Goal: Task Accomplishment & Management: Manage account settings

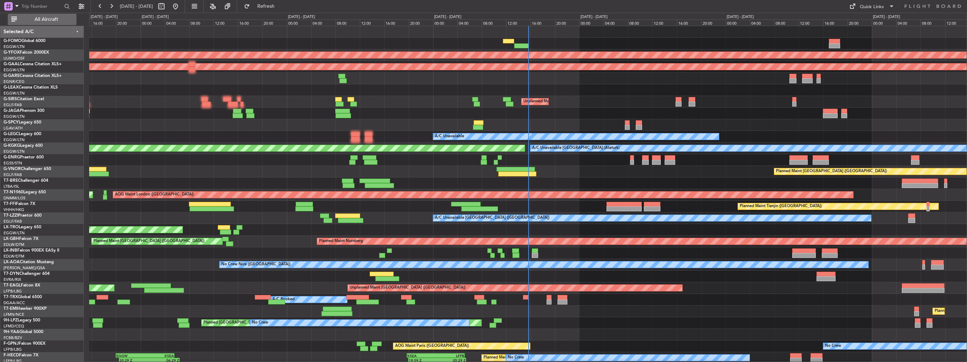
click at [50, 17] on span "All Aircraft" at bounding box center [46, 19] width 56 height 5
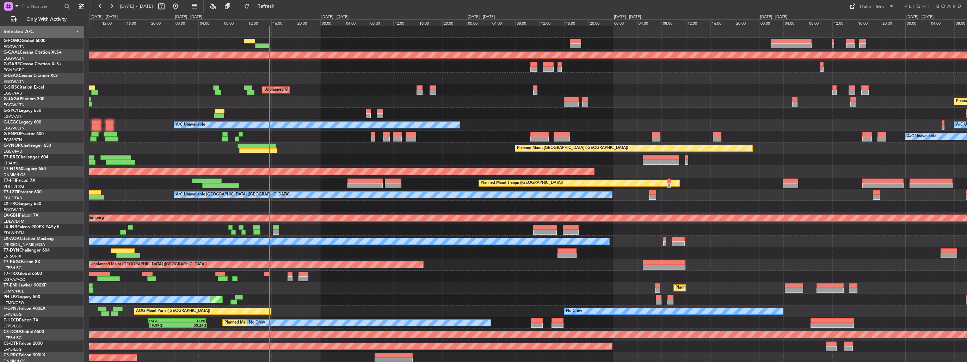
click at [189, 137] on div "Planned Maint Dusseldorf Unplanned Maint [GEOGRAPHIC_DATA] ([GEOGRAPHIC_DATA]) …" at bounding box center [527, 200] width 877 height 349
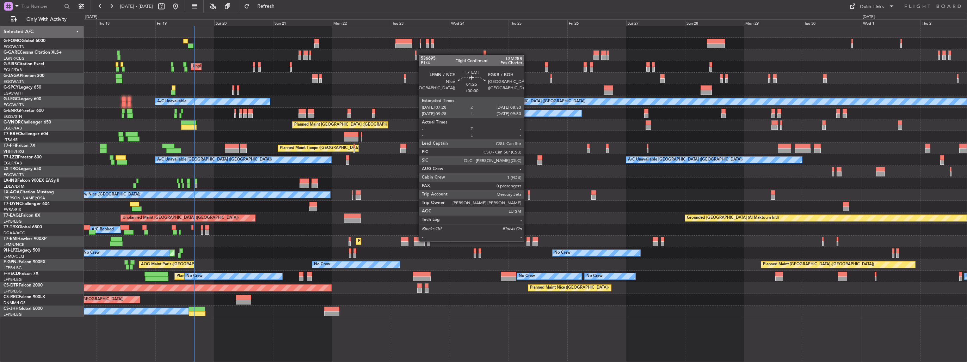
click at [527, 240] on div at bounding box center [528, 238] width 4 height 5
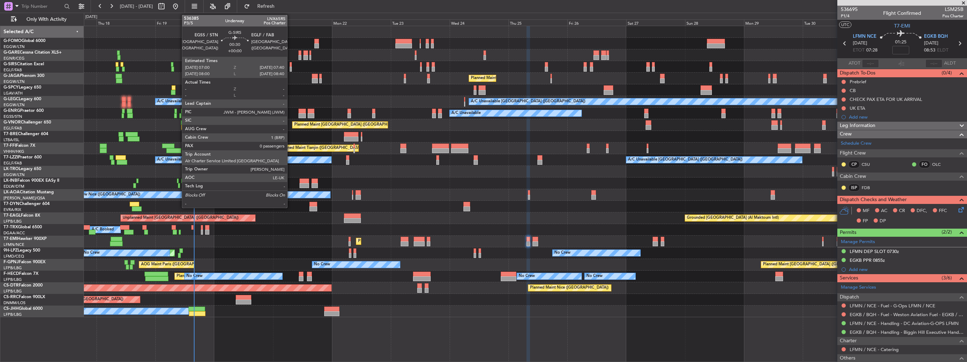
click at [290, 71] on div at bounding box center [291, 69] width 2 height 5
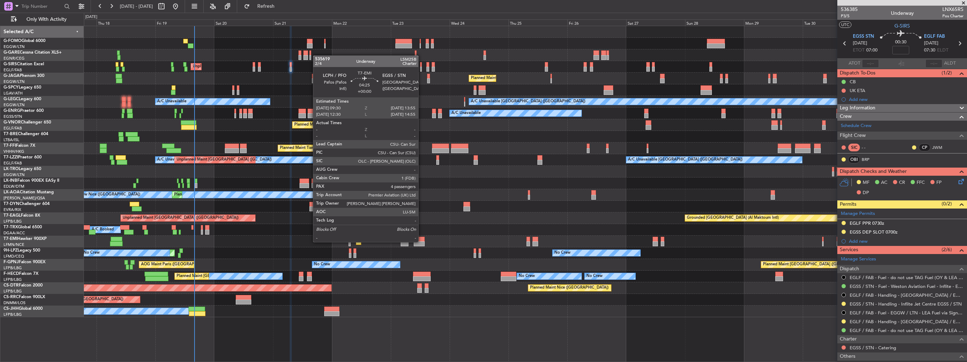
click at [421, 241] on div at bounding box center [419, 243] width 11 height 5
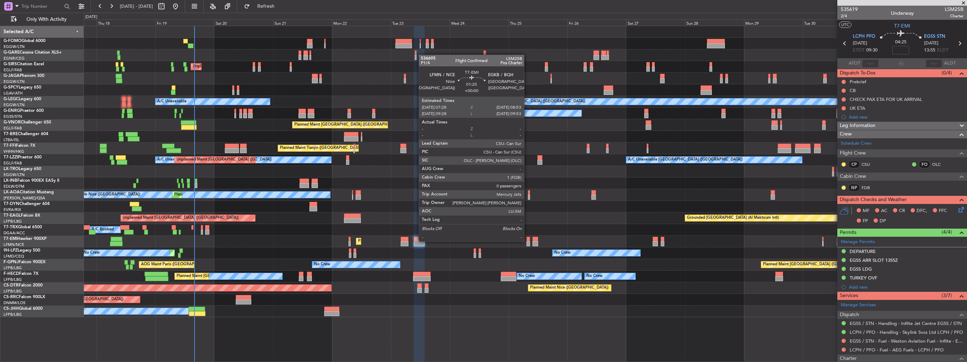
click at [527, 240] on div at bounding box center [528, 238] width 4 height 5
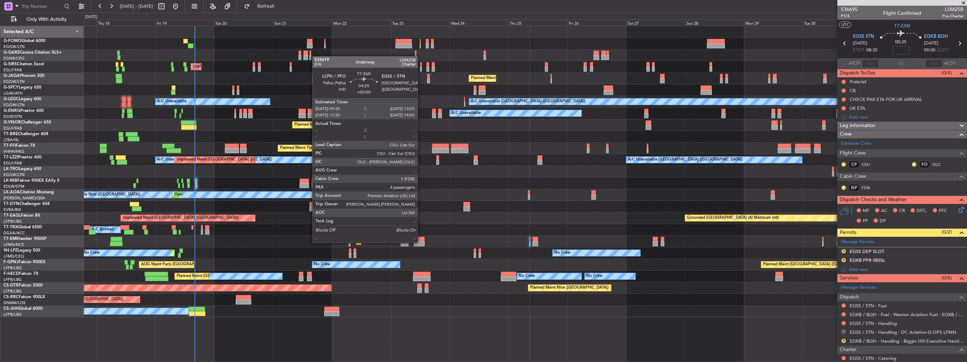
click at [421, 242] on div at bounding box center [419, 243] width 11 height 5
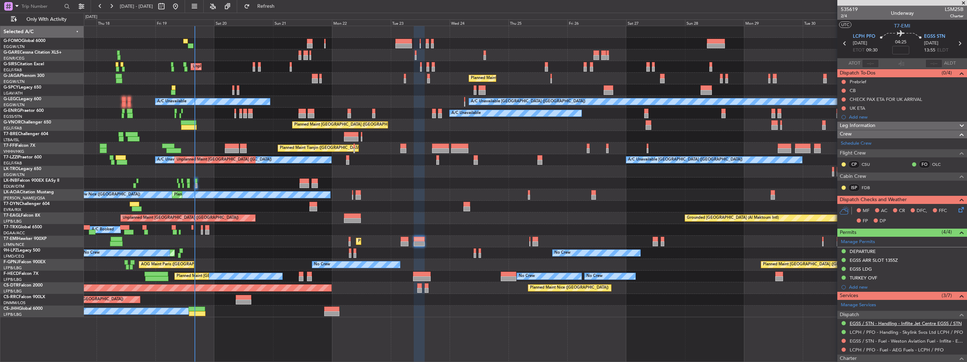
click at [874, 321] on link "EGSS / STN - Handling - Inflite Jet Centre EGSS / STN" at bounding box center [906, 323] width 112 height 6
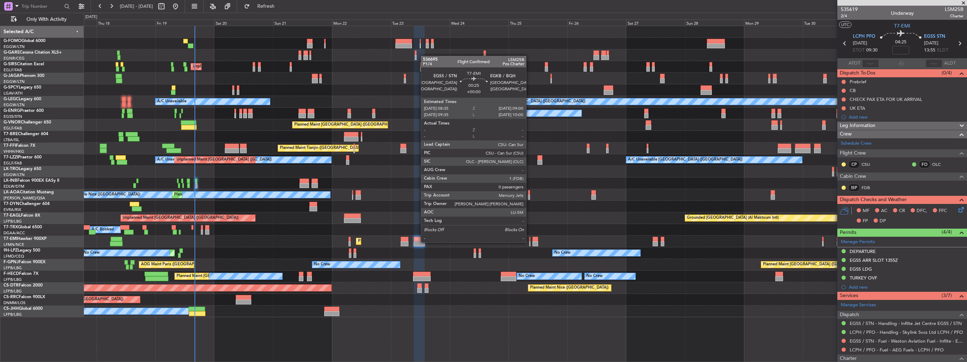
click at [529, 241] on div at bounding box center [529, 243] width 1 height 5
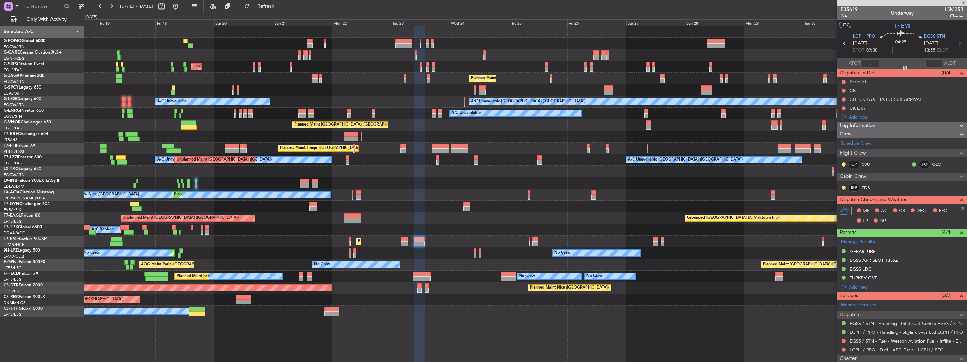
type input "0"
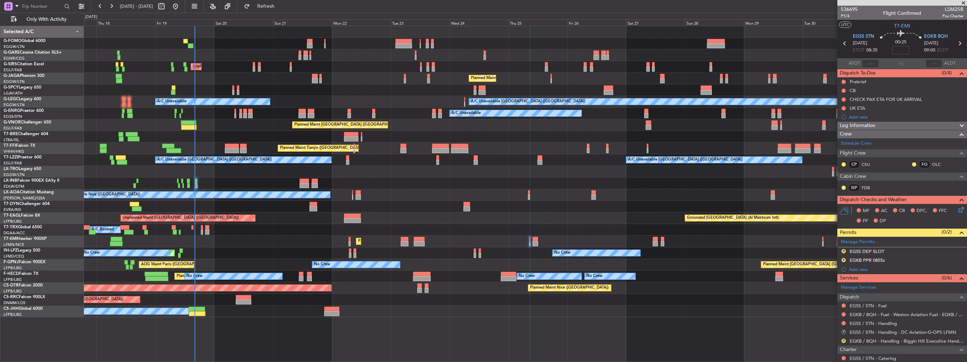
click at [0, 0] on img at bounding box center [0, 0] width 0 height 0
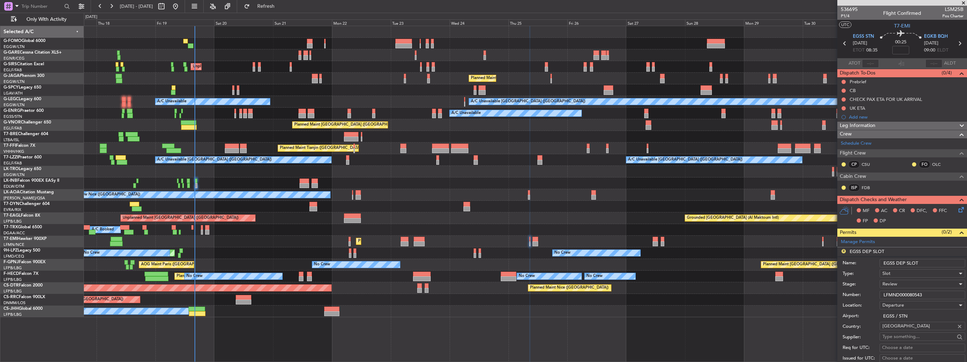
click at [879, 264] on input "EGSS DEP SLOT" at bounding box center [923, 263] width 86 height 8
type input "EGSS DEP SLOT 0835z"
click at [879, 283] on div "Review" at bounding box center [919, 283] width 75 height 11
click at [879, 328] on span "Requested" at bounding box center [920, 329] width 74 height 11
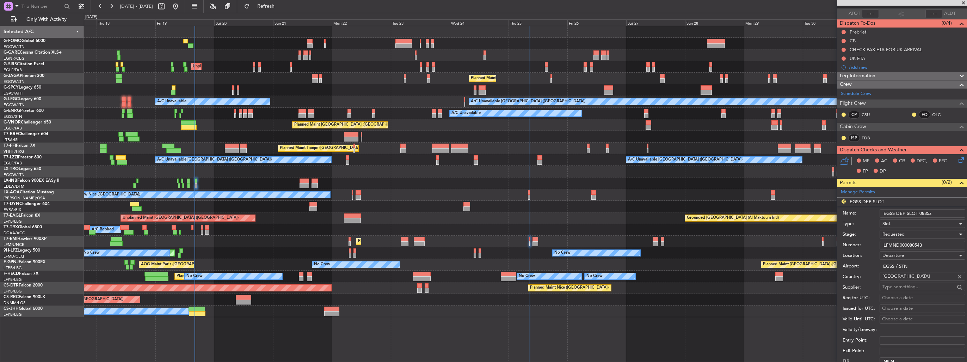
scroll to position [70, 0]
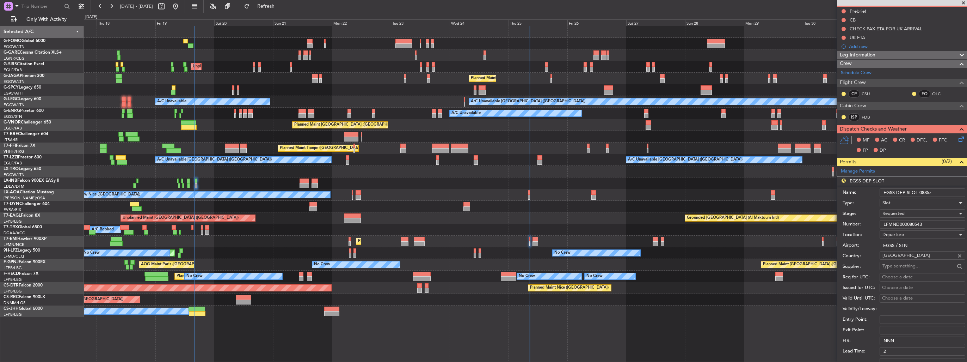
drag, startPoint x: 933, startPoint y: 222, endPoint x: 801, endPoint y: 232, distance: 132.5
click at [801, 232] on fb-app "[DATE] - [DATE] Refresh Quick Links Only With Activity OLBA 11:00 Z KTEB 22:45 …" at bounding box center [483, 183] width 967 height 356
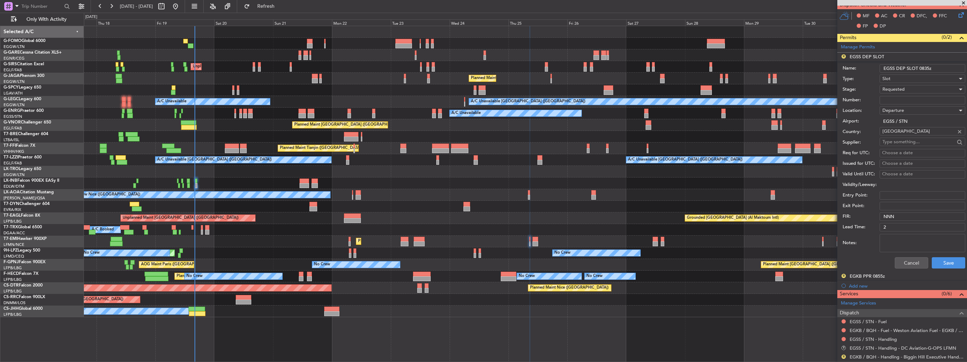
scroll to position [211, 0]
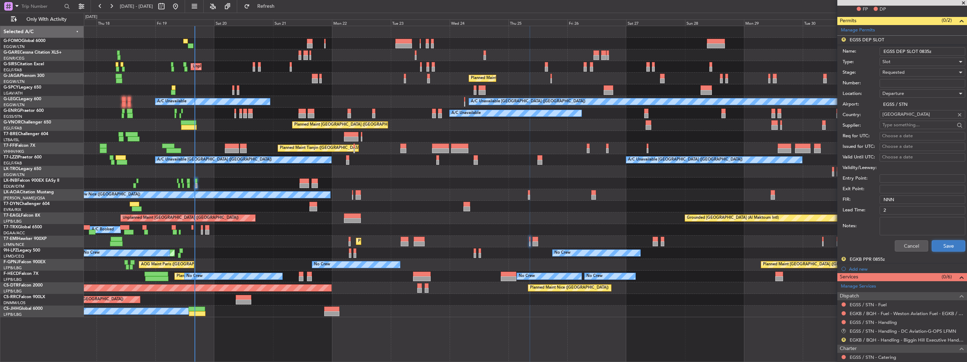
click at [879, 242] on button "Save" at bounding box center [948, 245] width 33 height 11
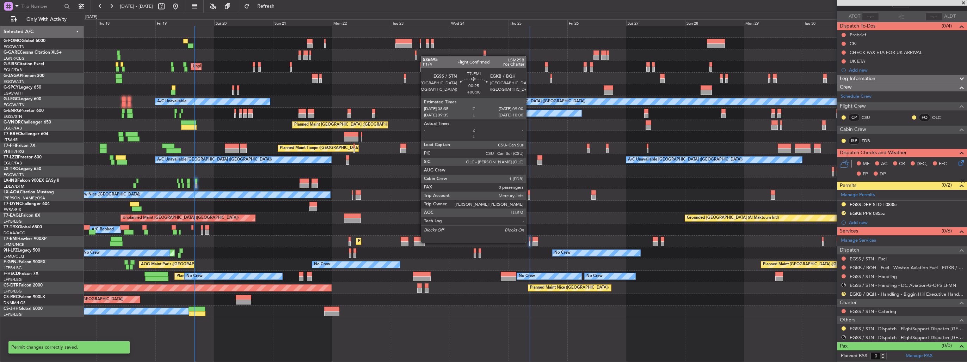
scroll to position [45, 0]
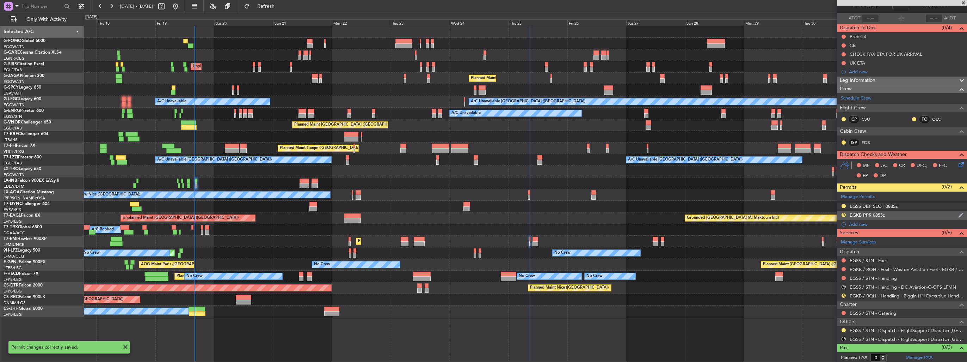
click at [879, 214] on div "R EGKB PPR 0855z" at bounding box center [902, 215] width 130 height 9
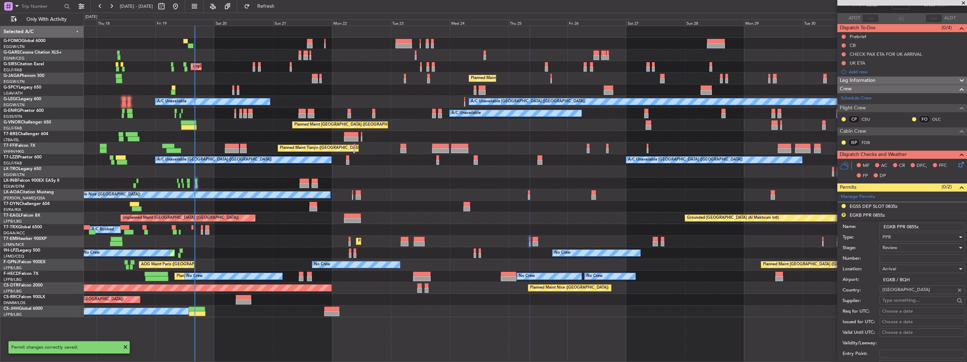
scroll to position [211, 0]
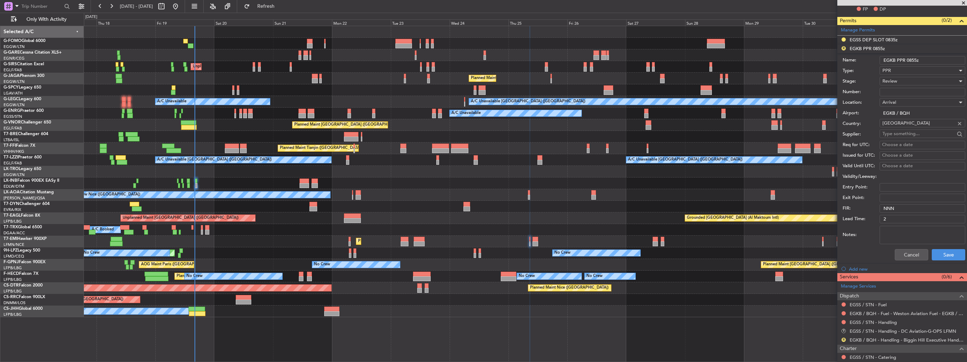
drag, startPoint x: 922, startPoint y: 58, endPoint x: 910, endPoint y: 62, distance: 13.2
click at [879, 62] on input "EGKB PPR 0855z" at bounding box center [923, 60] width 86 height 8
type input "EGKB PPR 0900z"
click at [879, 82] on div "Review" at bounding box center [919, 81] width 75 height 11
click at [879, 126] on span "Requested" at bounding box center [920, 126] width 74 height 11
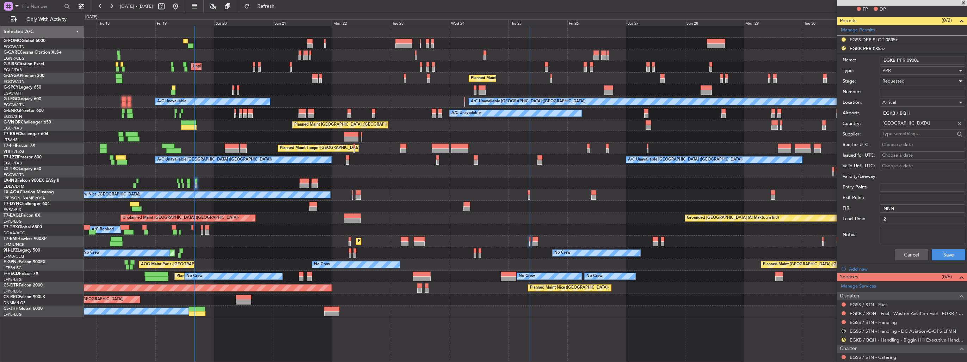
scroll to position [255, 0]
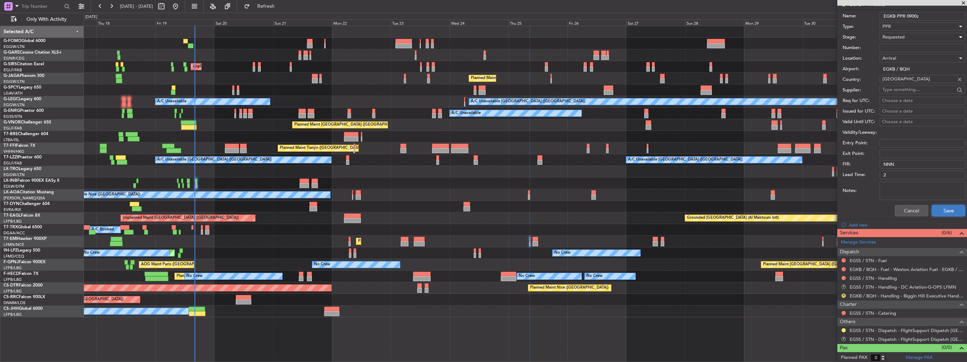
click at [879, 213] on button "Save" at bounding box center [948, 210] width 33 height 11
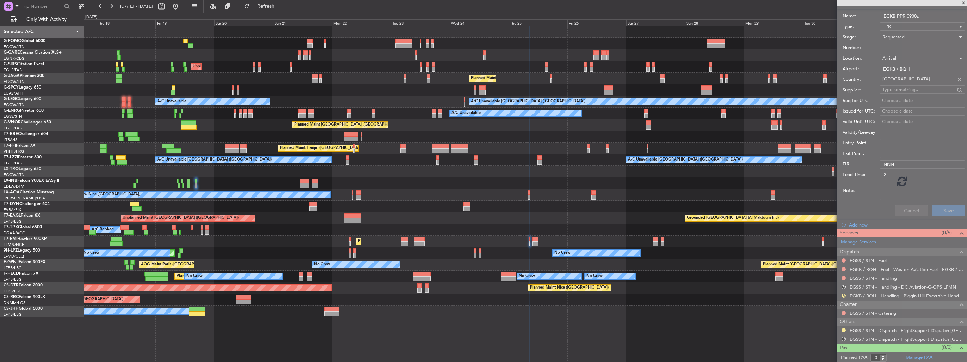
scroll to position [45, 0]
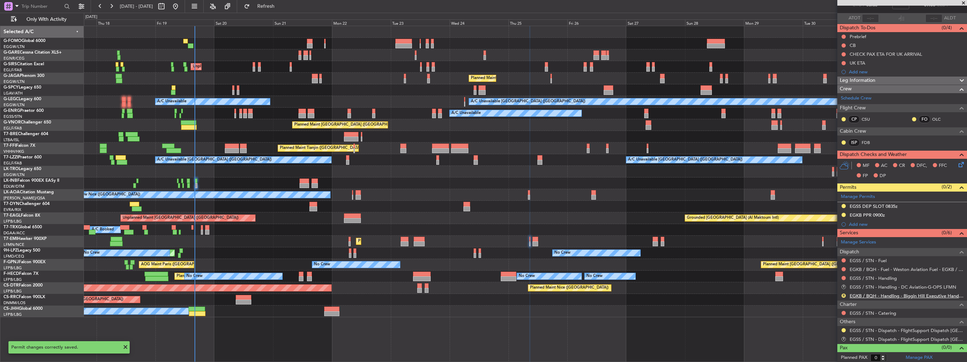
click at [874, 297] on link "EGKB / BQH - Handling - Biggin Hill Executive Handling EGKB / BQH" at bounding box center [907, 295] width 114 height 6
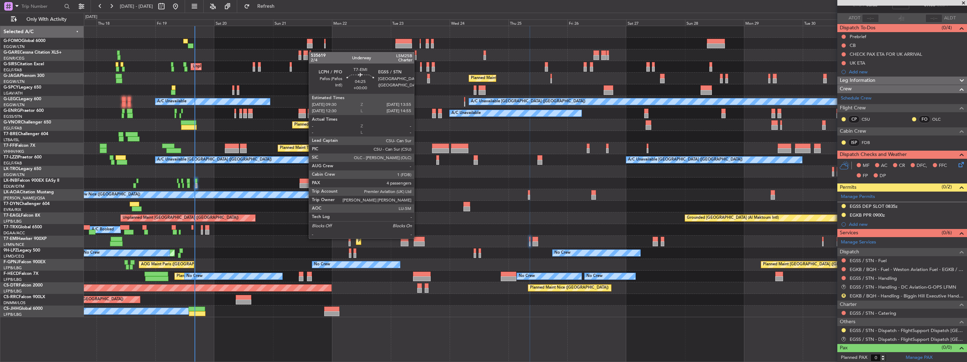
click at [417, 238] on div at bounding box center [419, 238] width 11 height 5
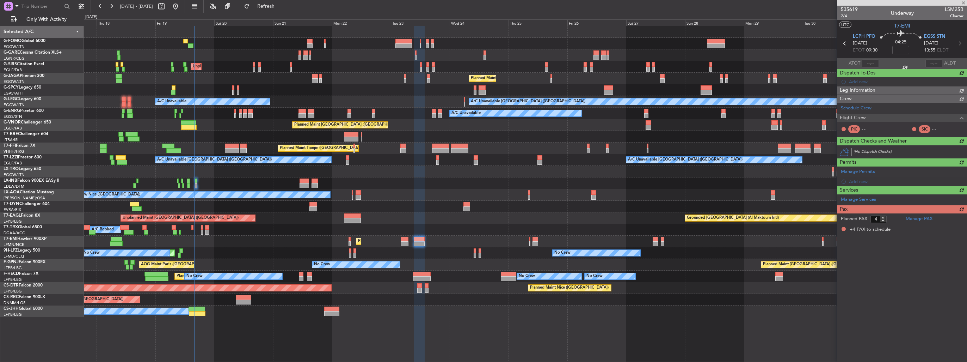
scroll to position [0, 0]
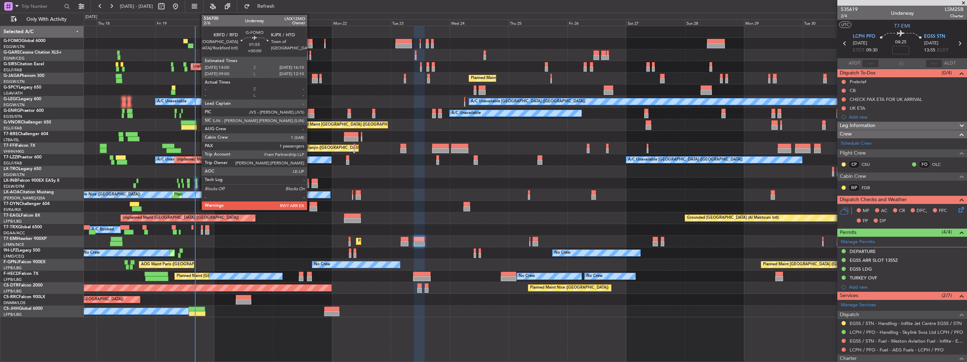
click at [310, 43] on div at bounding box center [310, 45] width 6 height 5
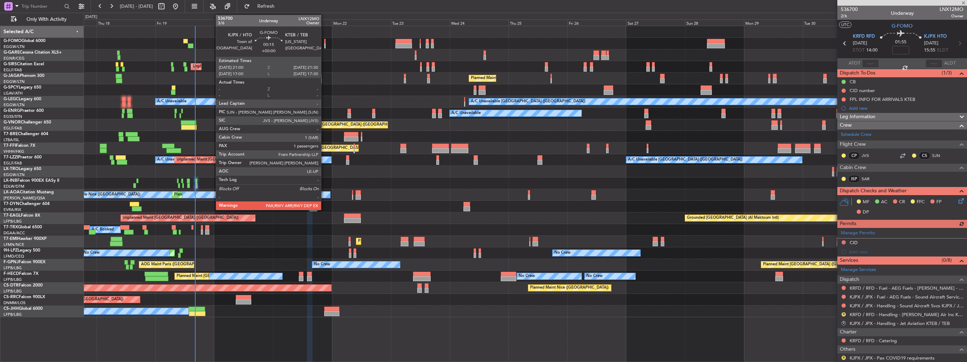
click at [324, 44] on div at bounding box center [324, 45] width 1 height 5
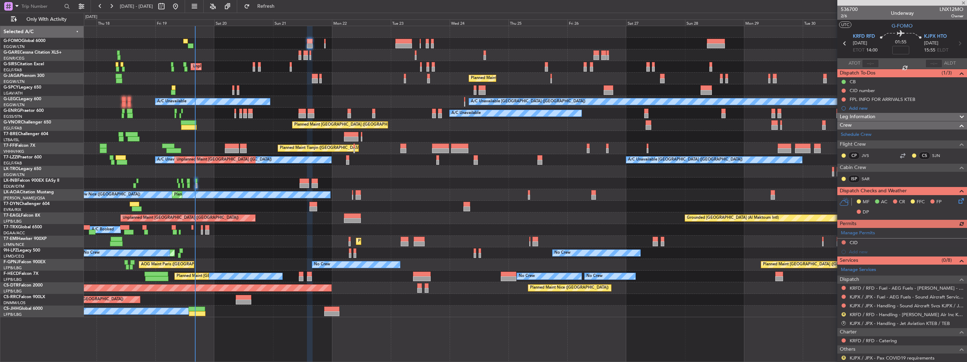
type input "2"
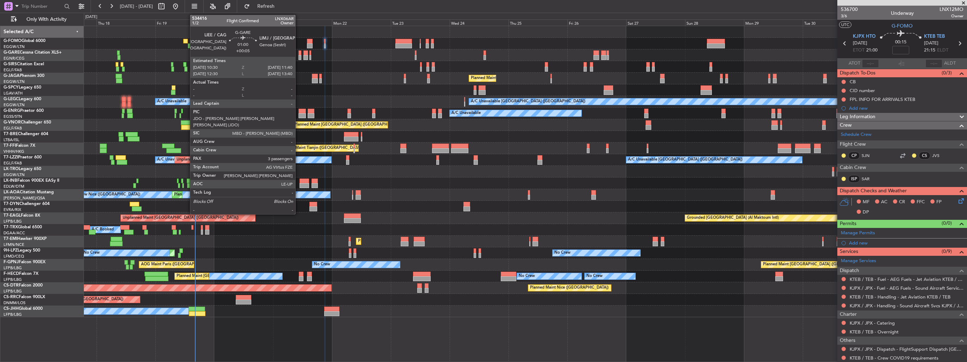
click at [298, 57] on div at bounding box center [299, 57] width 3 height 5
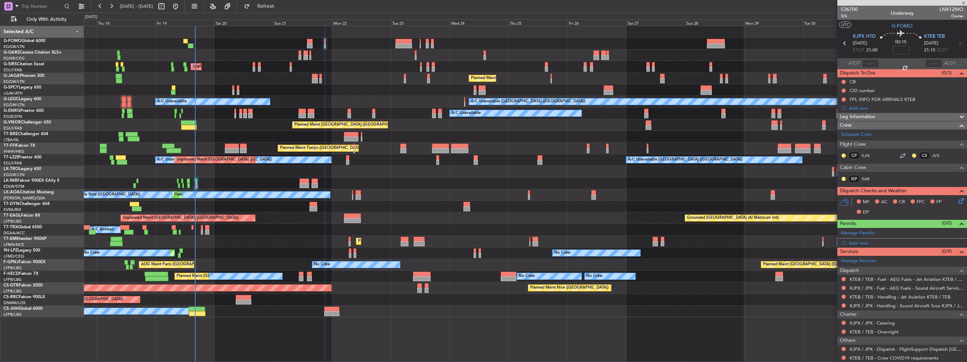
type input "+00:05"
type input "3"
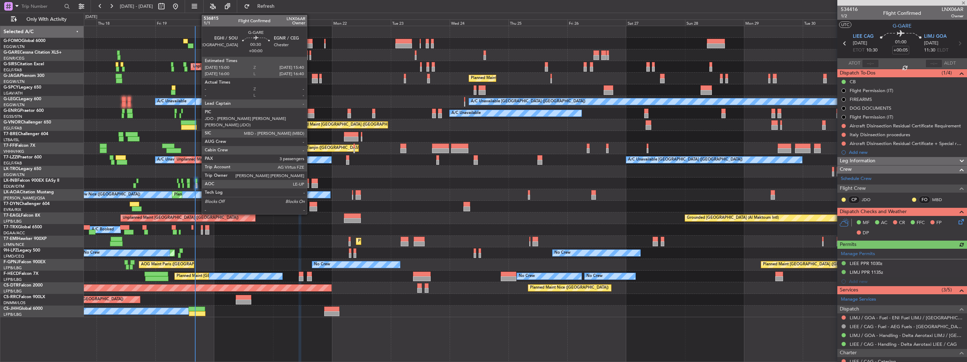
click at [310, 56] on div at bounding box center [310, 57] width 2 height 5
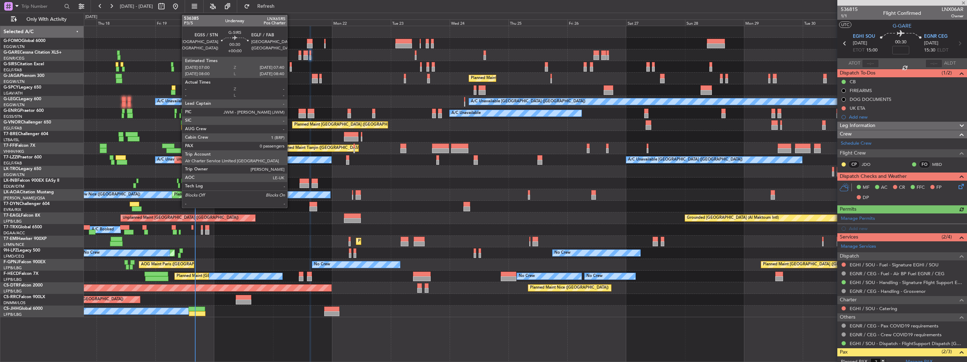
click at [290, 67] on div at bounding box center [291, 69] width 2 height 5
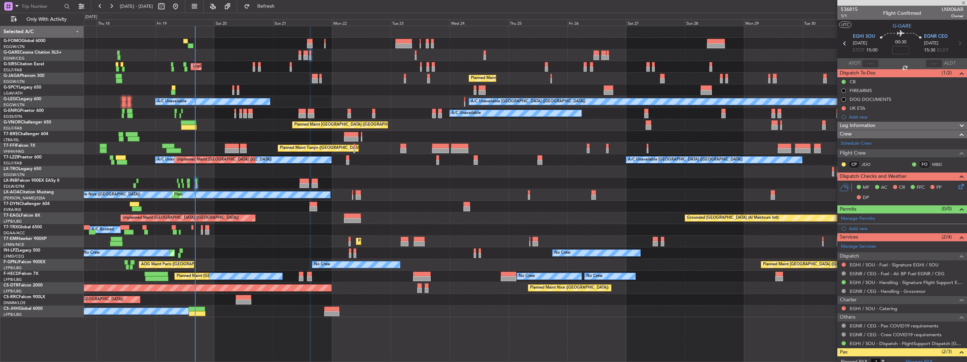
type input "0"
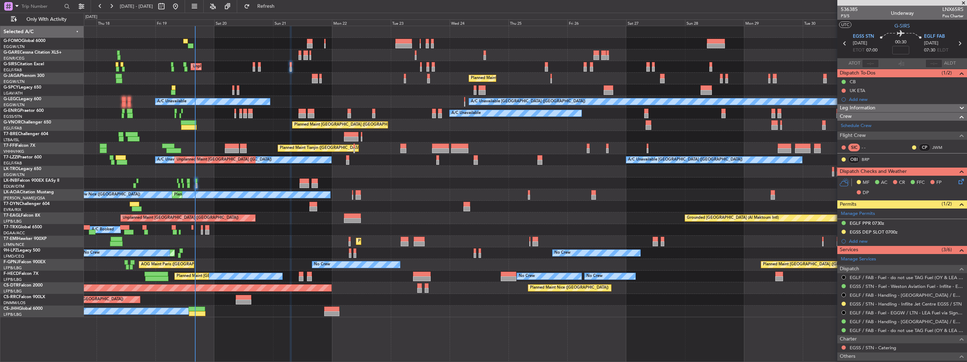
click at [879, 183] on icon at bounding box center [960, 180] width 6 height 6
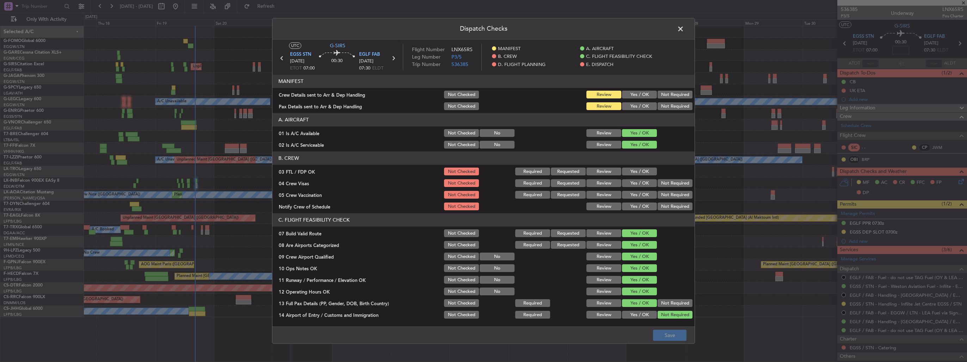
click at [638, 96] on button "Yes / OK" at bounding box center [639, 95] width 35 height 8
click at [637, 109] on button "Yes / OK" at bounding box center [639, 107] width 35 height 8
click at [666, 328] on button "Save" at bounding box center [669, 334] width 33 height 11
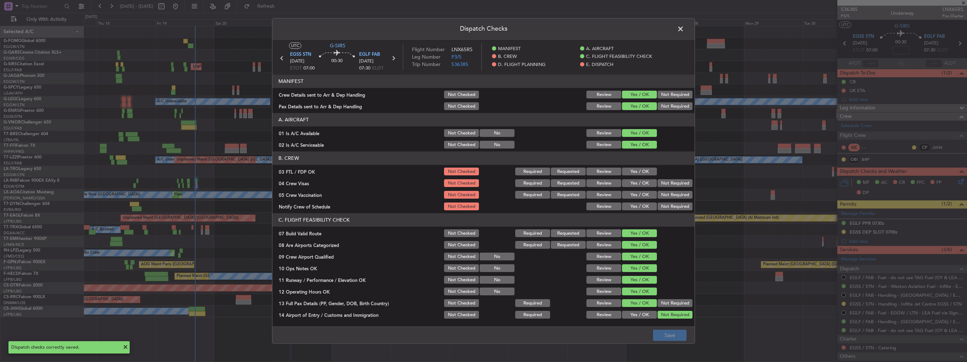
click at [684, 29] on span at bounding box center [684, 31] width 0 height 14
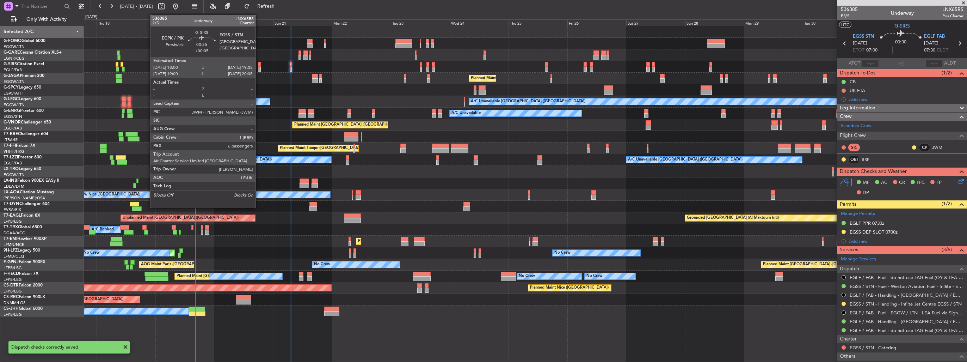
click at [259, 67] on div at bounding box center [259, 69] width 3 height 5
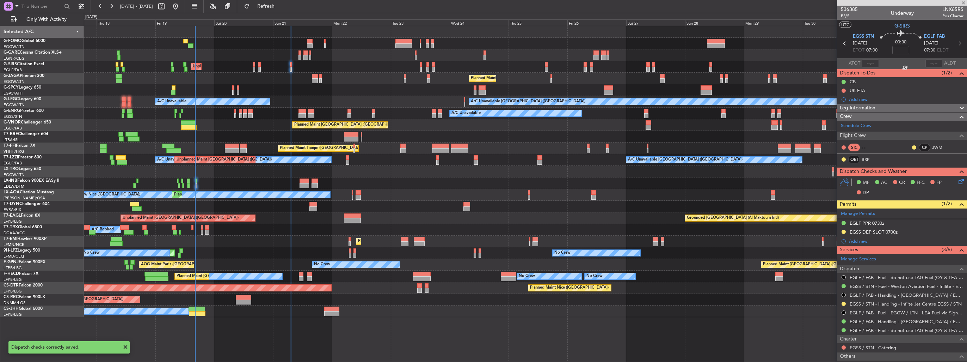
type input "+00:05"
type input "6"
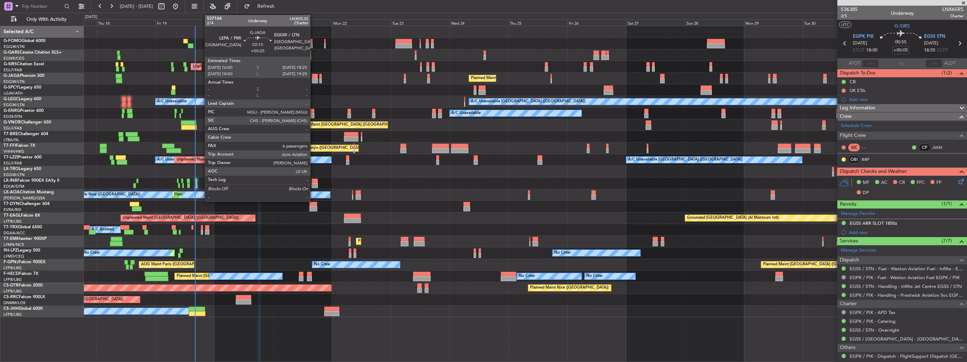
click at [313, 80] on div at bounding box center [315, 80] width 6 height 5
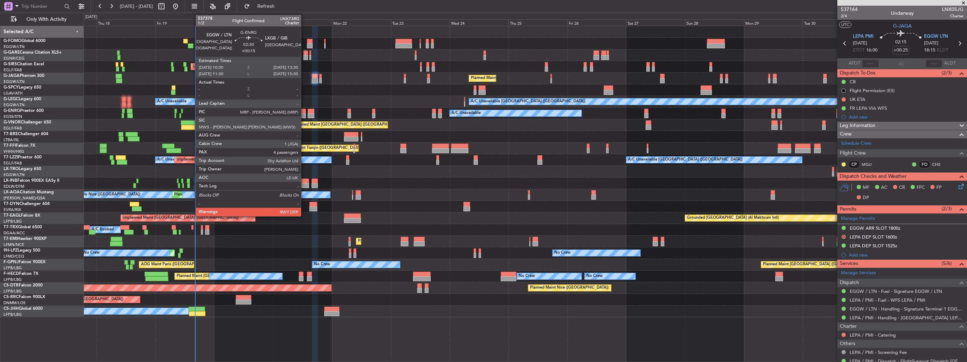
click at [304, 112] on div at bounding box center [301, 111] width 7 height 5
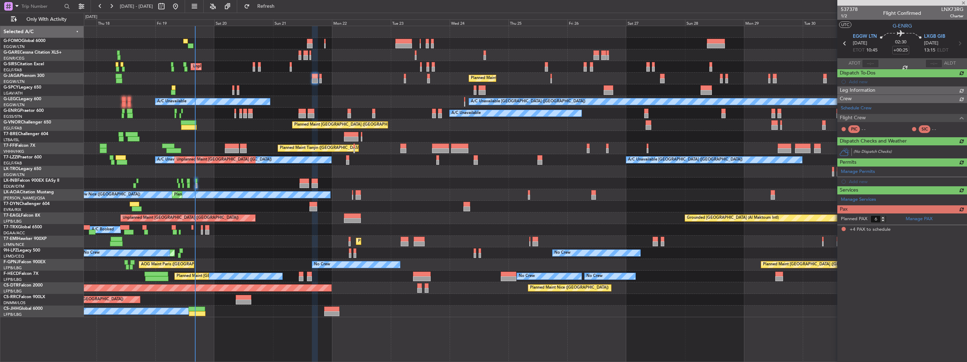
type input "+00:15"
type input "4"
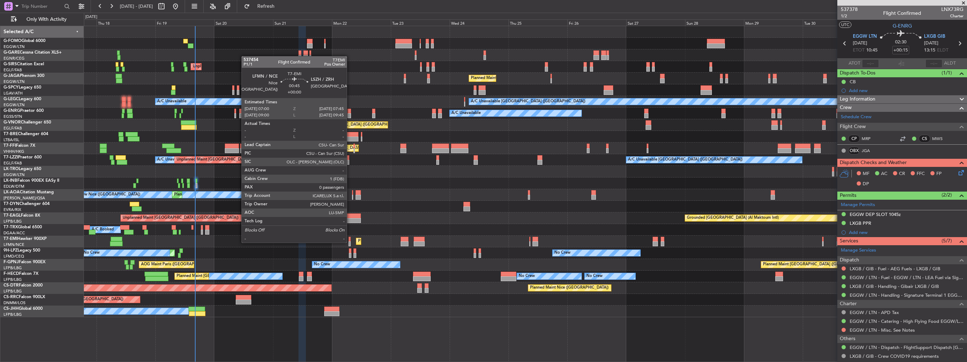
click at [350, 242] on div at bounding box center [350, 243] width 2 height 5
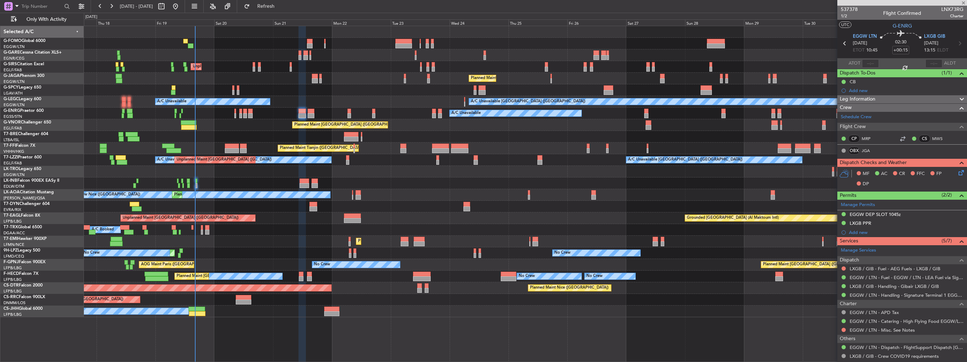
type input "0"
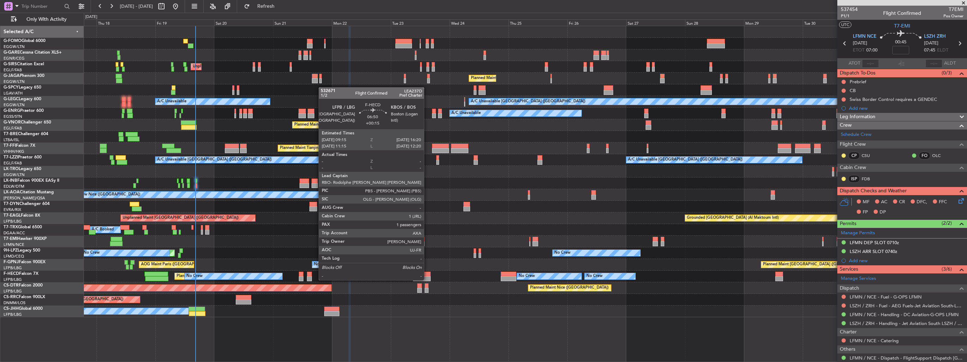
click at [427, 273] on div at bounding box center [422, 273] width 18 height 5
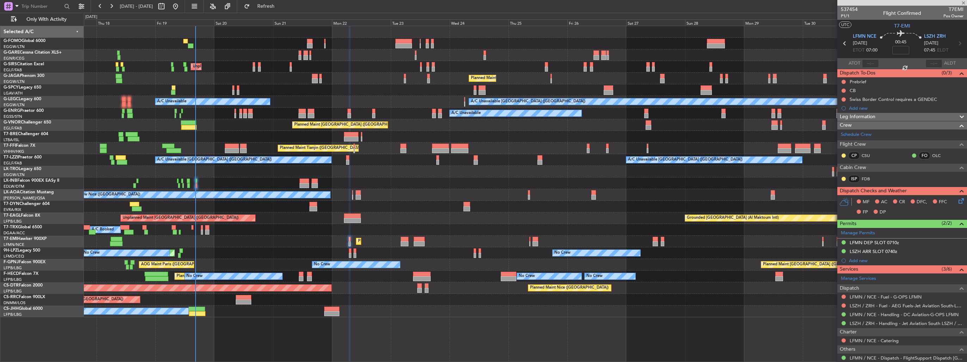
type input "+00:15"
type input "1"
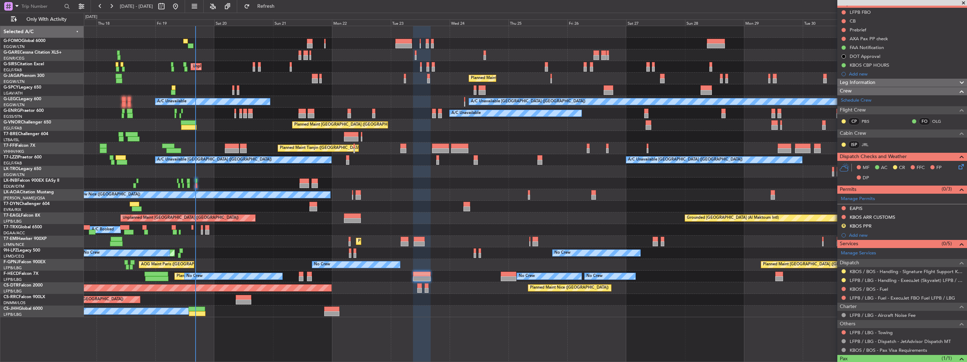
scroll to position [70, 0]
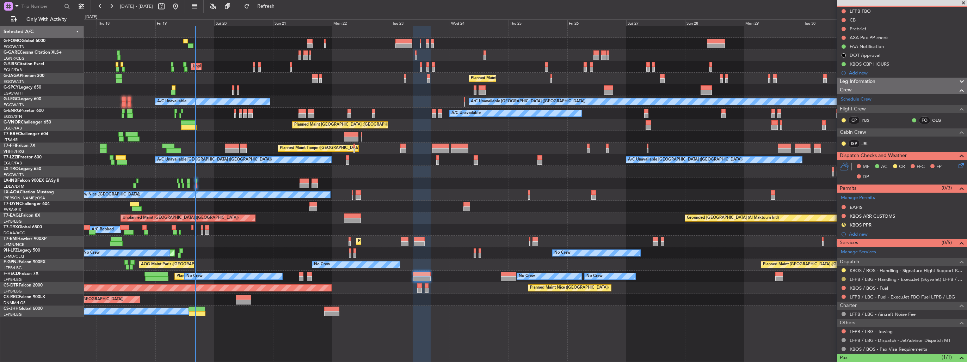
click at [844, 277] on button at bounding box center [844, 279] width 4 height 4
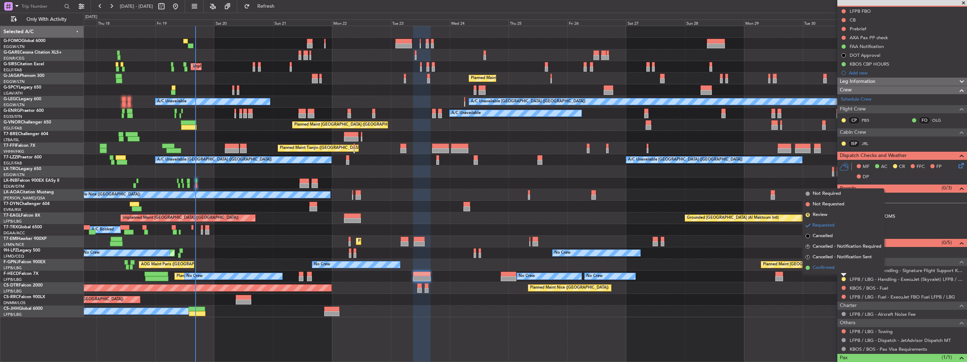
click at [836, 269] on li "Confirmed" at bounding box center [843, 267] width 81 height 11
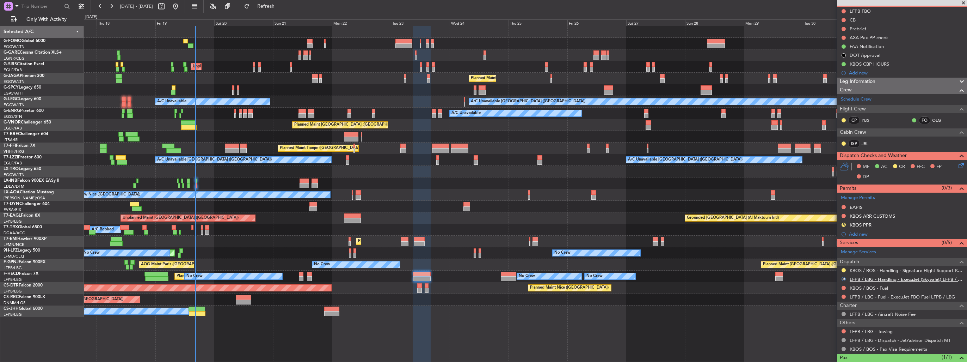
scroll to position [0, 0]
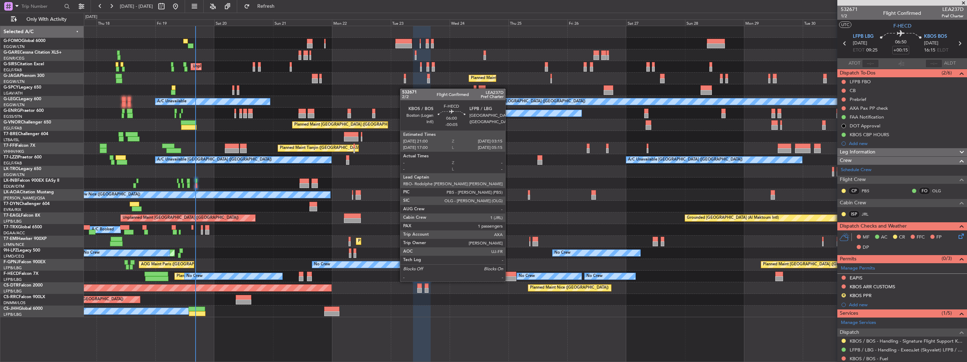
click at [509, 274] on div at bounding box center [509, 273] width 16 height 5
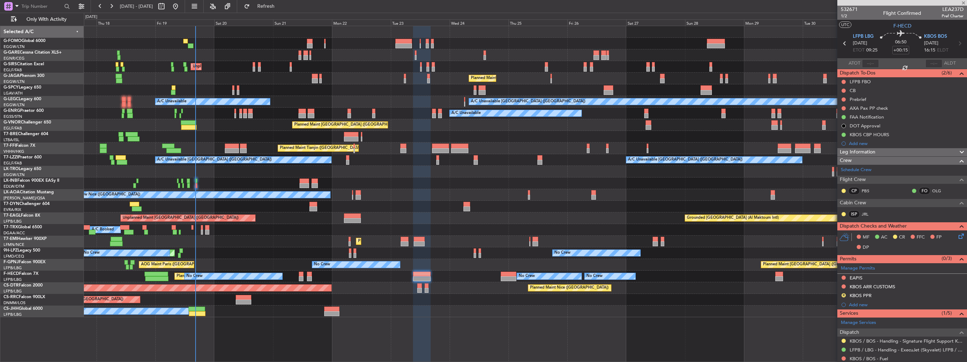
type input "-00:05"
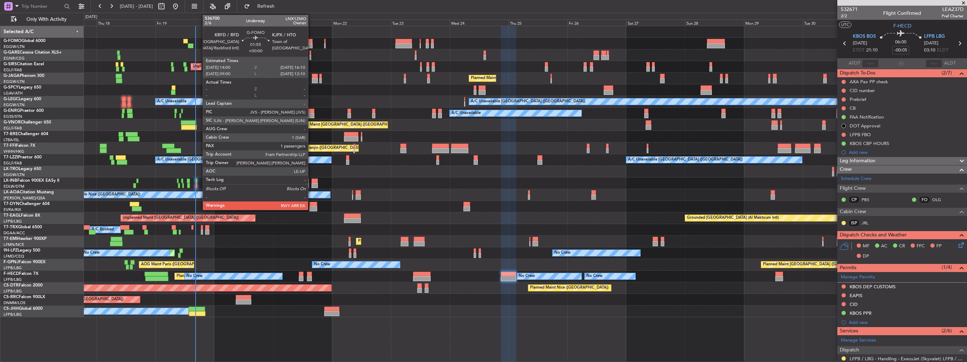
click at [311, 42] on div at bounding box center [310, 41] width 6 height 5
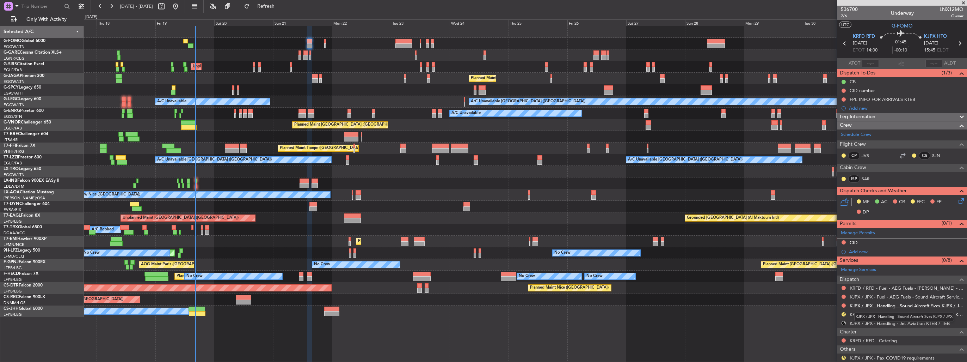
click at [857, 305] on link "KJPX / JPX - Handling - Sound Aircraft Svcs KJPX / JPX" at bounding box center [907, 305] width 114 height 6
click at [867, 313] on link "KRFD / RFD - Handling - [PERSON_NAME] Air Inc KRFD / RFD" at bounding box center [907, 314] width 114 height 6
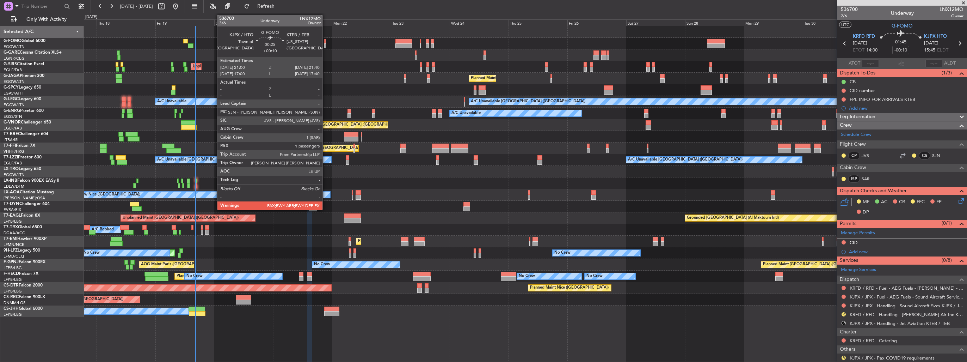
click at [326, 41] on div at bounding box center [325, 41] width 2 height 5
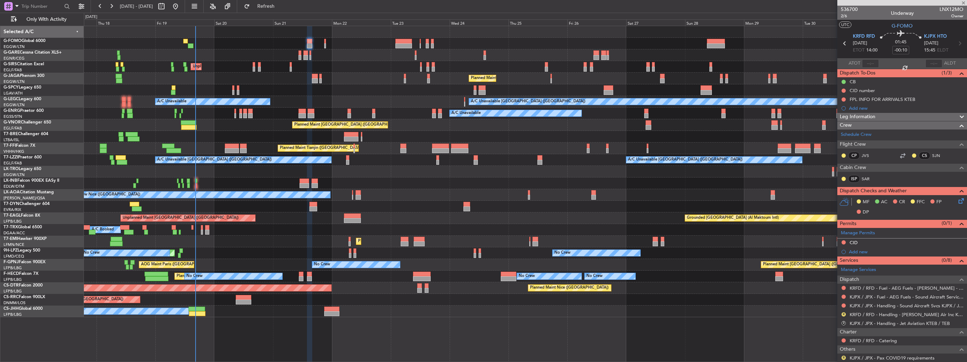
type input "+00:10"
type input "2"
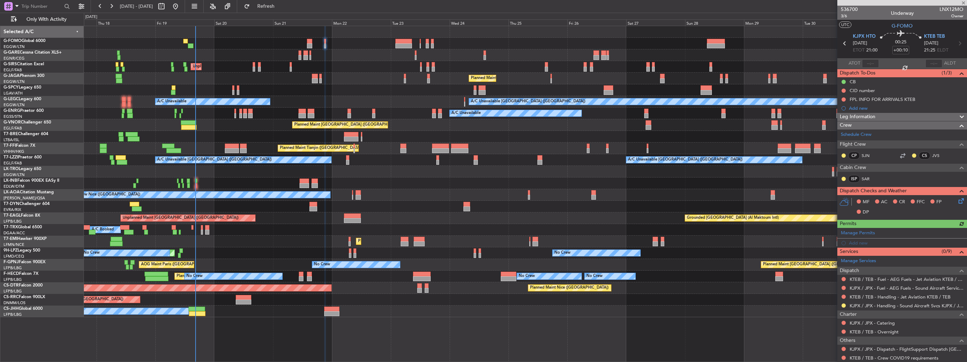
click at [879, 298] on mat-tooltip-component "KTEB / TEB - Handling - Jet Aviation KTEB / TEB" at bounding box center [900, 307] width 98 height 19
click at [879, 297] on link "KTEB / TEB - Handling - Jet Aviation KTEB / TEB" at bounding box center [900, 297] width 101 height 6
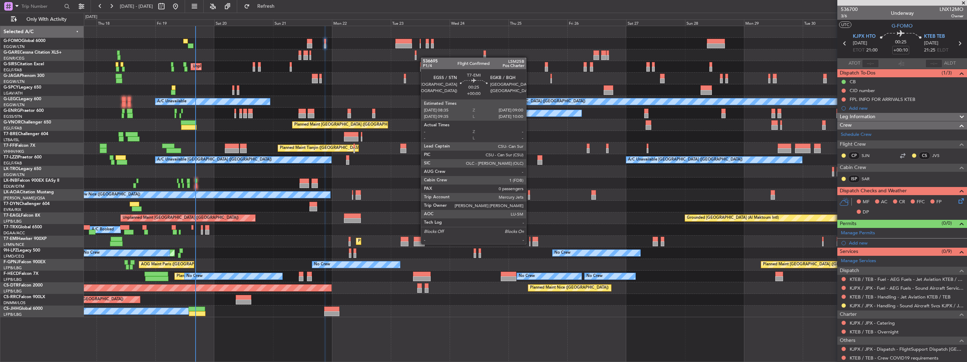
click at [529, 243] on div at bounding box center [529, 243] width 1 height 5
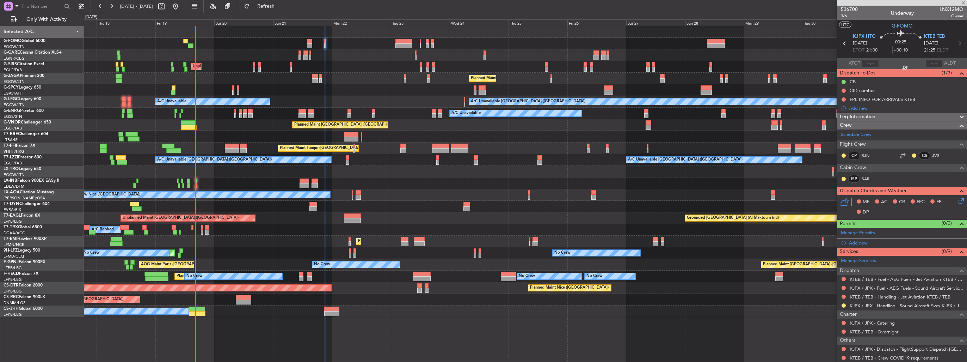
type input "0"
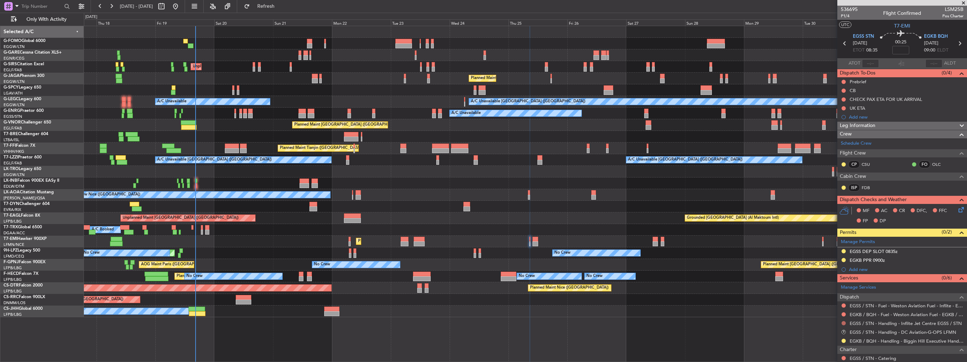
click at [843, 322] on button at bounding box center [844, 323] width 4 height 4
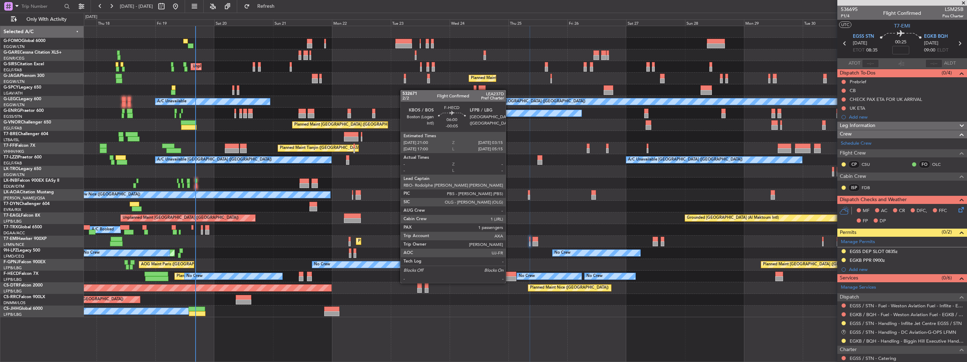
click at [509, 276] on div at bounding box center [509, 278] width 16 height 5
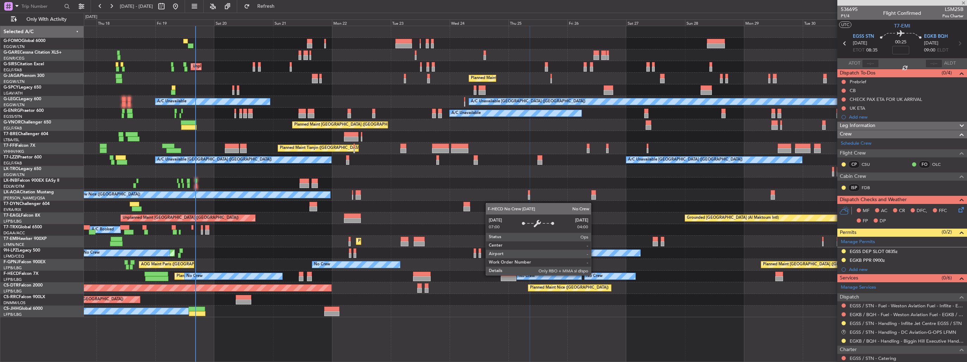
type input "-00:05"
type input "1"
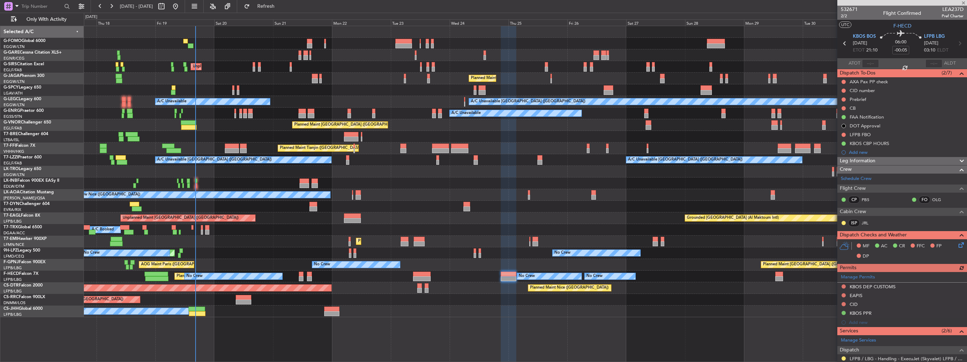
scroll to position [88, 0]
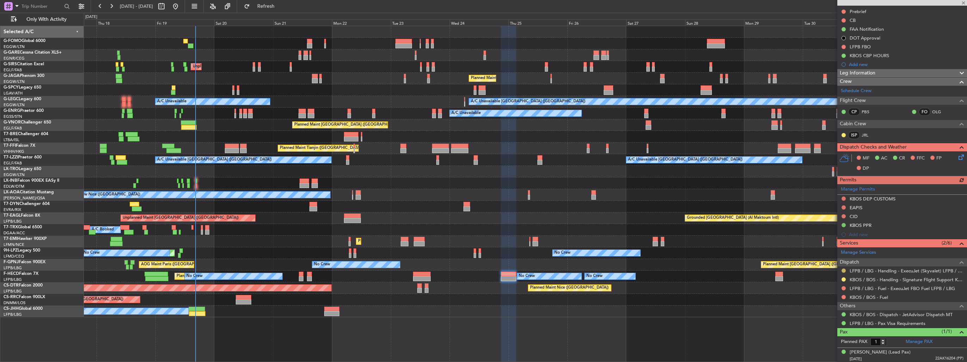
click at [843, 270] on button at bounding box center [844, 270] width 4 height 4
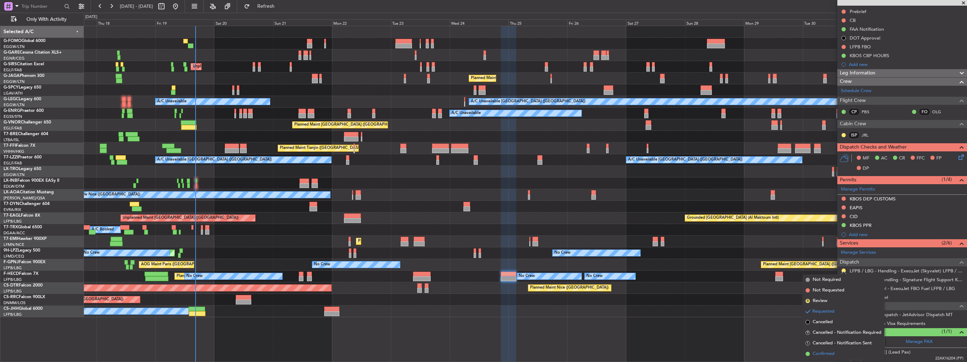
click at [821, 351] on span "Confirmed" at bounding box center [824, 353] width 22 height 7
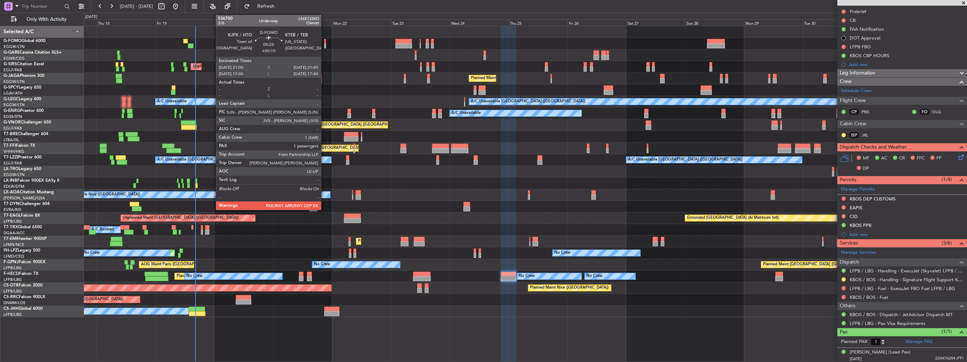
click at [324, 45] on div at bounding box center [325, 45] width 2 height 5
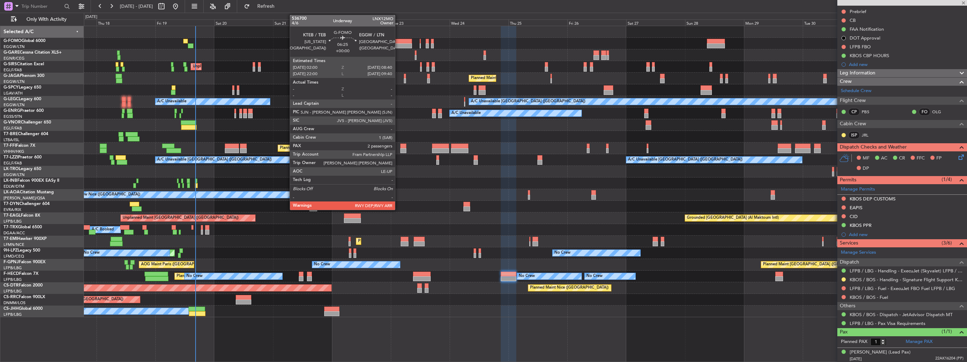
type input "+00:10"
type input "2"
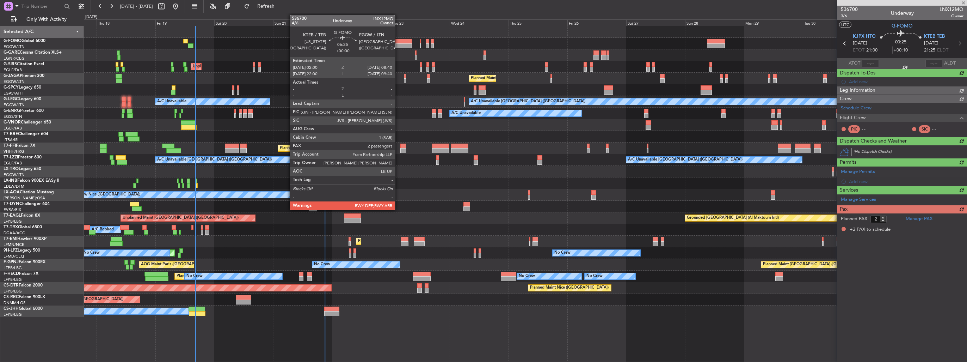
scroll to position [0, 0]
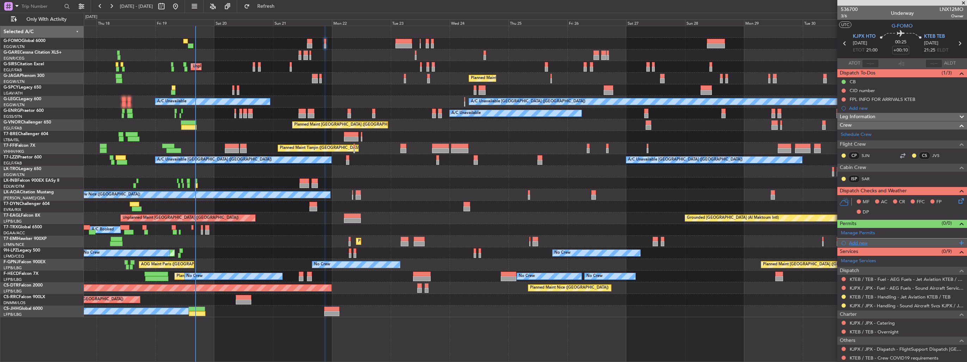
click at [854, 241] on div "Add new" at bounding box center [903, 243] width 108 height 6
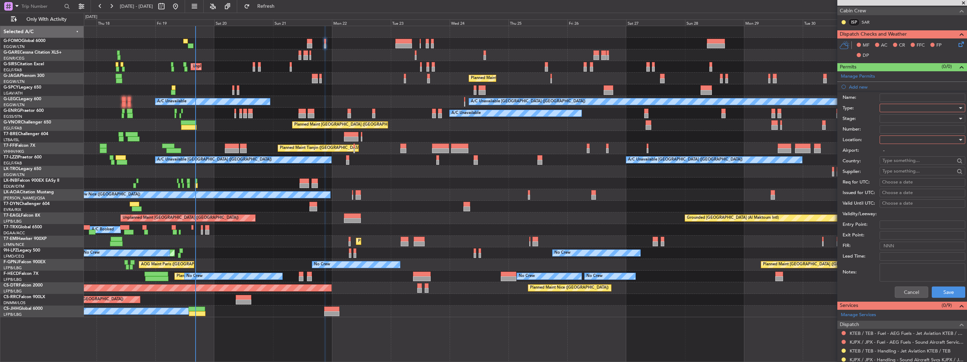
scroll to position [247, 0]
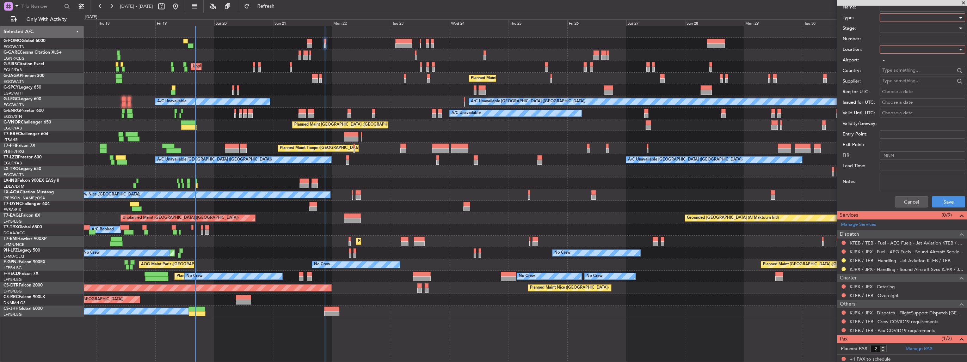
click at [893, 16] on div at bounding box center [919, 17] width 75 height 11
click at [897, 89] on span "CID" at bounding box center [920, 84] width 74 height 11
click at [899, 50] on div at bounding box center [919, 49] width 75 height 11
click at [899, 59] on span "Departure" at bounding box center [920, 63] width 74 height 11
type input "KJPX / JPX"
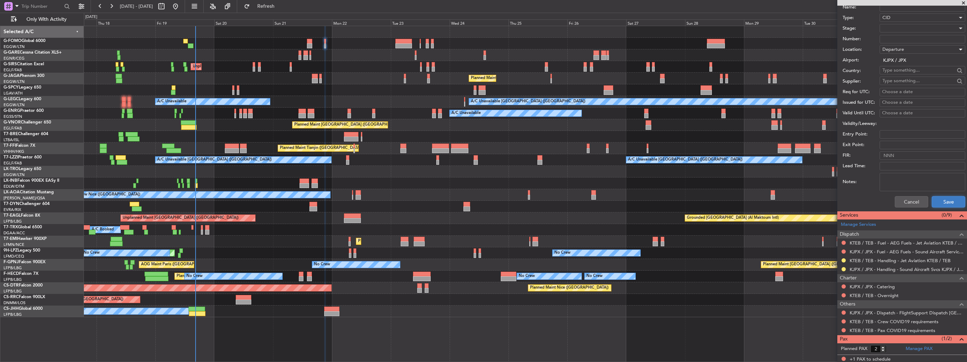
click at [944, 198] on button "Save" at bounding box center [948, 201] width 33 height 11
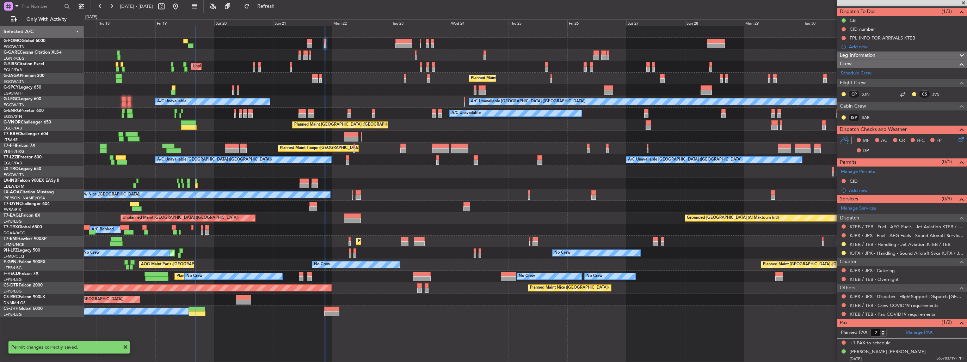
scroll to position [0, 0]
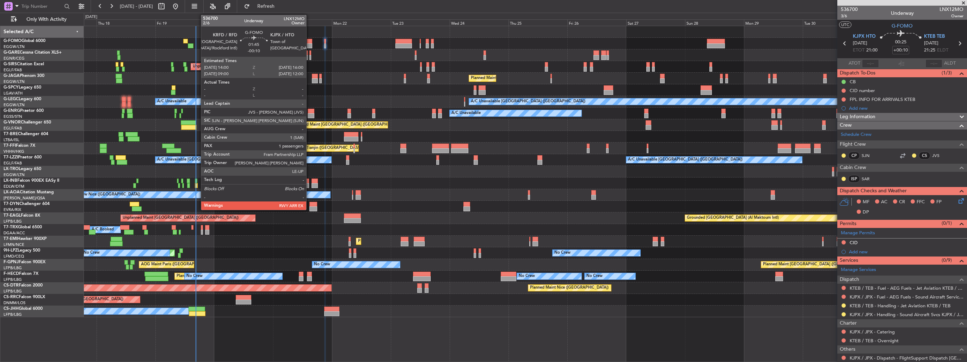
click at [309, 42] on div at bounding box center [309, 41] width 5 height 5
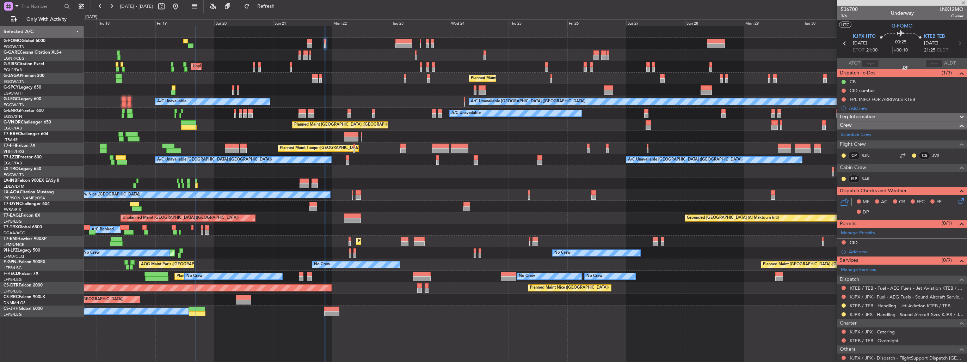
type input "-00:10"
type input "1"
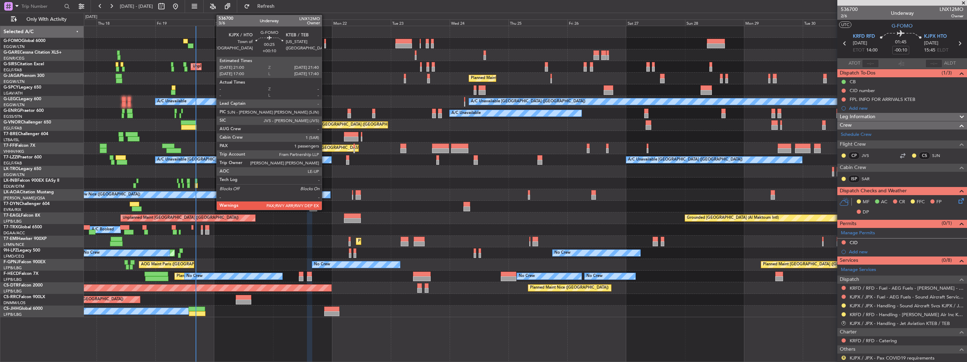
click at [325, 45] on div at bounding box center [325, 45] width 2 height 5
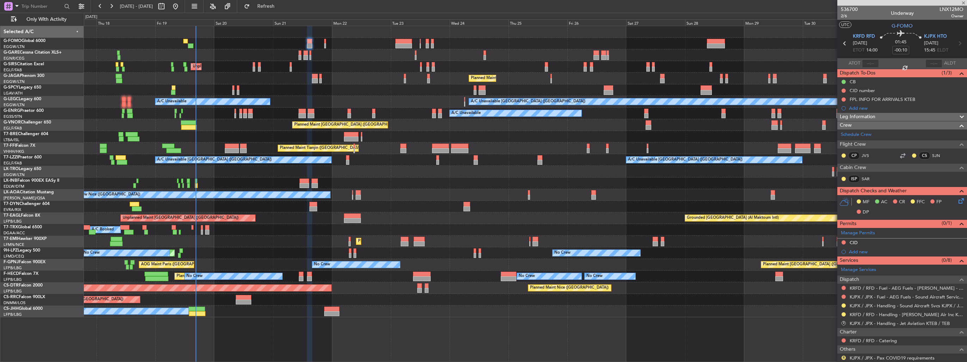
type input "+00:10"
type input "2"
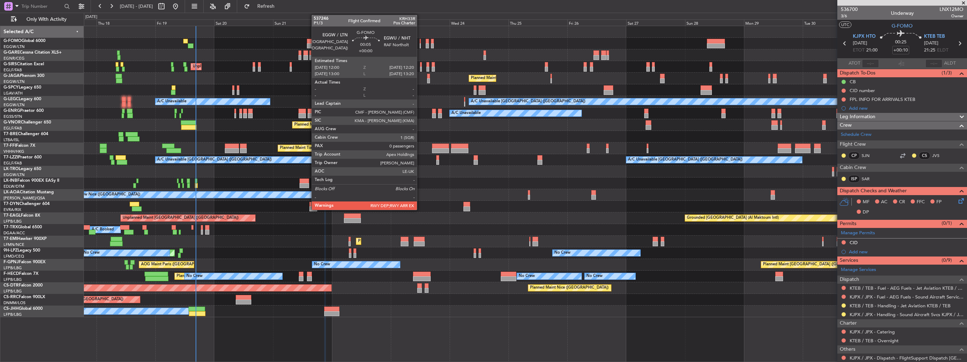
click at [420, 42] on div at bounding box center [420, 41] width 1 height 5
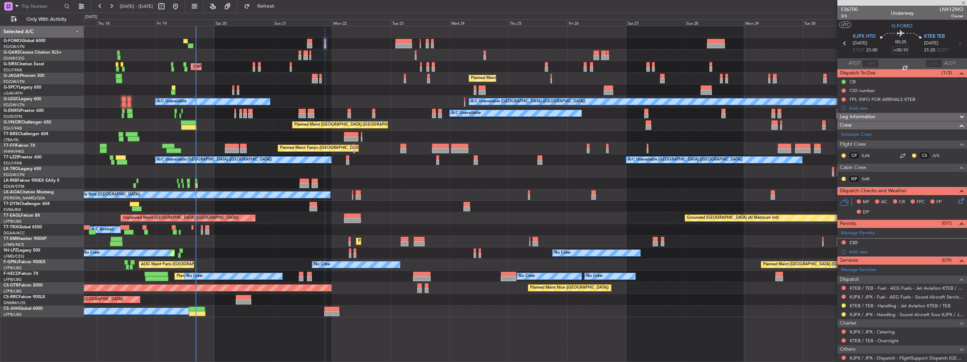
type input "0"
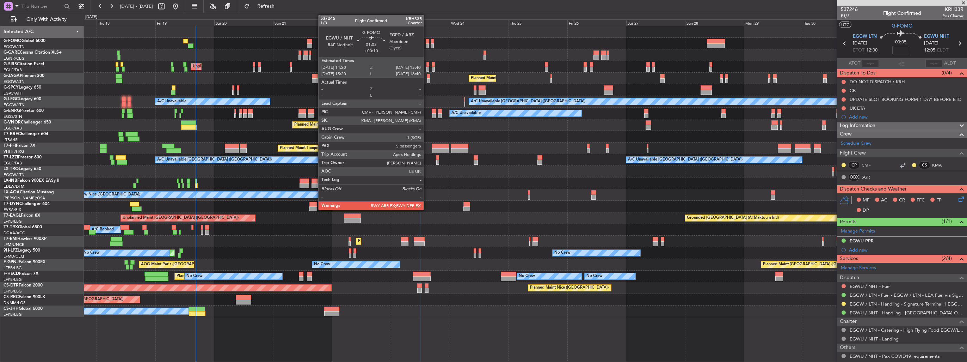
click at [427, 42] on div at bounding box center [428, 41] width 4 height 5
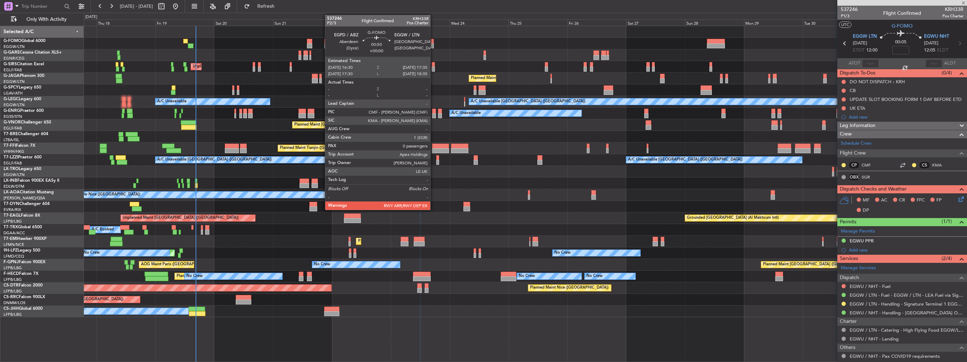
type input "+00:10"
type input "5"
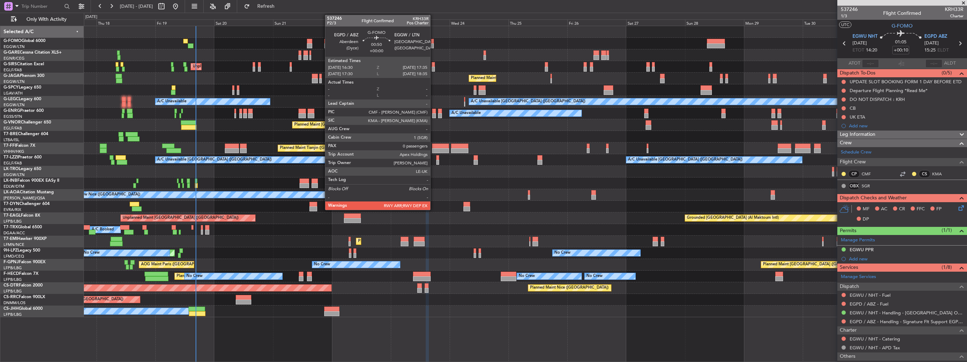
click at [433, 43] on div at bounding box center [432, 45] width 3 height 5
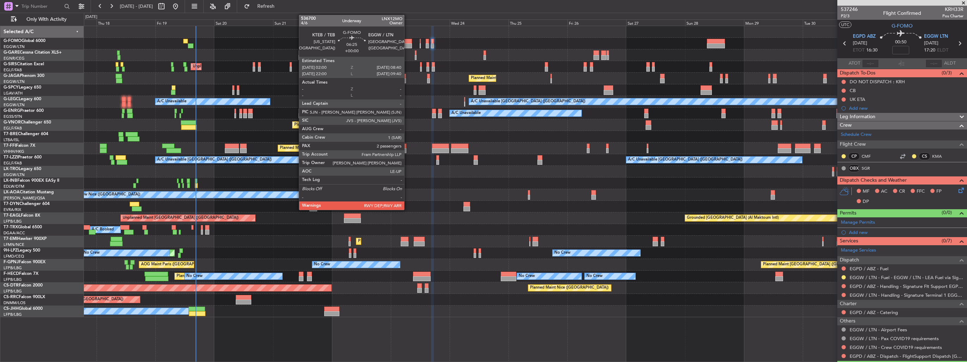
click at [407, 45] on div at bounding box center [403, 45] width 17 height 5
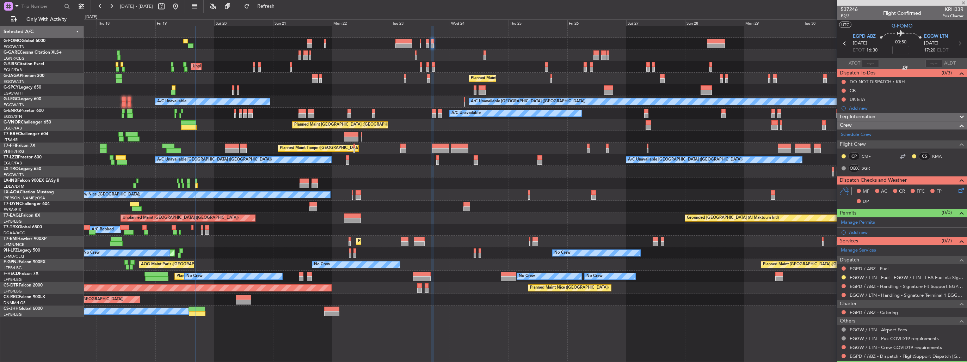
type input "2"
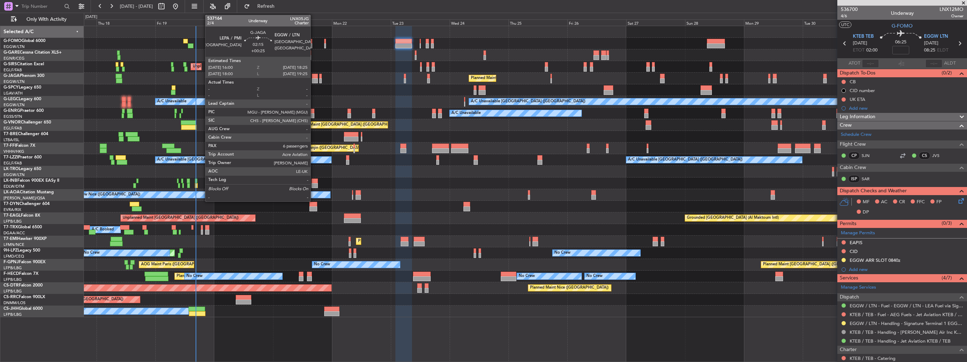
click at [314, 77] on div at bounding box center [315, 76] width 6 height 5
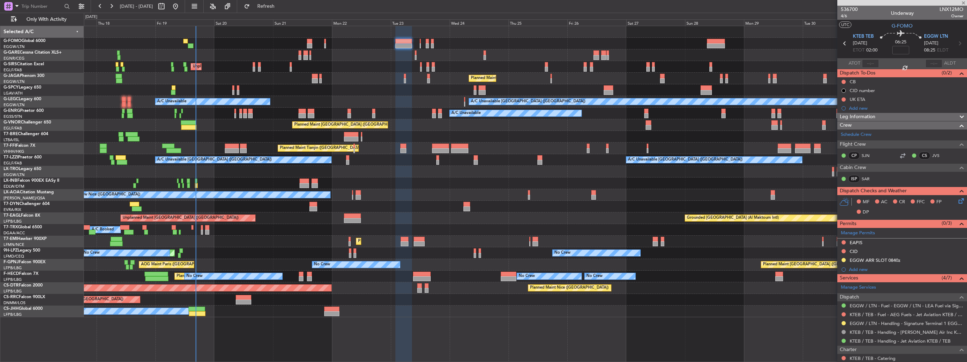
type input "+00:25"
type input "6"
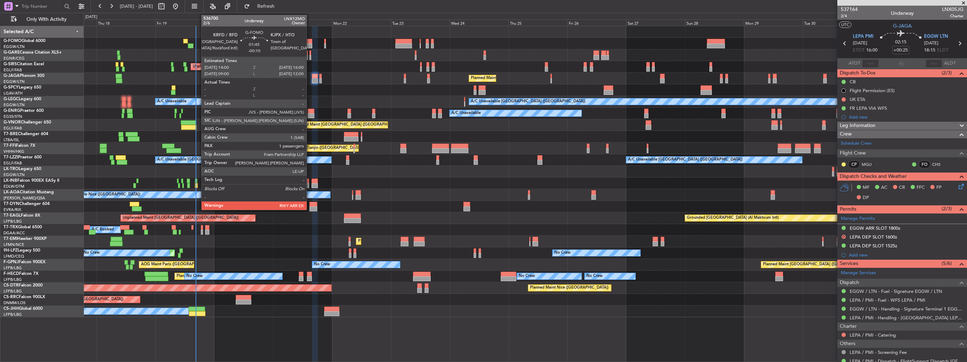
click at [310, 43] on div at bounding box center [309, 45] width 5 height 5
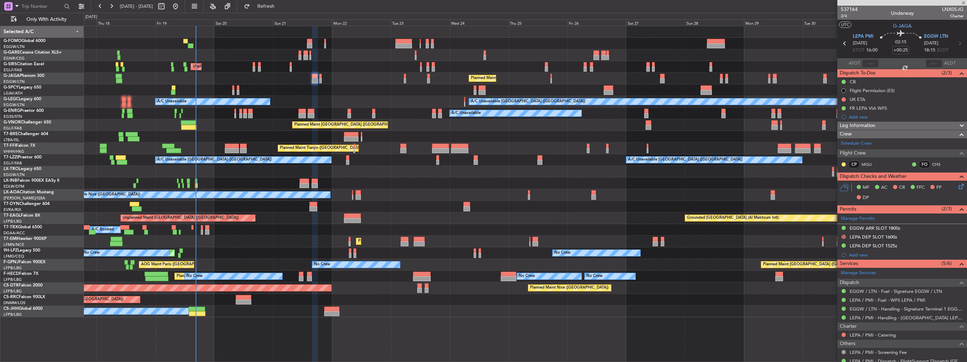
type input "-00:10"
type input "1"
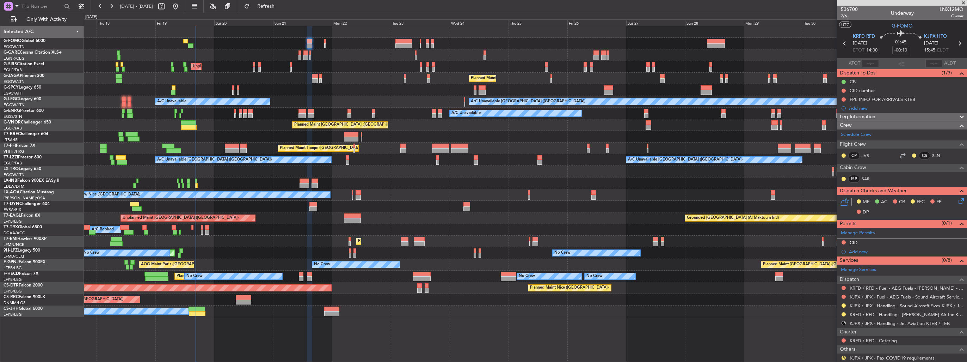
click at [846, 16] on span "2/6" at bounding box center [849, 16] width 17 height 6
click at [957, 202] on icon at bounding box center [960, 200] width 6 height 6
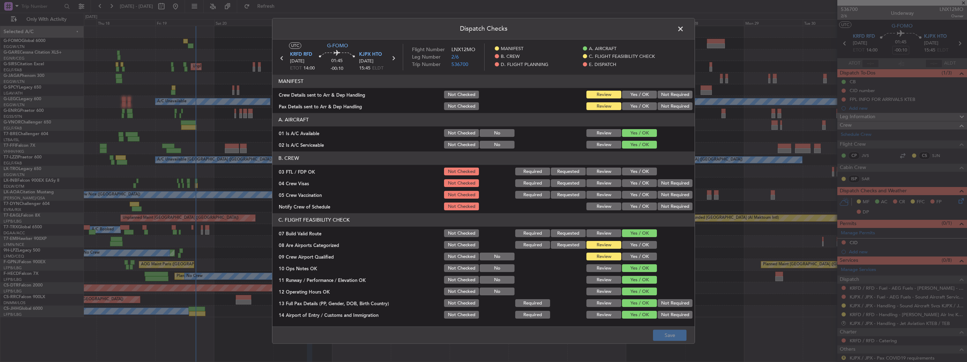
click at [622, 92] on button "Yes / OK" at bounding box center [639, 95] width 35 height 8
click at [634, 103] on button "Yes / OK" at bounding box center [639, 107] width 35 height 8
click at [631, 249] on div "Yes / OK" at bounding box center [639, 245] width 36 height 10
click at [632, 246] on button "Yes / OK" at bounding box center [639, 245] width 35 height 8
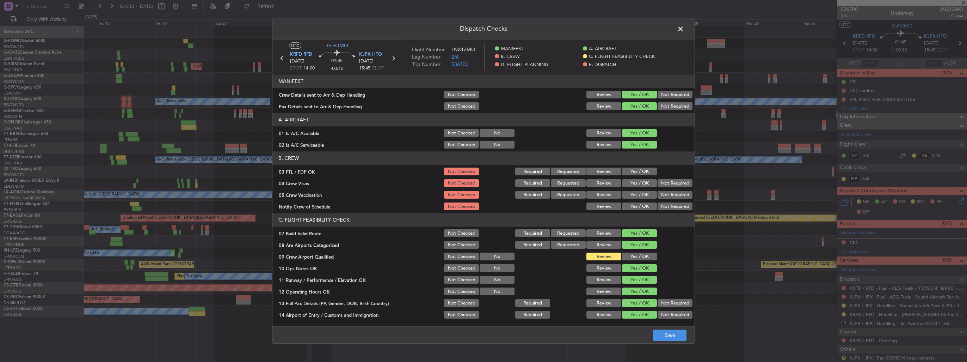
click at [633, 257] on button "Yes / OK" at bounding box center [639, 257] width 35 height 8
click at [675, 338] on button "Save" at bounding box center [669, 334] width 33 height 11
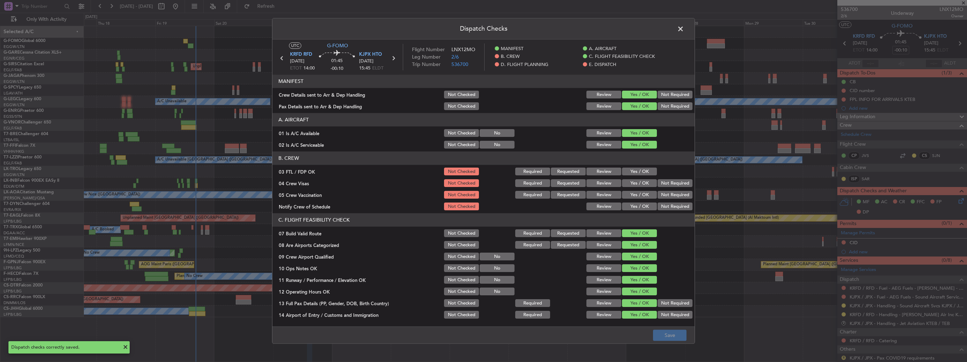
click at [684, 29] on span at bounding box center [684, 31] width 0 height 14
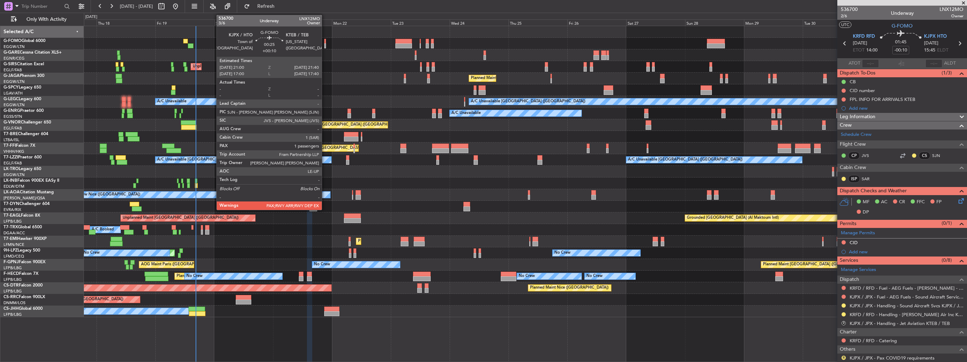
click at [325, 44] on div at bounding box center [325, 45] width 2 height 5
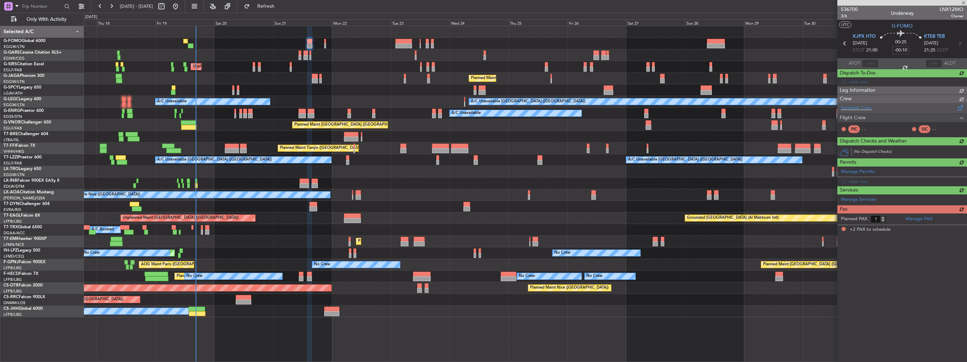
type input "+00:10"
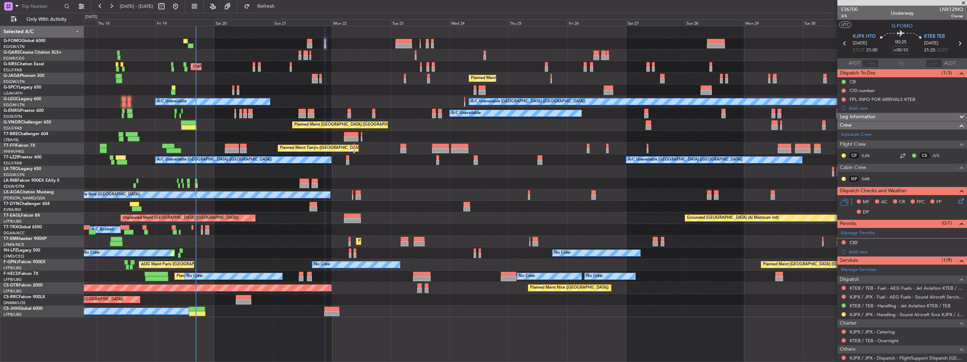
click at [957, 202] on icon at bounding box center [960, 200] width 6 height 6
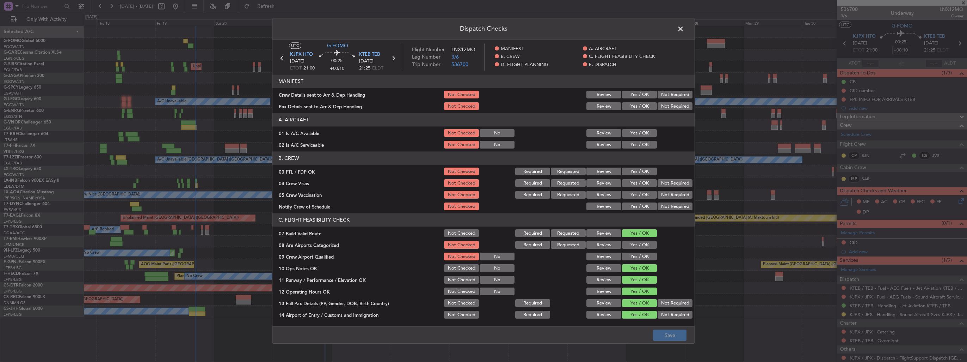
click at [627, 93] on button "Yes / OK" at bounding box center [639, 95] width 35 height 8
click at [634, 103] on button "Yes / OK" at bounding box center [639, 107] width 35 height 8
click at [640, 247] on button "Yes / OK" at bounding box center [639, 245] width 35 height 8
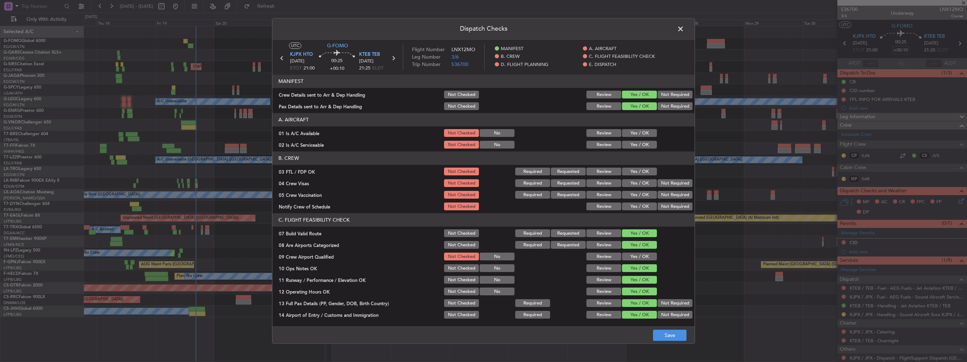
click at [641, 257] on button "Yes / OK" at bounding box center [639, 257] width 35 height 8
click at [664, 334] on button "Save" at bounding box center [669, 334] width 33 height 11
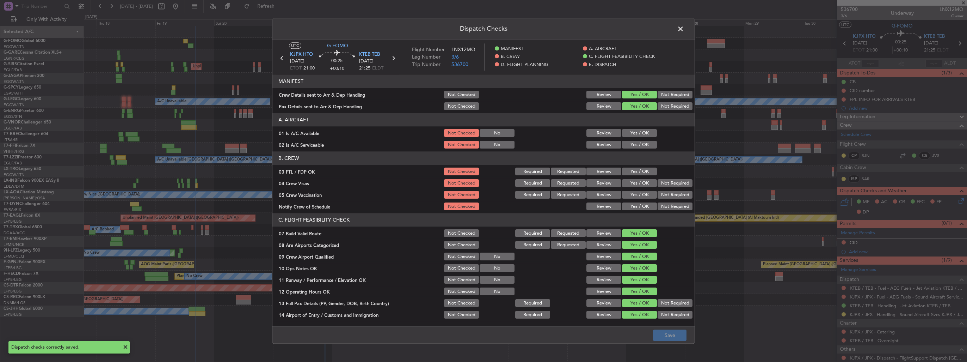
click at [684, 29] on span at bounding box center [684, 31] width 0 height 14
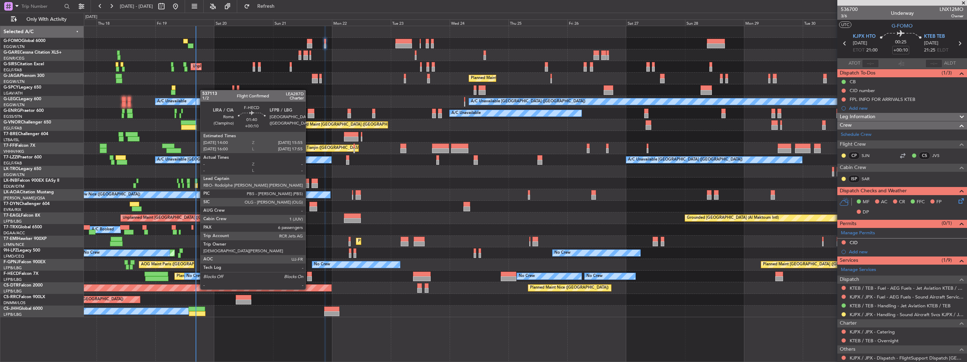
click at [309, 276] on div at bounding box center [309, 278] width 5 height 5
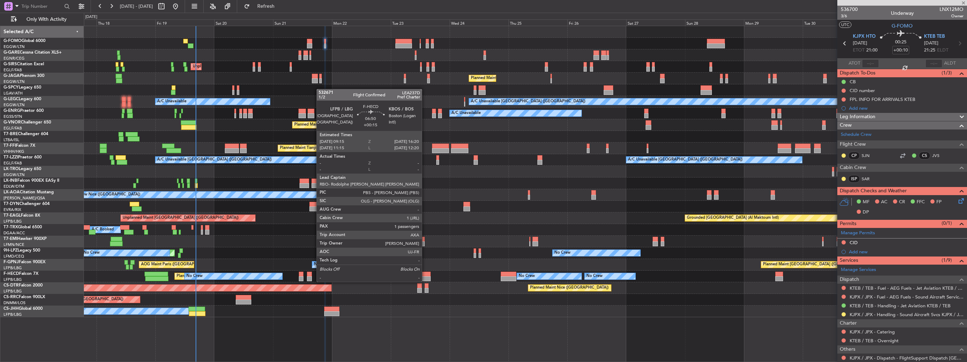
type input "6"
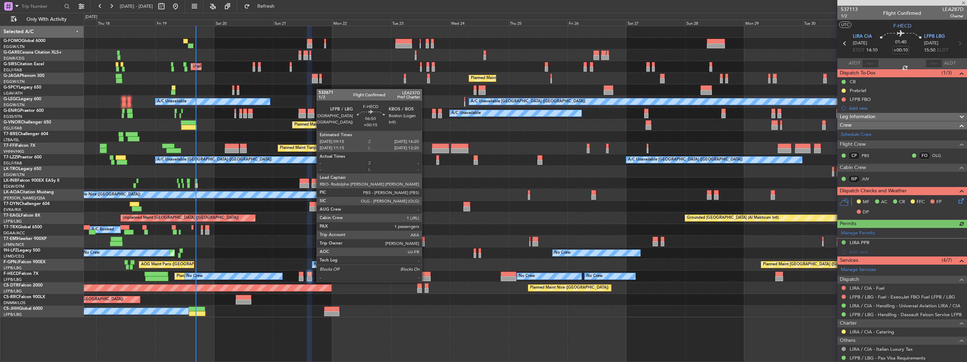
click at [425, 275] on div at bounding box center [422, 273] width 18 height 5
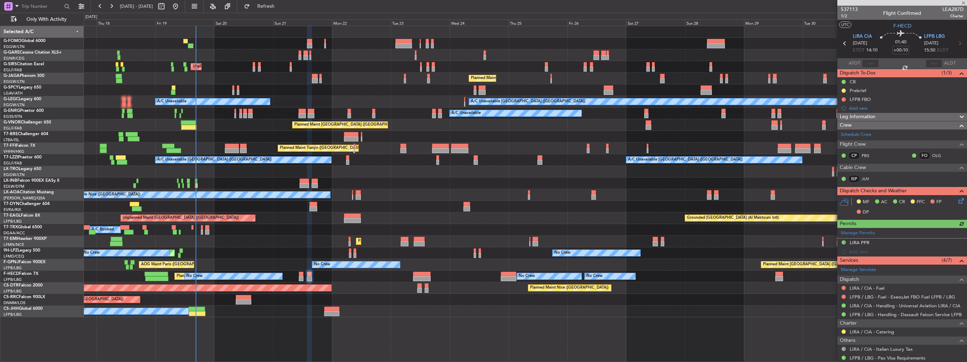
type input "+00:15"
type input "1"
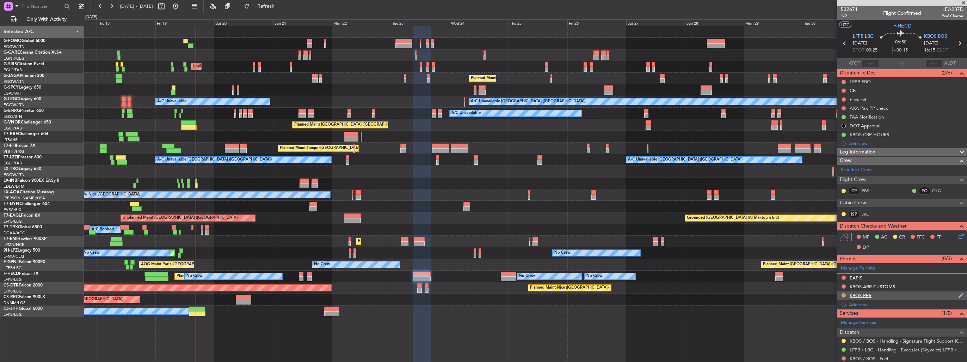
click at [843, 293] on button "R" at bounding box center [844, 295] width 4 height 4
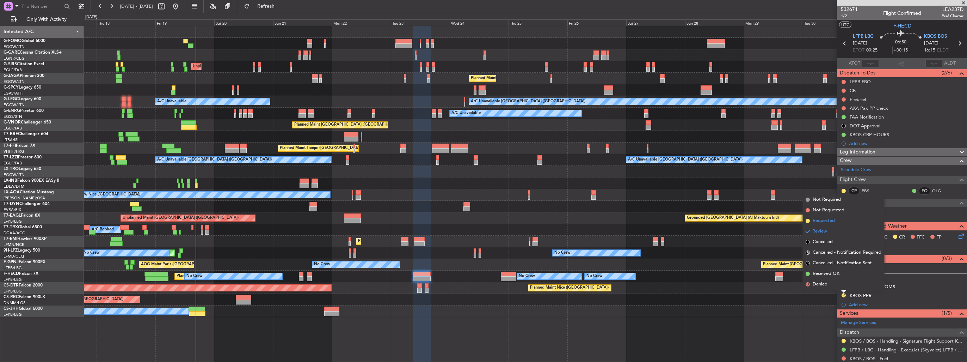
click at [826, 215] on li "Requested" at bounding box center [843, 220] width 81 height 11
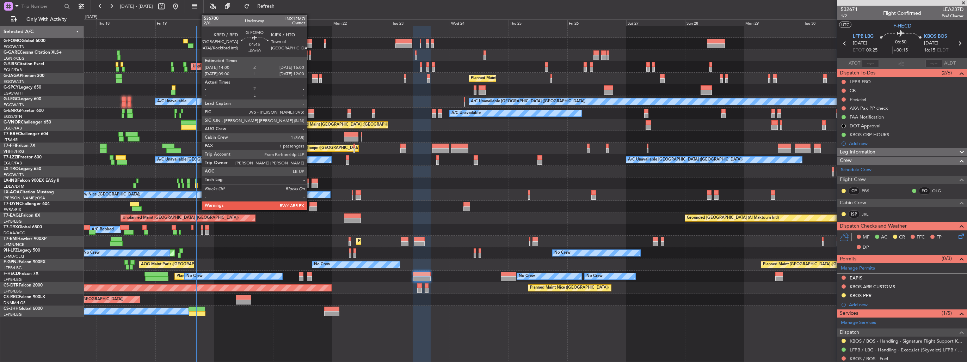
click at [310, 42] on div at bounding box center [309, 41] width 5 height 5
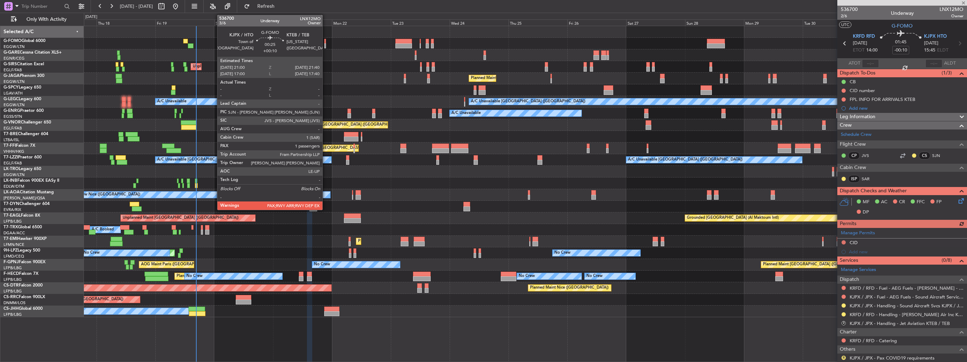
click at [326, 47] on div at bounding box center [325, 45] width 2 height 5
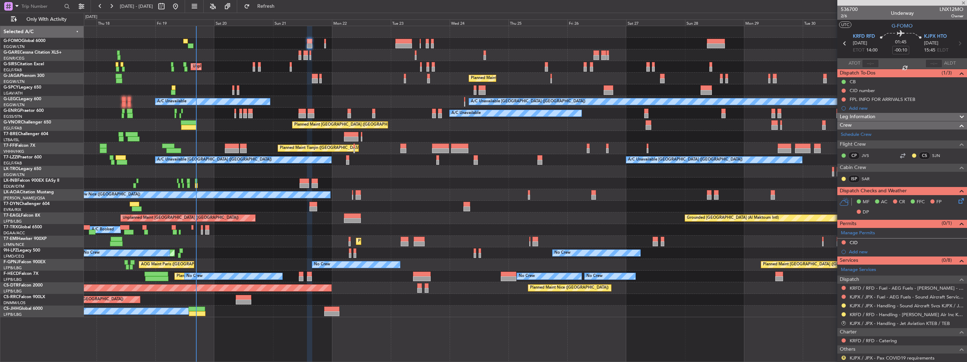
type input "+00:10"
type input "2"
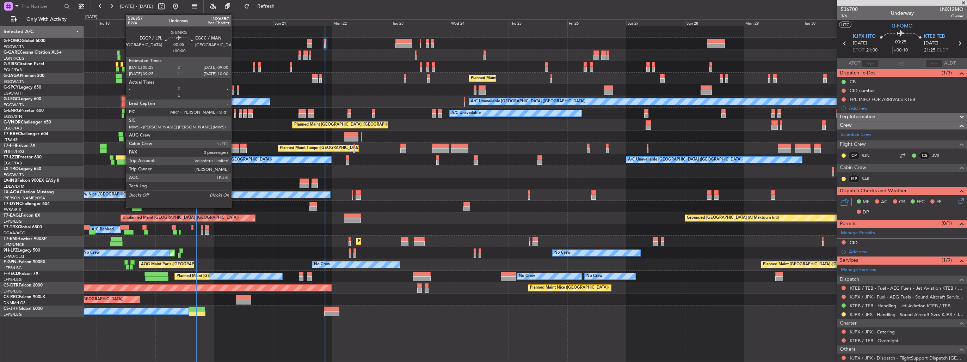
click at [234, 116] on div at bounding box center [235, 115] width 2 height 5
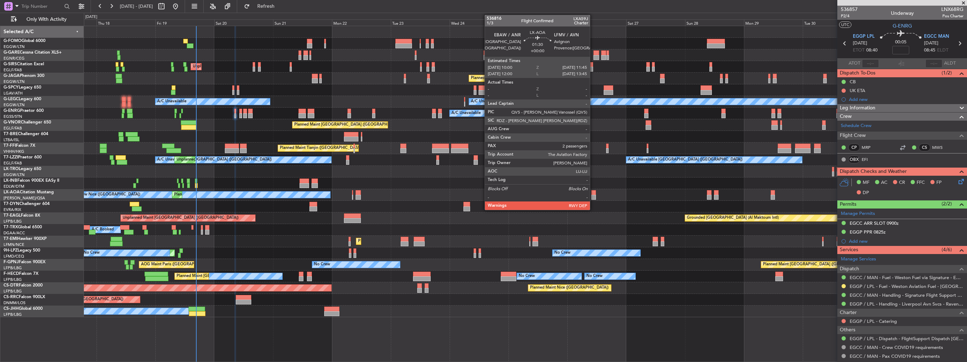
click at [593, 193] on div at bounding box center [593, 192] width 5 height 5
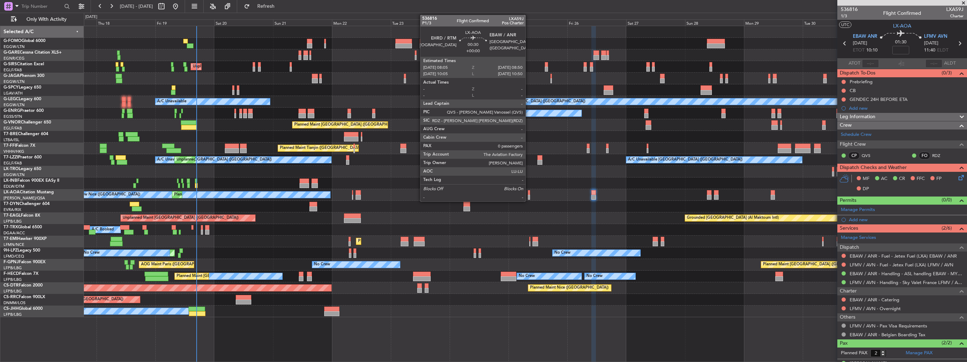
click at [529, 195] on div at bounding box center [529, 197] width 2 height 5
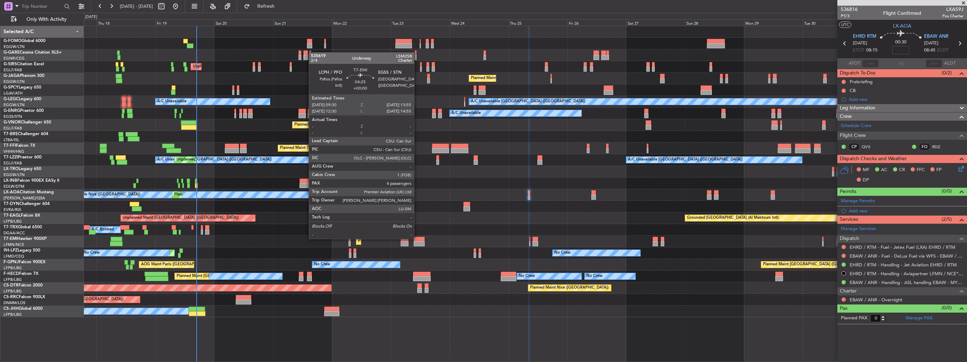
click at [417, 238] on div at bounding box center [419, 238] width 11 height 5
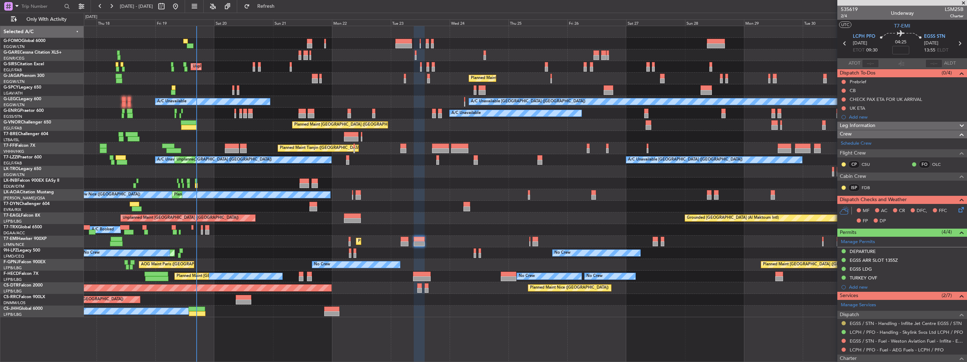
click at [843, 322] on button at bounding box center [844, 323] width 4 height 4
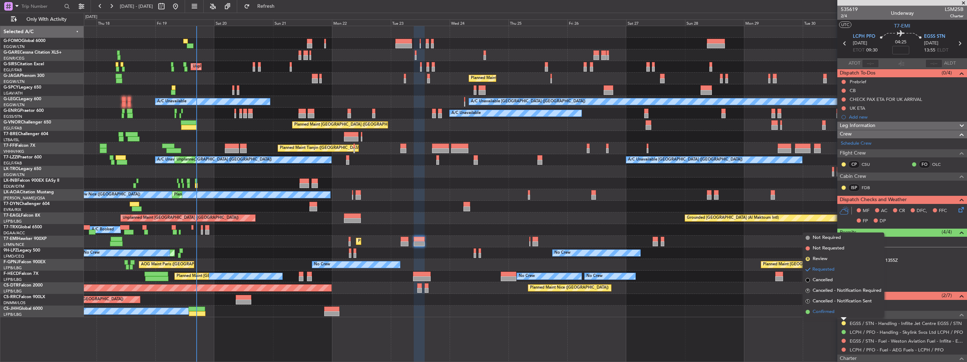
click at [831, 313] on span "Confirmed" at bounding box center [824, 311] width 22 height 7
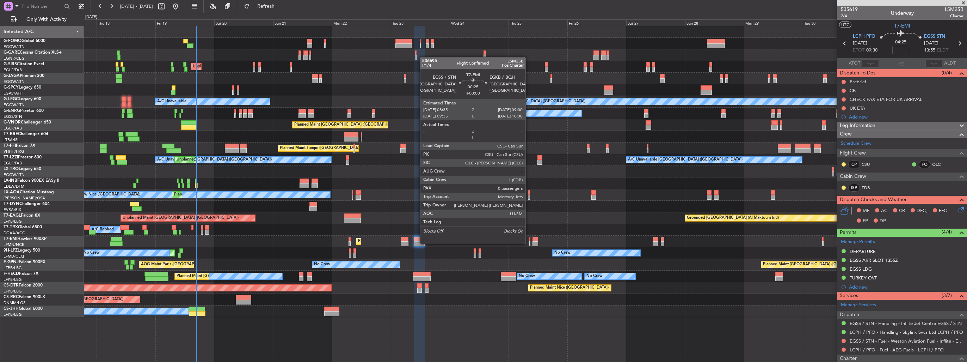
click at [529, 243] on div at bounding box center [529, 243] width 1 height 5
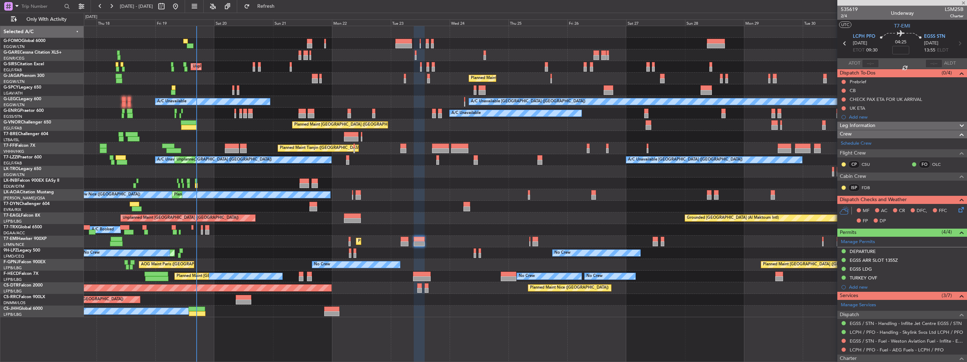
type input "0"
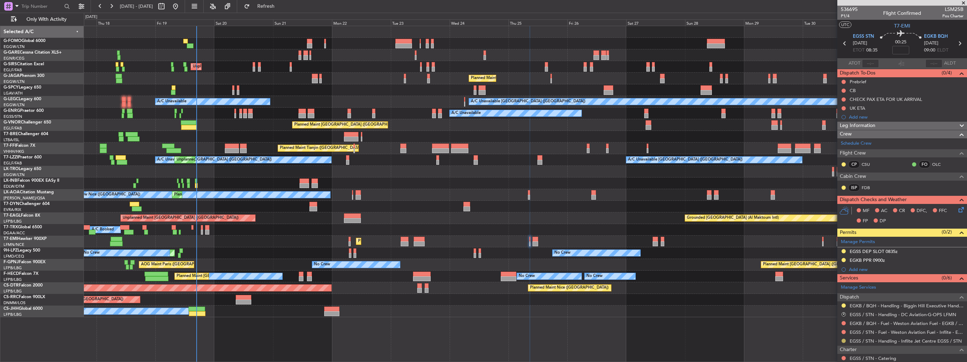
click at [844, 340] on button at bounding box center [844, 340] width 4 height 4
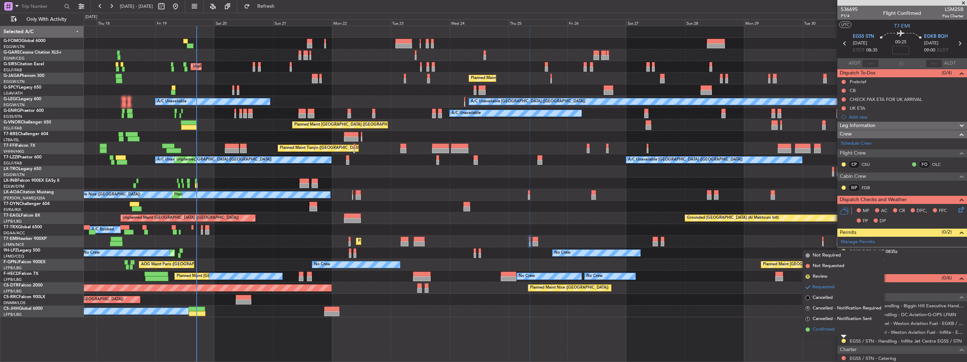
click at [830, 328] on span "Confirmed" at bounding box center [824, 329] width 22 height 7
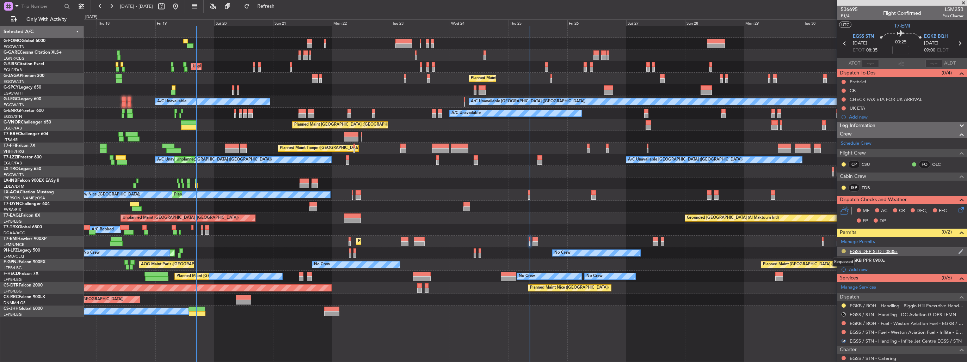
click at [844, 250] on button at bounding box center [844, 251] width 4 height 4
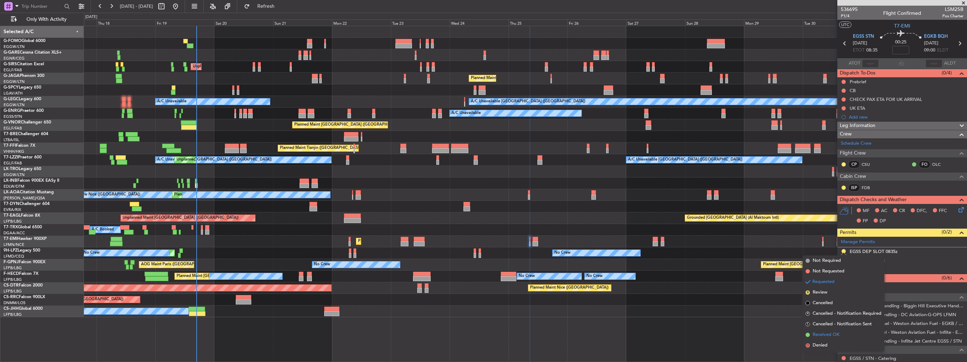
click at [827, 333] on span "Received OK" at bounding box center [826, 334] width 27 height 7
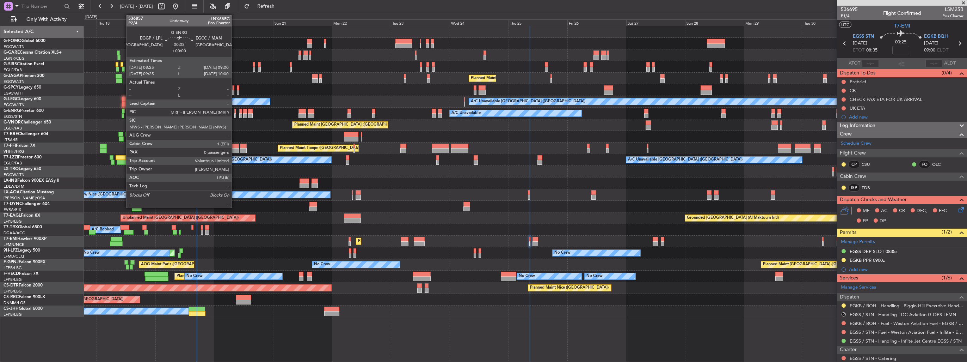
click at [235, 115] on div at bounding box center [235, 115] width 2 height 5
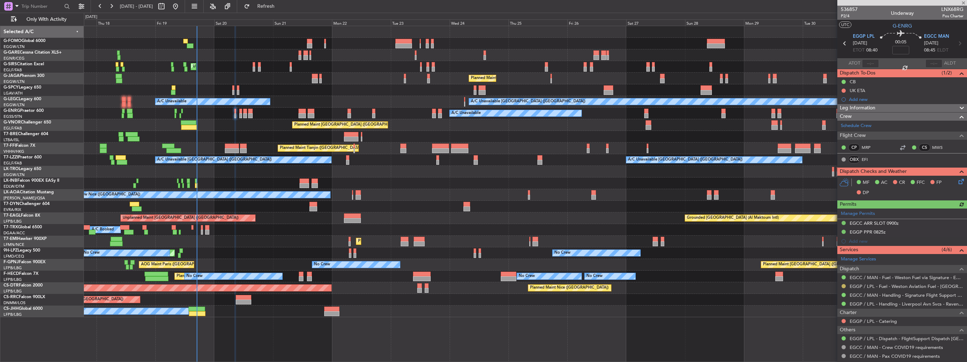
click at [844, 285] on button at bounding box center [844, 286] width 4 height 4
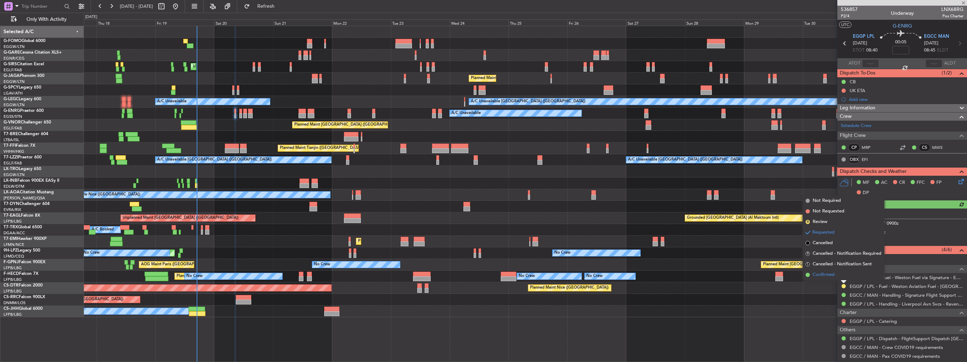
click at [832, 277] on span "Confirmed" at bounding box center [824, 274] width 22 height 7
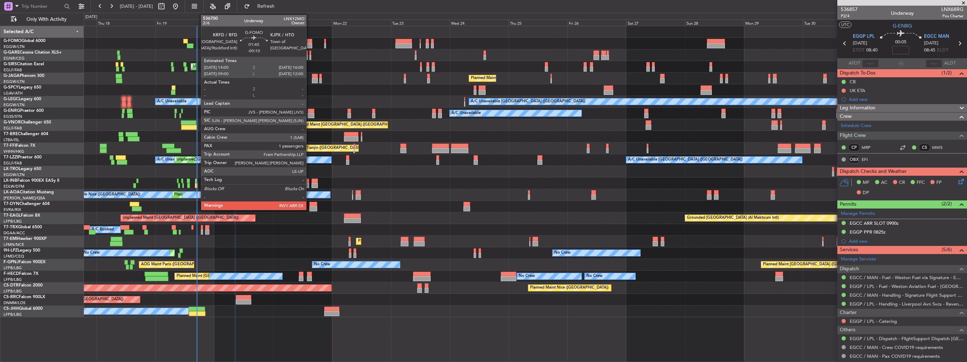
click at [309, 43] on div at bounding box center [309, 45] width 5 height 5
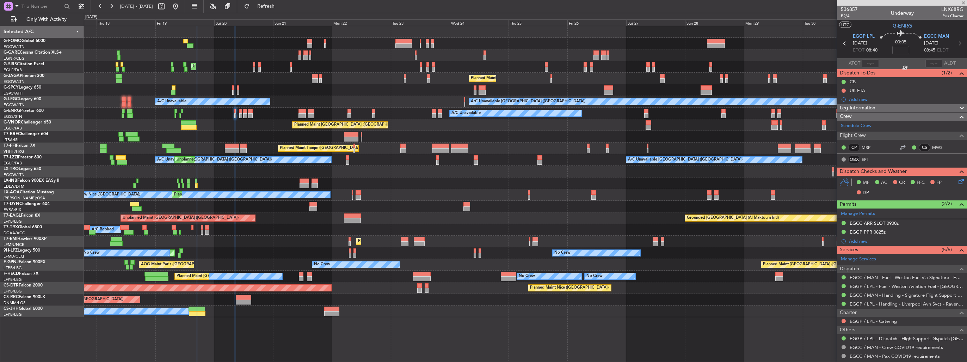
type input "-00:10"
type input "1"
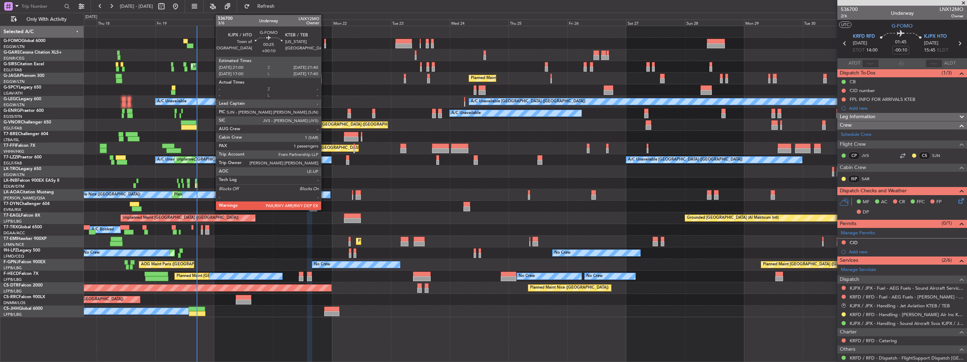
click at [324, 43] on div at bounding box center [325, 45] width 2 height 5
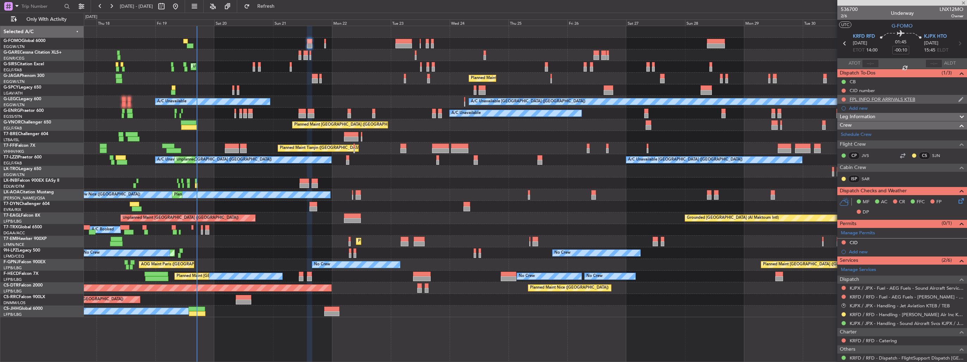
type input "+00:10"
type input "2"
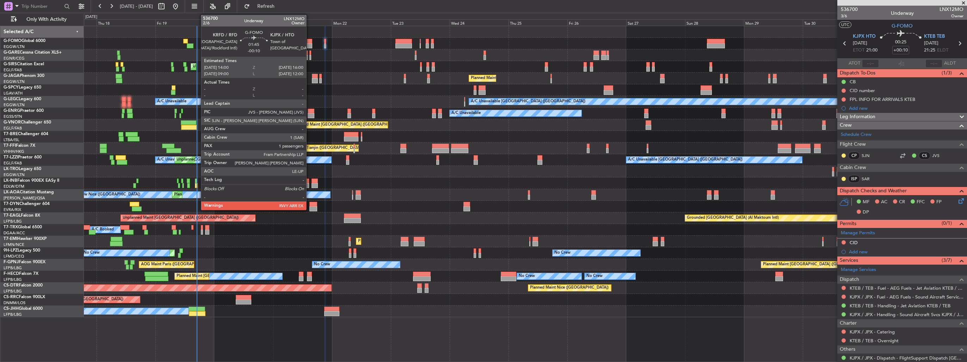
click at [309, 44] on div at bounding box center [309, 45] width 5 height 5
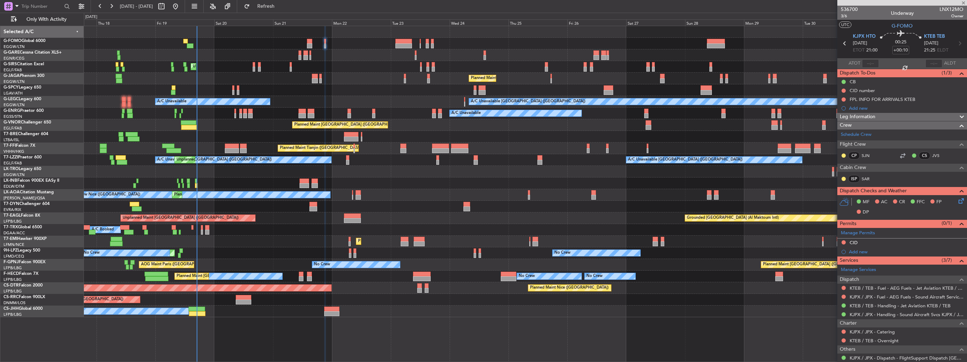
type input "-00:10"
type input "1"
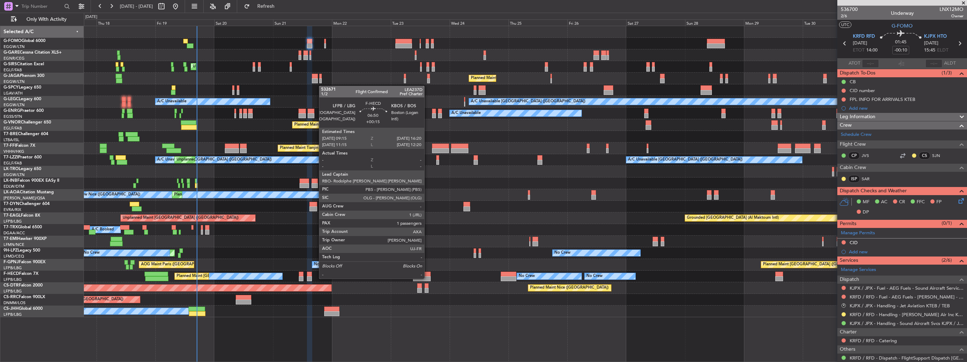
click at [427, 271] on div at bounding box center [422, 273] width 18 height 5
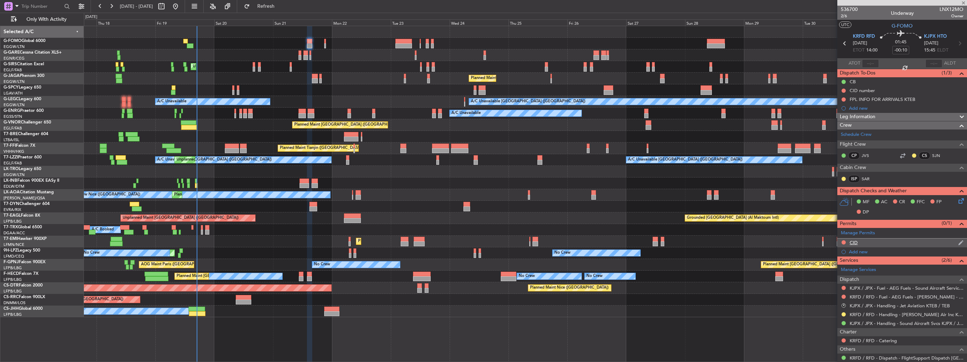
type input "+00:15"
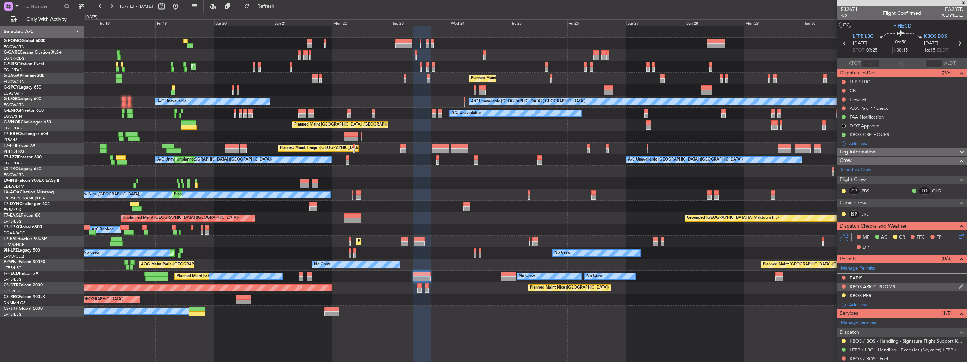
drag, startPoint x: 956, startPoint y: 292, endPoint x: 951, endPoint y: 287, distance: 6.7
click at [0, 0] on img at bounding box center [0, 0] width 0 height 0
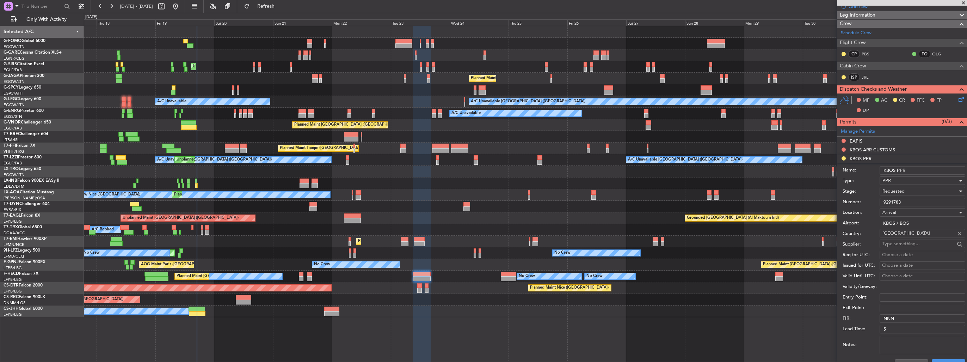
scroll to position [141, 0]
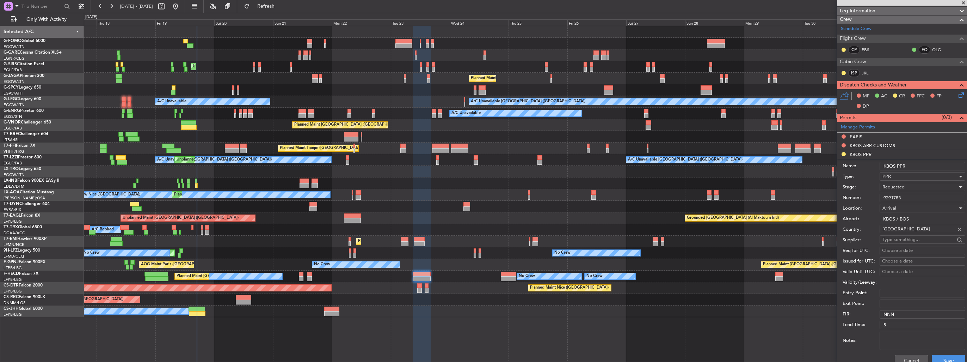
drag, startPoint x: 916, startPoint y: 194, endPoint x: 865, endPoint y: 204, distance: 51.4
click at [865, 204] on form "Name: KBOS PPR Type: PPR Stage: Requested Number: 9291783 Location: Arrival Air…" at bounding box center [902, 264] width 130 height 210
paste input "text"
type input "9291783"
click at [918, 189] on div "Requested" at bounding box center [919, 186] width 75 height 11
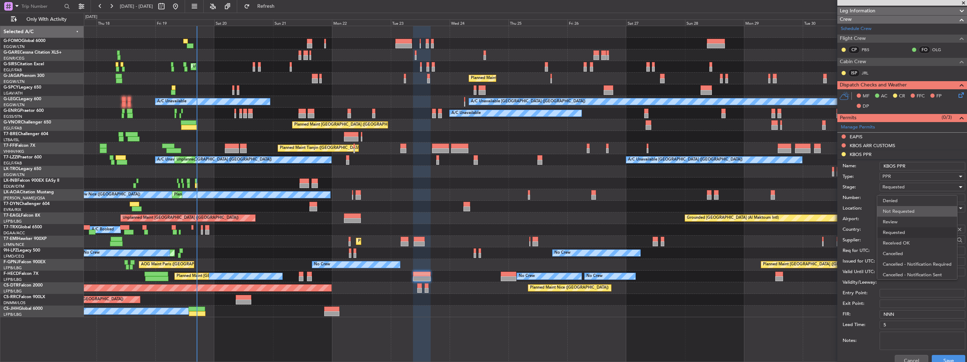
scroll to position [3, 0]
click at [915, 237] on span "Received OK" at bounding box center [920, 240] width 74 height 11
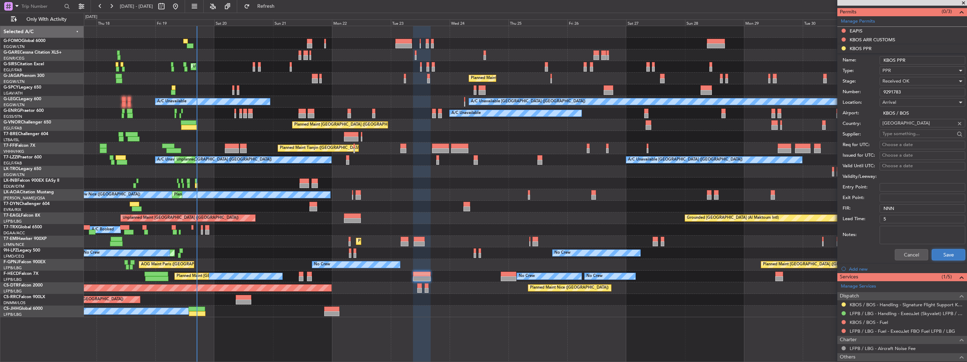
click at [932, 252] on button "Save" at bounding box center [948, 254] width 33 height 11
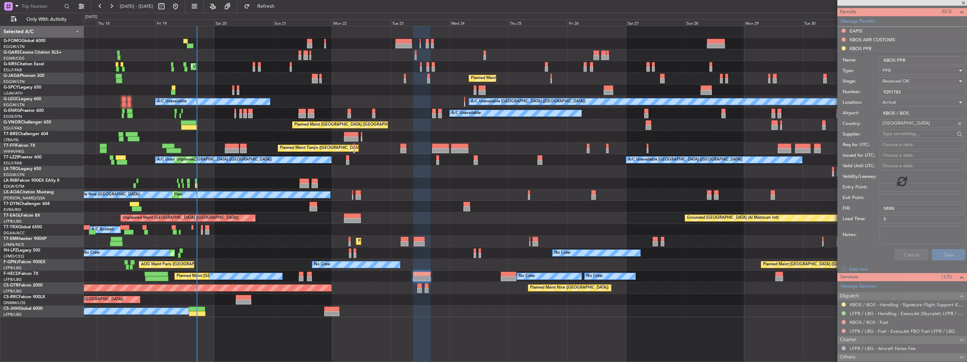
scroll to position [96, 0]
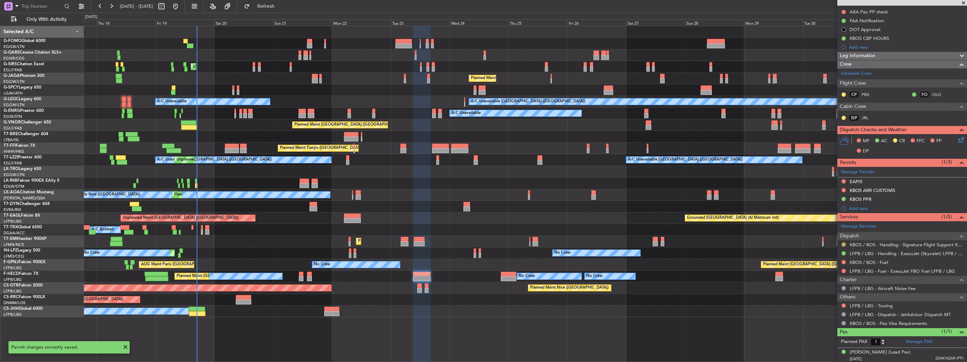
click at [842, 245] on button at bounding box center [844, 244] width 4 height 4
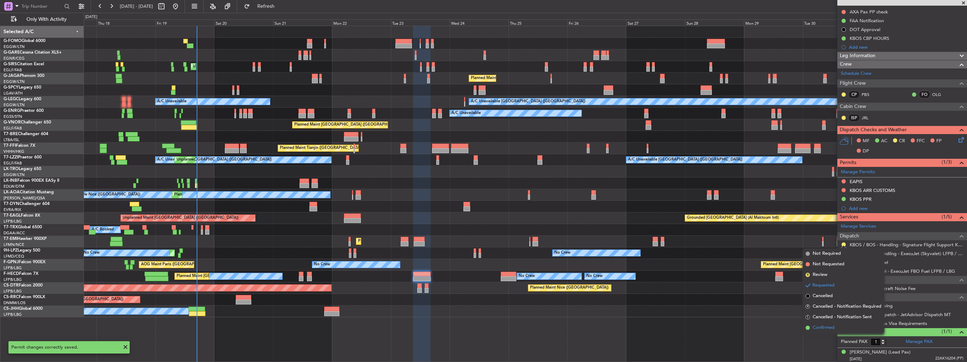
click at [824, 327] on span "Confirmed" at bounding box center [824, 327] width 22 height 7
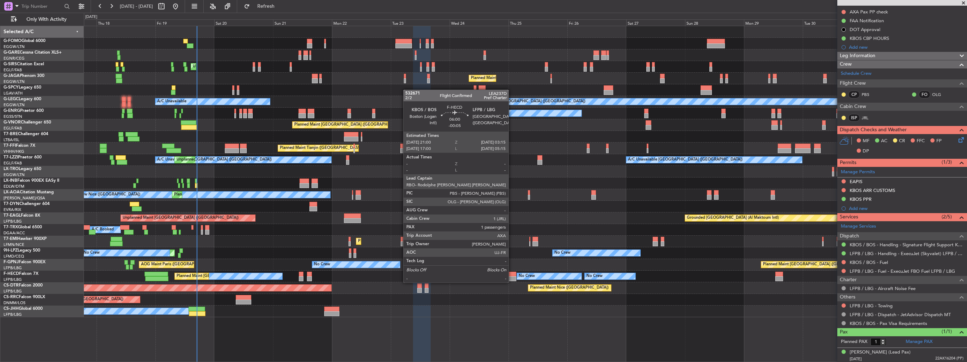
click at [512, 275] on div at bounding box center [509, 273] width 16 height 5
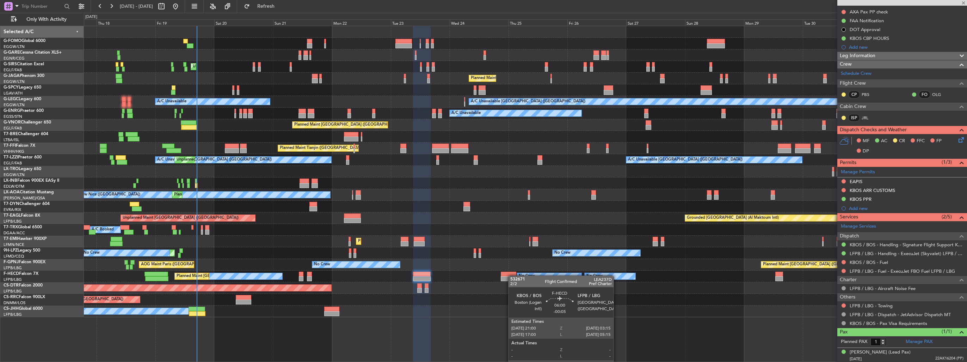
type input "-00:05"
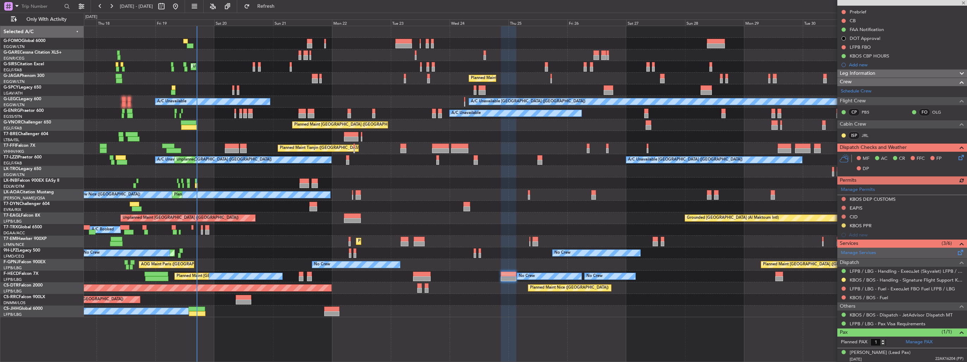
scroll to position [88, 0]
click at [843, 277] on button at bounding box center [844, 279] width 4 height 4
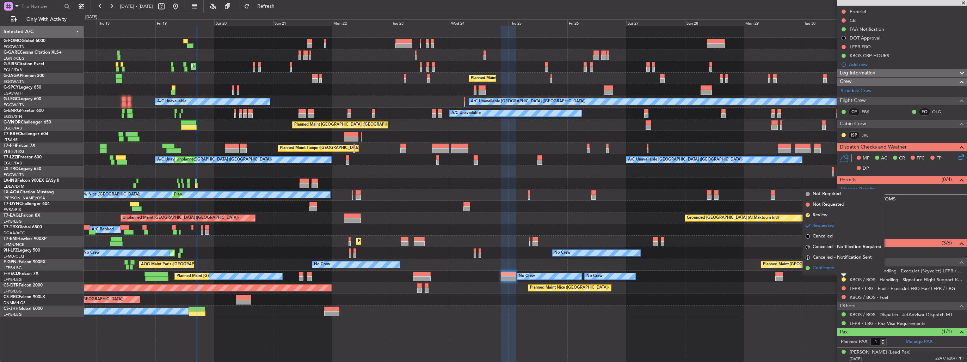
click at [826, 267] on span "Confirmed" at bounding box center [824, 267] width 22 height 7
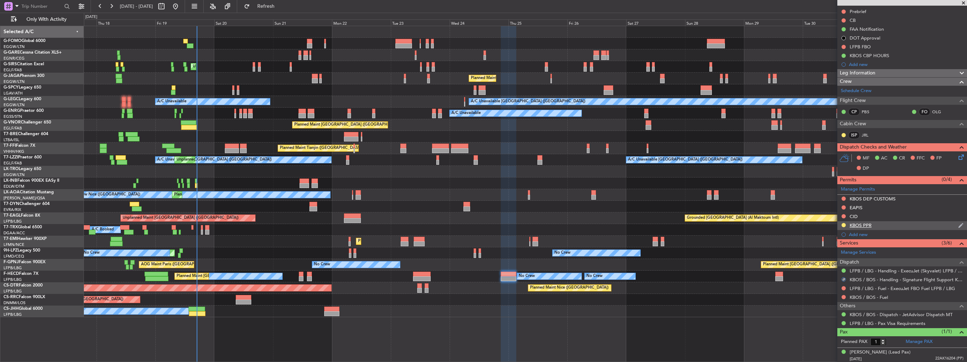
click at [958, 222] on img at bounding box center [960, 225] width 5 height 6
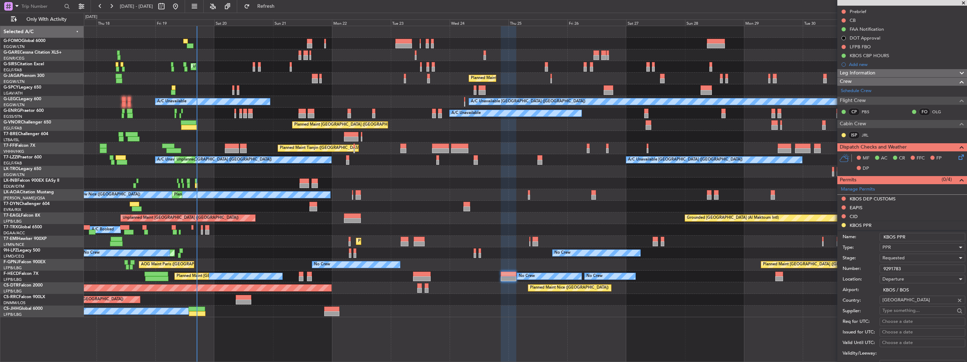
drag, startPoint x: 911, startPoint y: 266, endPoint x: 861, endPoint y: 269, distance: 50.1
click at [861, 269] on div "Number: 9291783" at bounding box center [904, 268] width 123 height 11
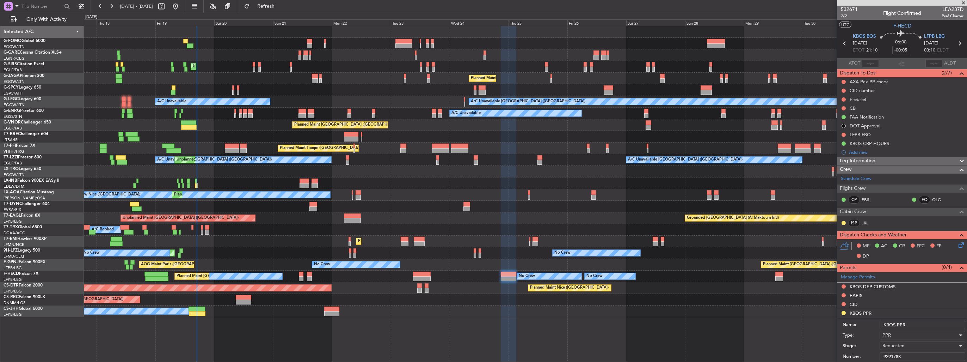
scroll to position [88, 0]
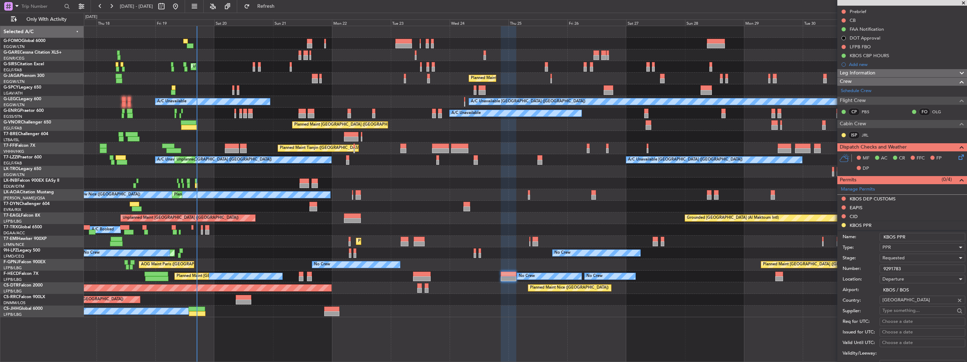
type input "9291783"
click at [893, 255] on span "Requested" at bounding box center [893, 257] width 22 height 6
click at [901, 307] on span "Received OK" at bounding box center [920, 311] width 74 height 11
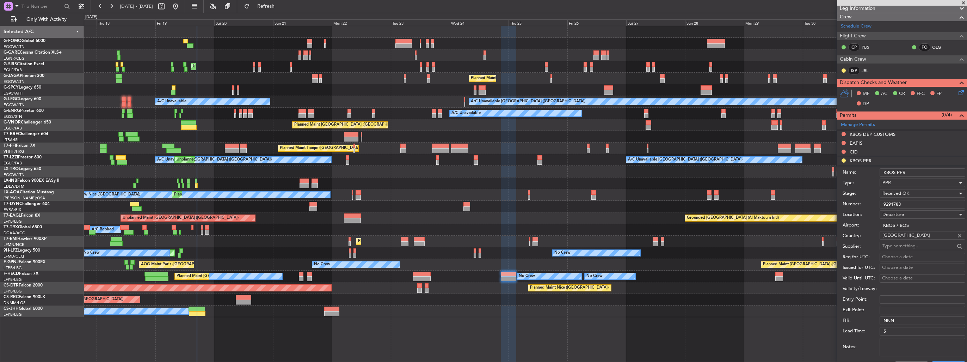
scroll to position [193, 0]
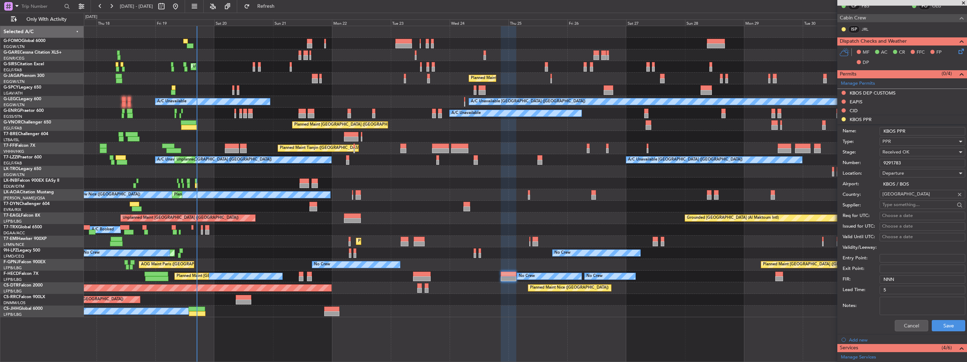
click at [934, 317] on div "Cancel Save" at bounding box center [904, 325] width 123 height 18
click at [937, 320] on button "Save" at bounding box center [948, 325] width 33 height 11
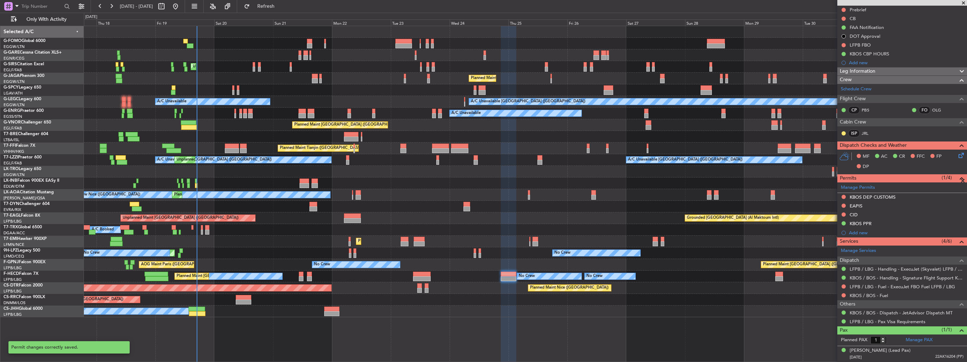
scroll to position [88, 0]
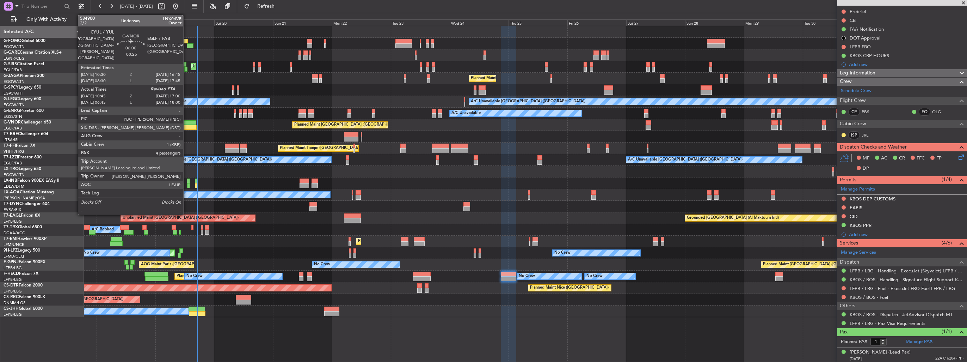
click at [186, 126] on div at bounding box center [189, 127] width 16 height 5
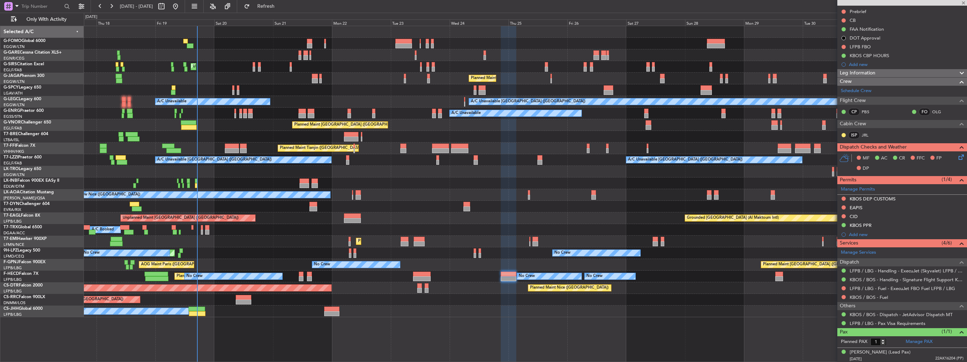
type input "-00:25"
type input "10:55"
type input "4"
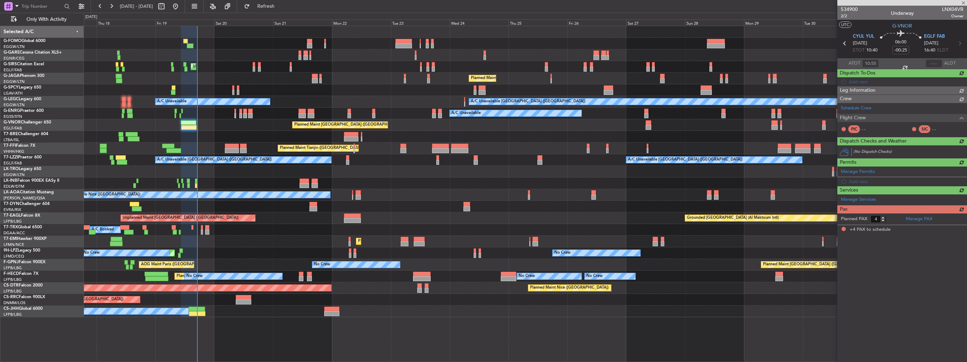
scroll to position [0, 0]
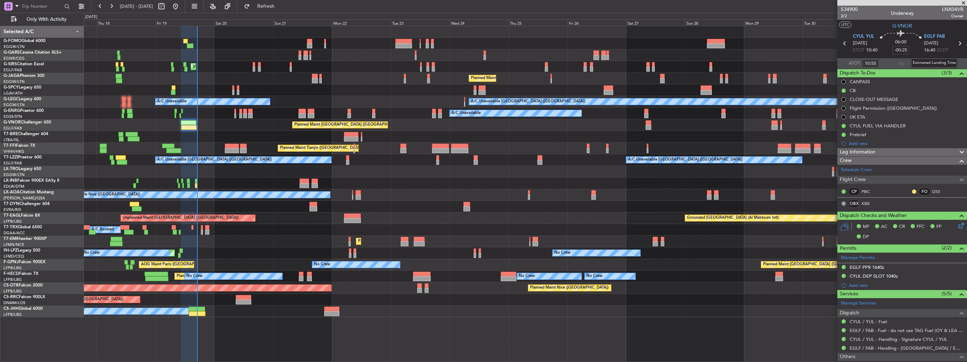
click at [926, 63] on div "Estimated Landing Time" at bounding box center [934, 62] width 46 height 9
click at [927, 63] on input "text" at bounding box center [933, 63] width 17 height 8
type input "17:04"
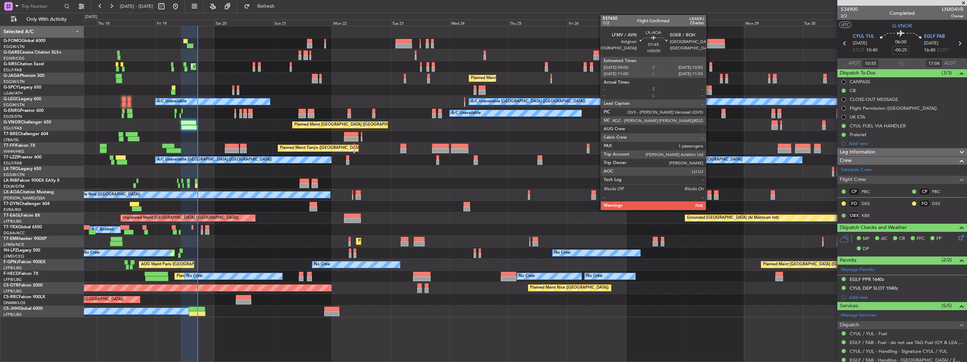
click at [709, 195] on div at bounding box center [709, 197] width 5 height 5
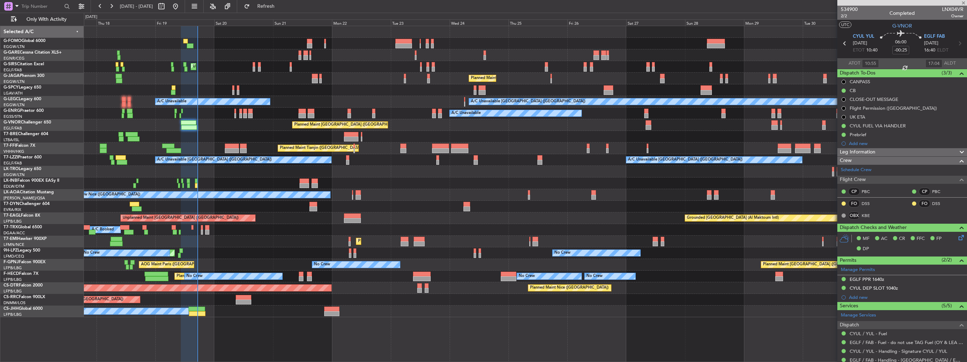
type input "1"
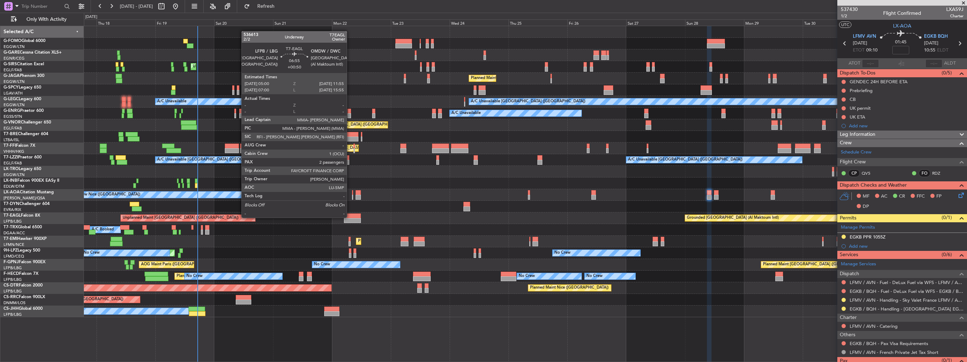
click at [350, 217] on div at bounding box center [352, 215] width 17 height 5
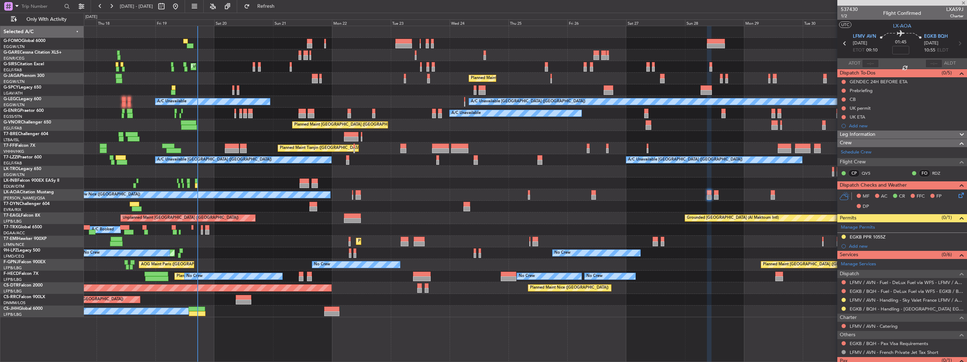
type input "+00:50"
type input "2"
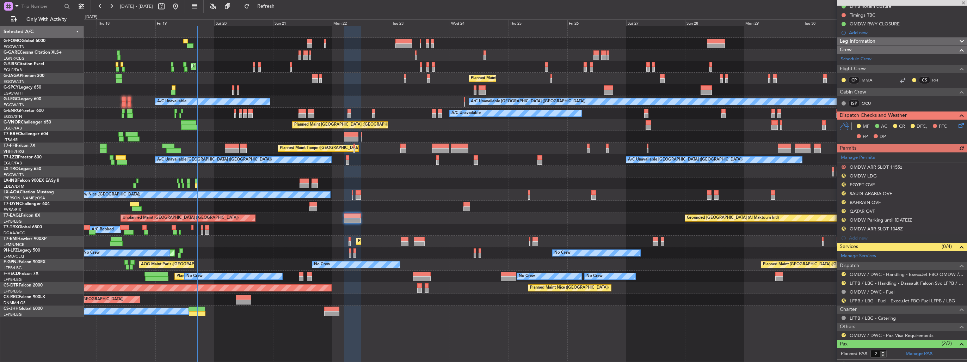
scroll to position [147, 0]
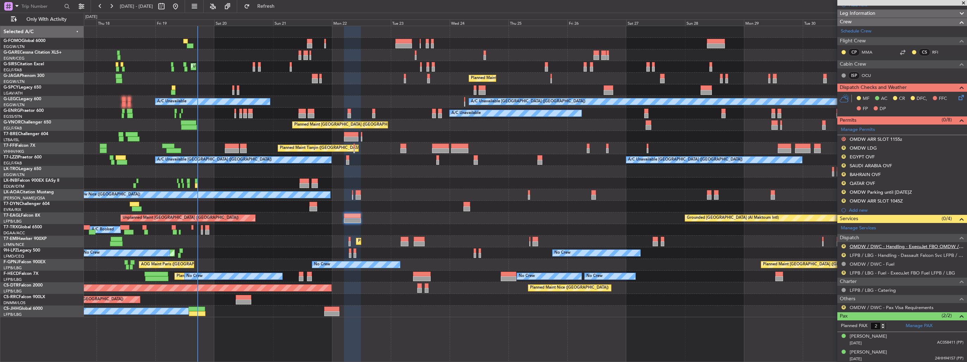
click at [864, 247] on link "OMDW / DWC - Handling - ExecuJet FBO OMDW / DWC" at bounding box center [907, 246] width 114 height 6
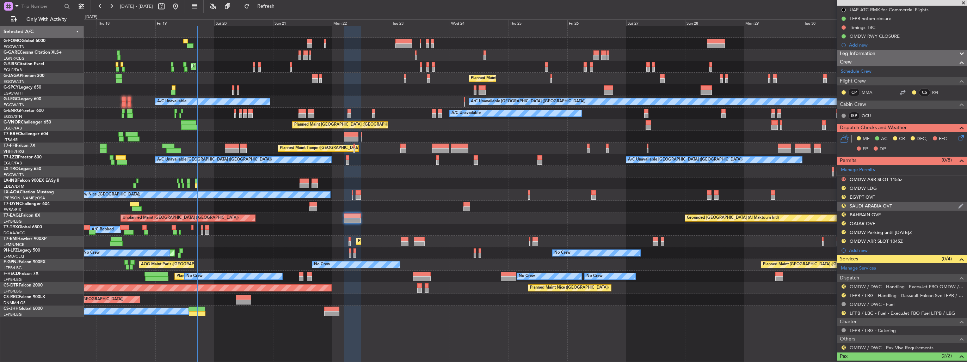
scroll to position [0, 0]
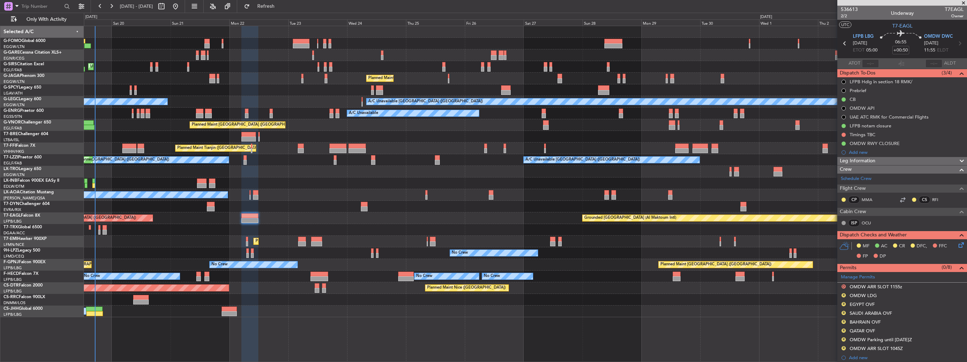
click at [480, 225] on div "Unplanned Maint London (Luton) Planned Maint London (Luton) A/C Unavailable A/C…" at bounding box center [525, 171] width 883 height 291
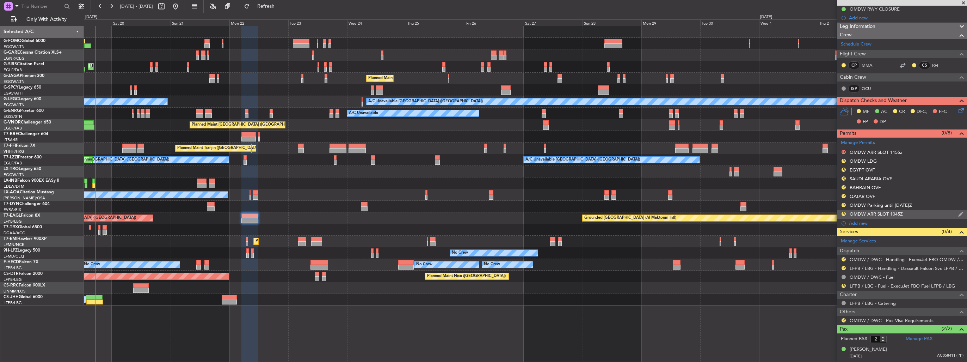
scroll to position [141, 0]
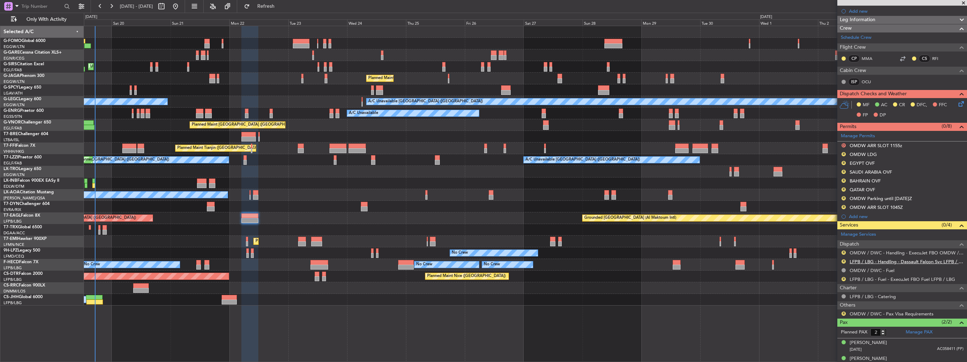
click at [876, 260] on link "LFPB / LBG - Handling - Dassault Falcon Svc LFPB / LBG" at bounding box center [907, 261] width 114 height 6
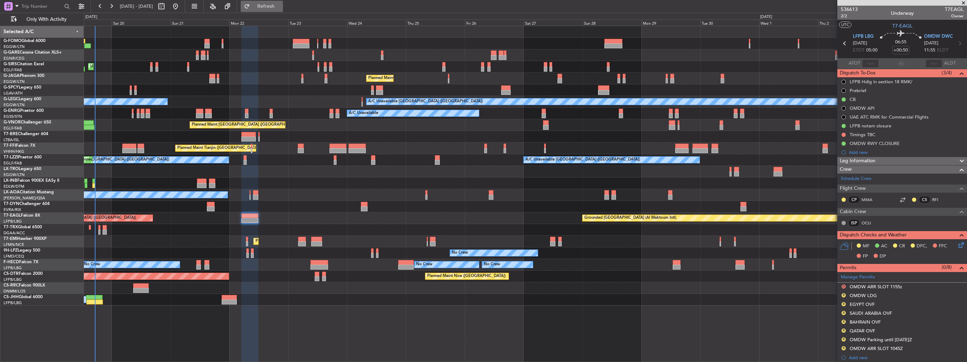
click at [283, 10] on button "Refresh" at bounding box center [262, 6] width 42 height 11
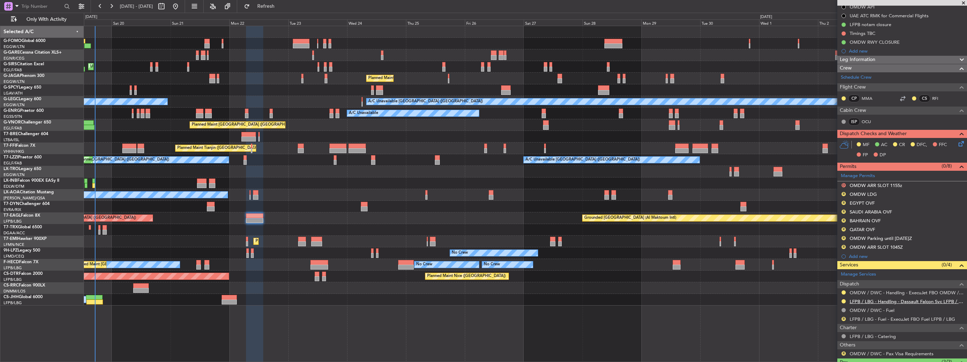
scroll to position [147, 0]
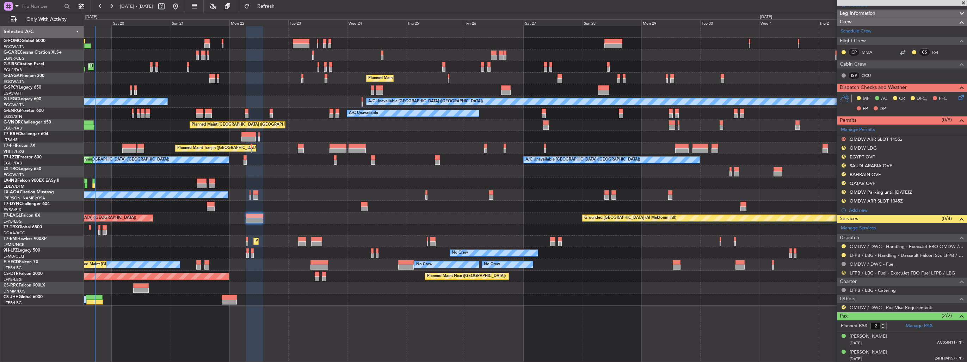
click at [845, 270] on button "R" at bounding box center [844, 272] width 4 height 4
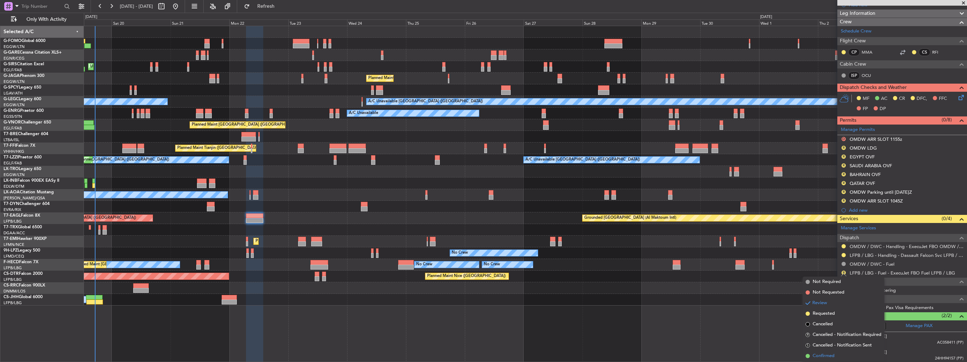
click at [831, 356] on span "Confirmed" at bounding box center [824, 355] width 22 height 7
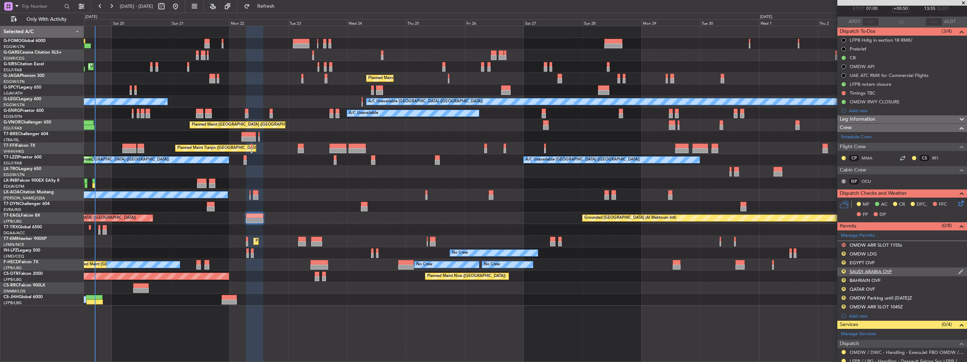
scroll to position [0, 0]
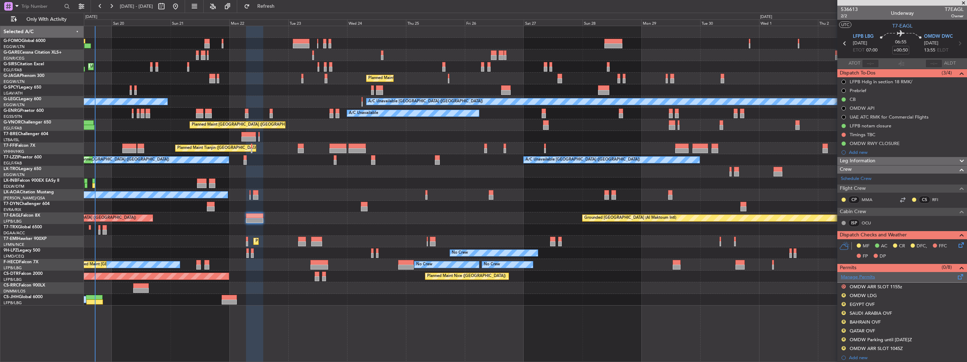
click at [862, 274] on link "Manage Permits" at bounding box center [858, 276] width 34 height 7
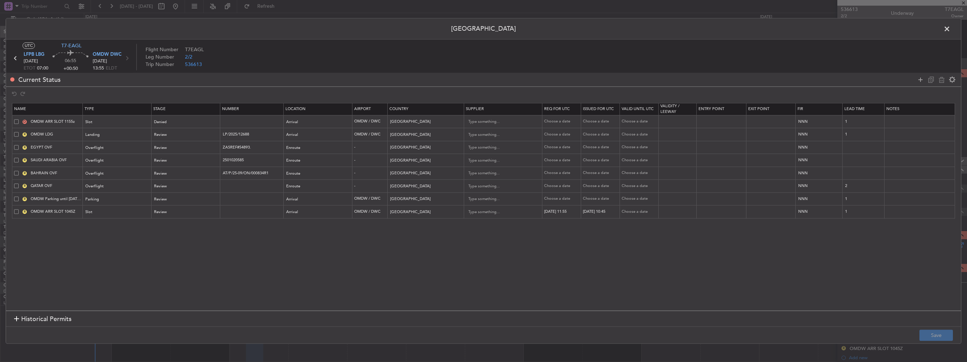
click at [16, 120] on span at bounding box center [16, 121] width 5 height 5
click at [19, 119] on input "checkbox" at bounding box center [19, 119] width 0 height 0
click at [943, 84] on mat-tooltip-component "Remove selected permit(s)" at bounding box center [932, 93] width 60 height 19
click at [939, 87] on mat-tooltip-component "Remove selected permit(s)" at bounding box center [932, 93] width 60 height 19
click at [939, 82] on icon at bounding box center [941, 79] width 8 height 8
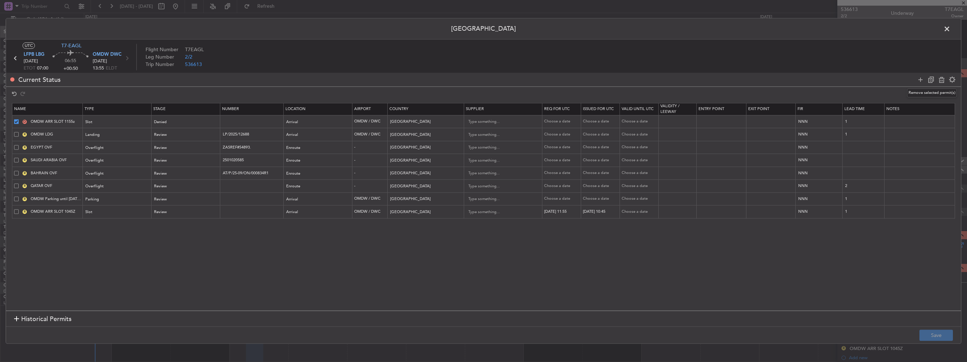
type input "OMDW LDG"
type input "LP/2025/12688"
type input "EGYPT OVF"
type input "ZASREF#54893."
type input "Egypt"
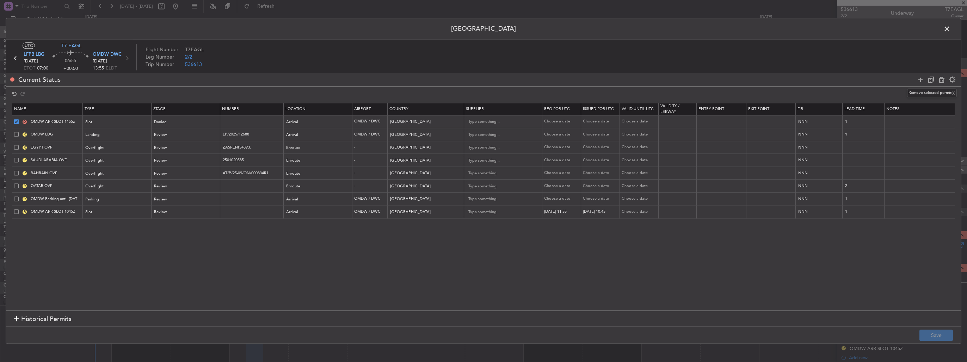
type input "SAUDI ARABIA OVF"
type input "2501020585"
type input "Saudi Arabia"
type input "BAHRAIN OVF"
type input "AT/P/25-09/ON/000834R1"
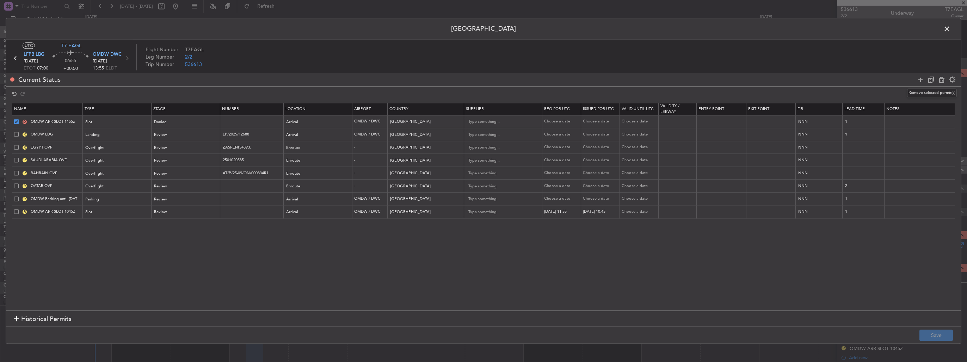
type input "Bahrain"
type input "QATAR OVF"
type input "Qatar"
type input "2"
type input "OMDW Parking until 25SEP 1000Z"
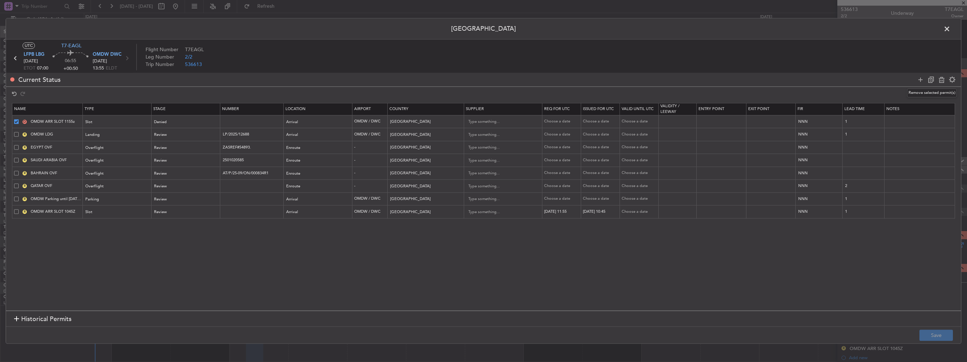
type input "United Arab Emirates"
type input "1"
type input "OMDW ARR SLOT 1045Z"
click at [942, 331] on button "Save" at bounding box center [935, 334] width 33 height 11
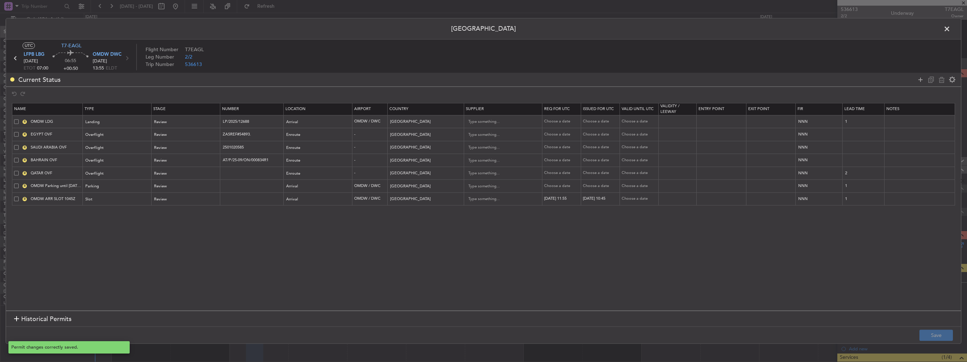
click at [950, 29] on span at bounding box center [950, 31] width 0 height 14
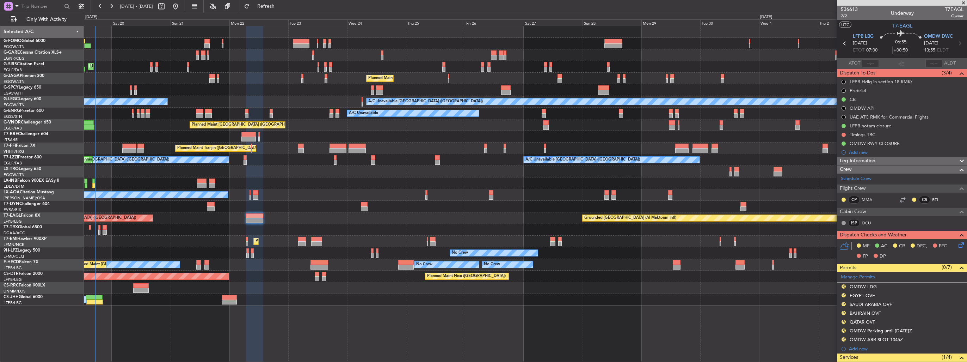
click at [958, 336] on div "R OMDW ARR SLOT 1045Z" at bounding box center [902, 339] width 130 height 9
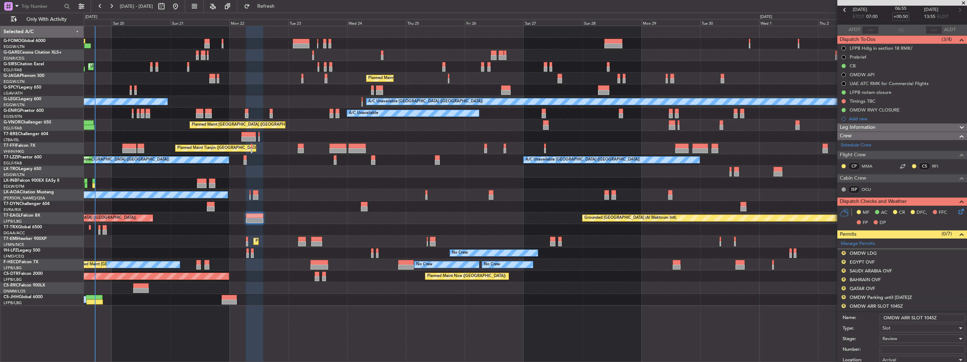
scroll to position [70, 0]
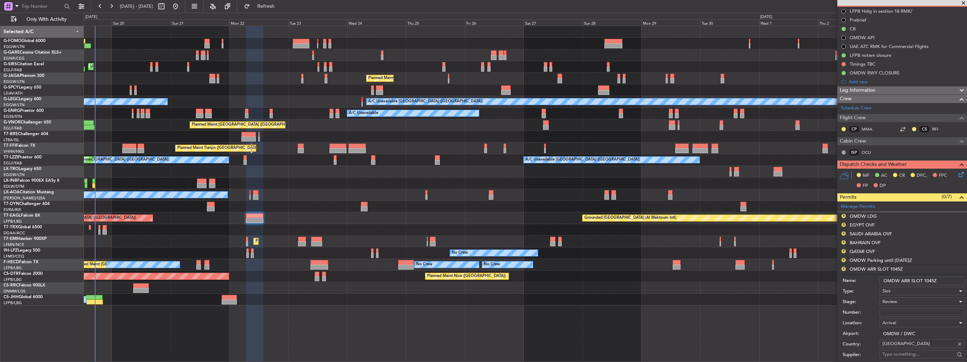
drag, startPoint x: 938, startPoint y: 279, endPoint x: 926, endPoint y: 280, distance: 12.7
click at [926, 280] on input "OMDW ARR SLOT 1045Z" at bounding box center [923, 280] width 86 height 8
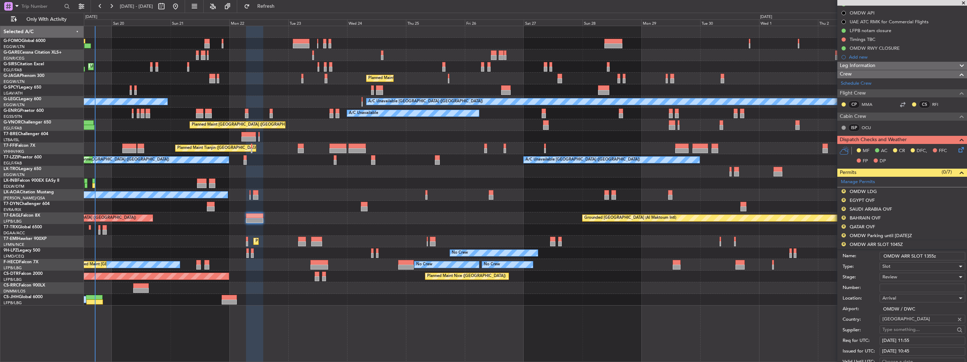
scroll to position [106, 0]
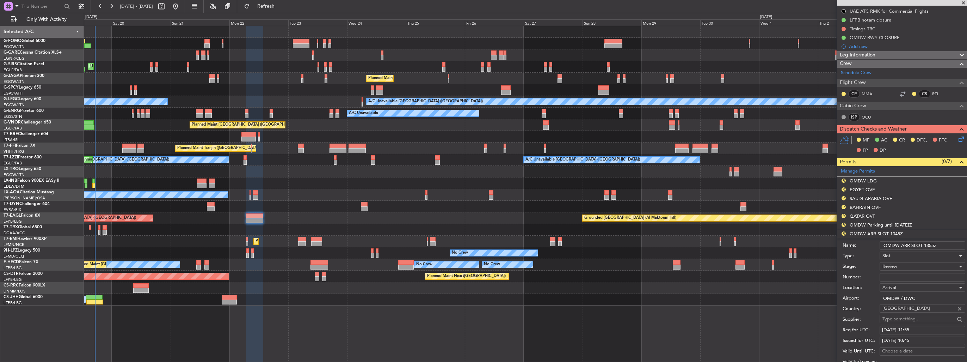
type input "OMDW ARR SLOT 1355z"
click at [893, 263] on span "Review" at bounding box center [889, 266] width 15 height 6
click at [897, 307] on span "Requested" at bounding box center [920, 311] width 74 height 11
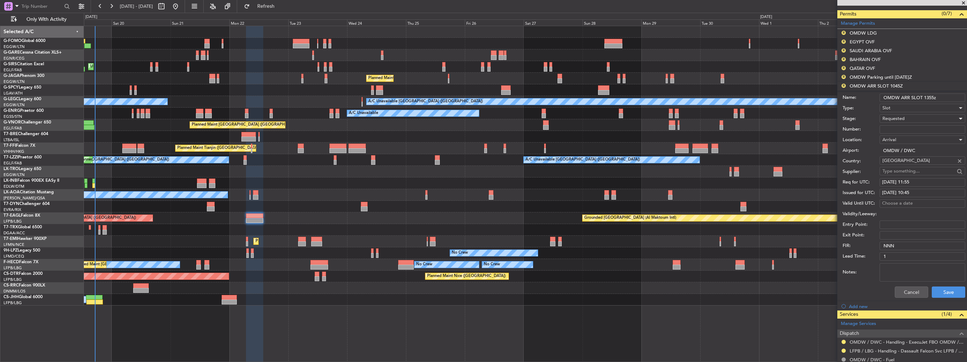
scroll to position [282, 0]
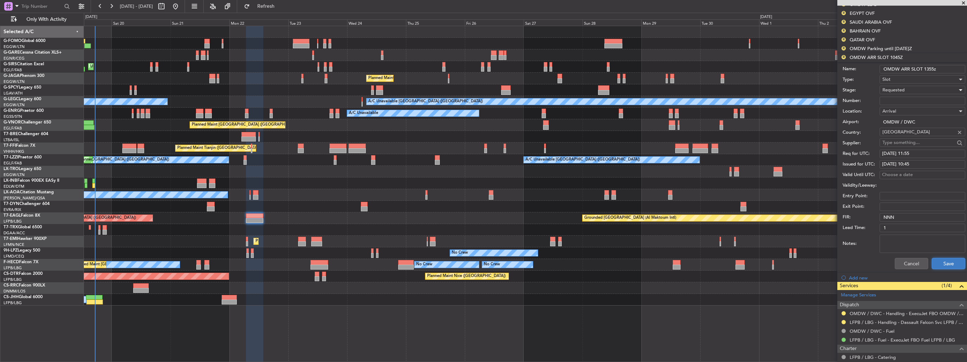
click at [934, 266] on button "Save" at bounding box center [948, 263] width 33 height 11
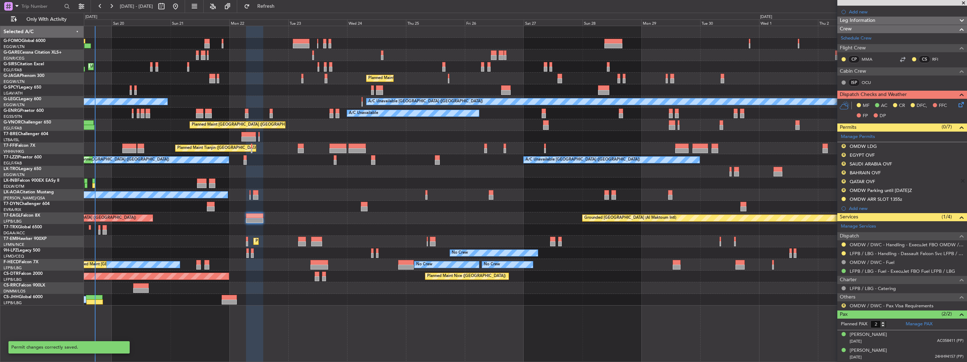
scroll to position [138, 0]
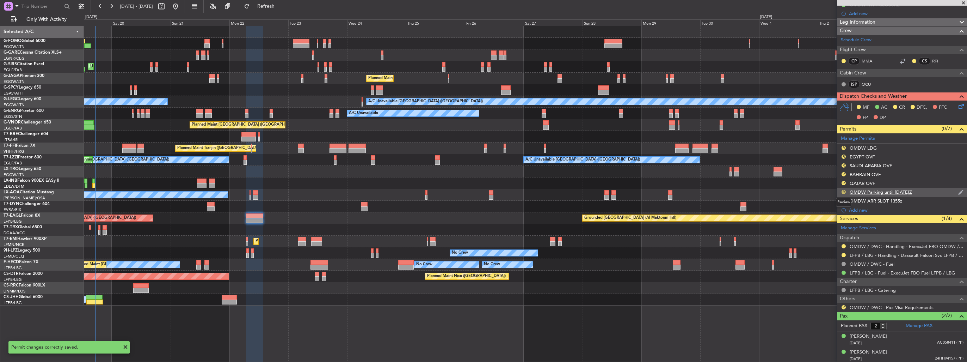
click at [844, 190] on button "R" at bounding box center [844, 192] width 4 height 4
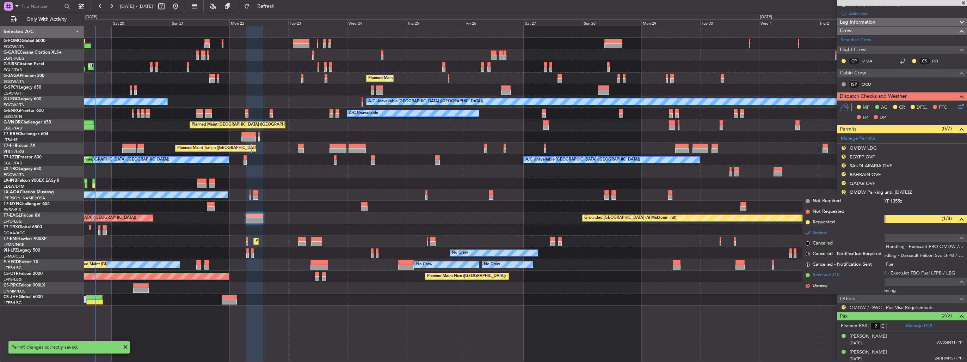
click at [840, 273] on li "Received OK" at bounding box center [843, 275] width 81 height 11
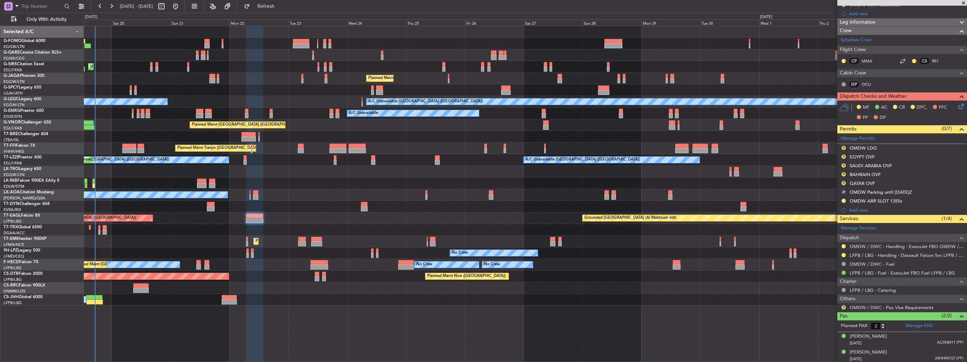
scroll to position [33, 0]
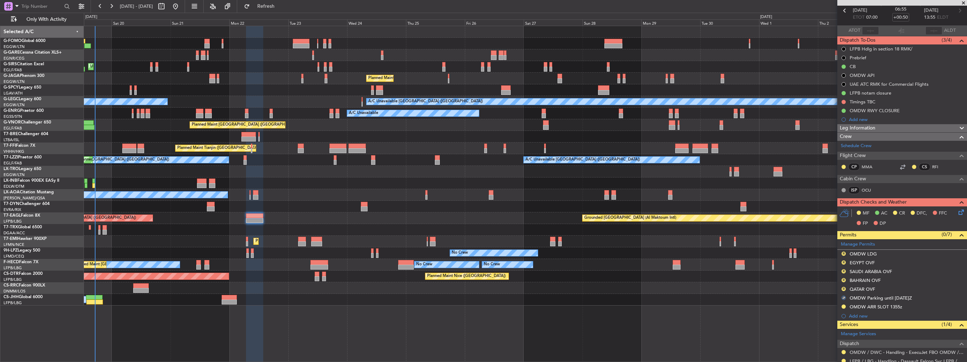
click at [0, 0] on img at bounding box center [0, 0] width 0 height 0
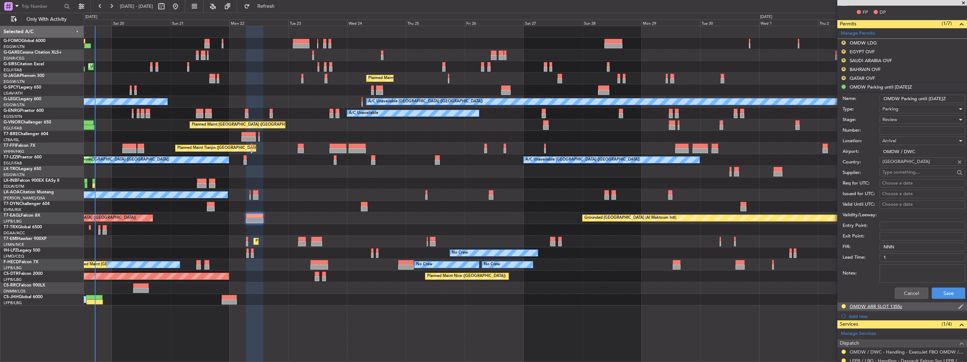
scroll to position [244, 0]
click at [904, 290] on button "Cancel" at bounding box center [911, 291] width 33 height 11
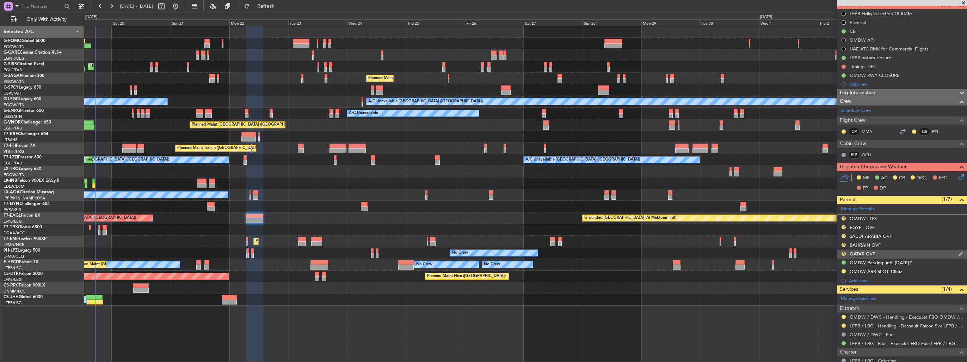
scroll to position [33, 0]
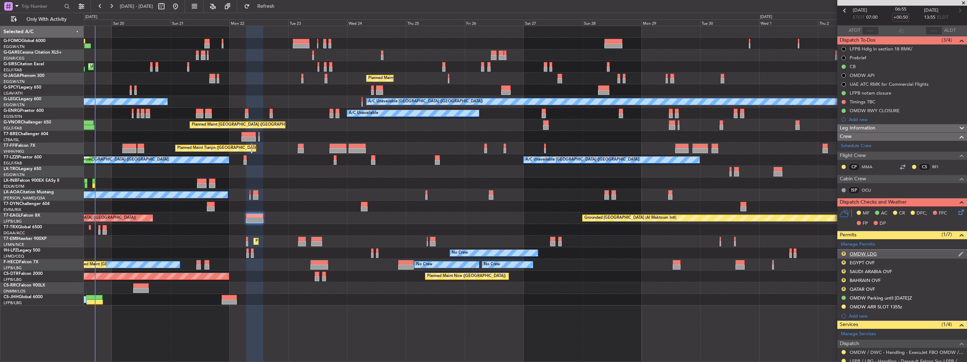
click at [959, 253] on div "R OMDW LDG" at bounding box center [902, 253] width 130 height 9
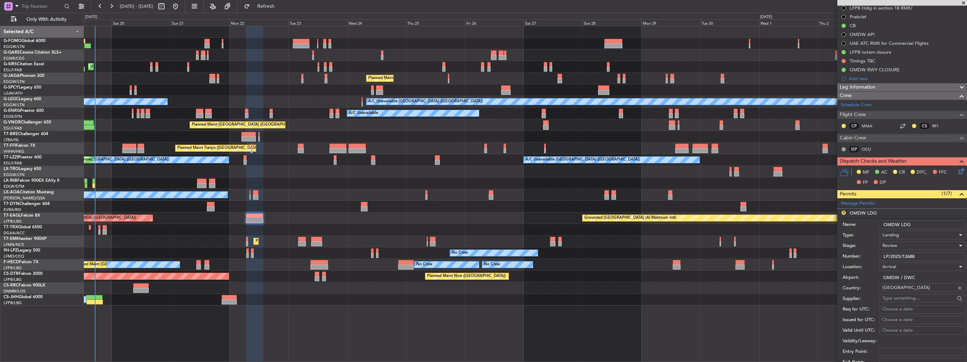
scroll to position [103, 0]
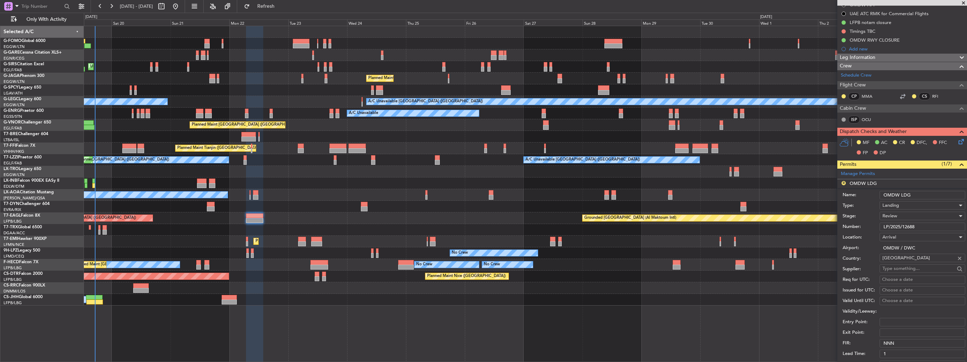
click at [897, 215] on div "Review" at bounding box center [919, 215] width 75 height 11
click at [902, 272] on span "Received OK" at bounding box center [920, 271] width 74 height 11
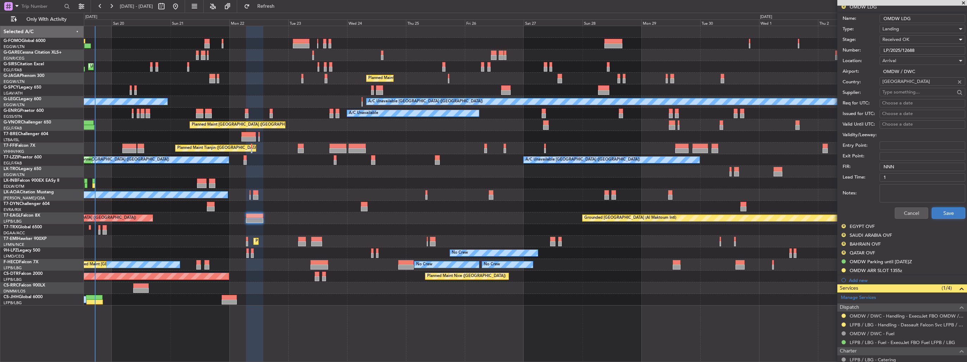
click at [935, 208] on button "Save" at bounding box center [948, 212] width 33 height 11
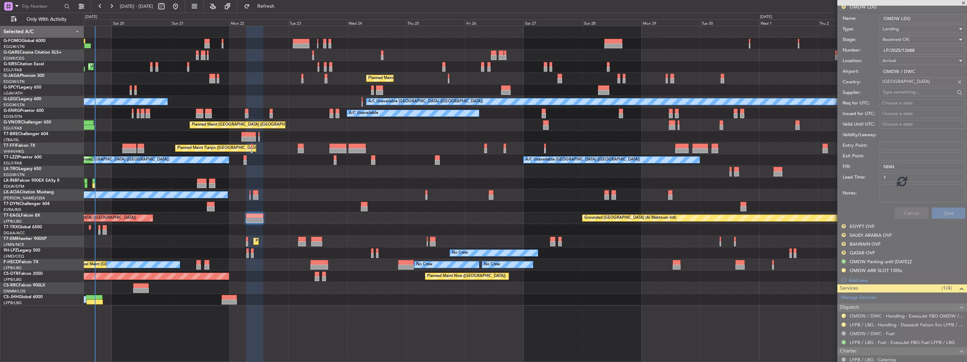
scroll to position [69, 0]
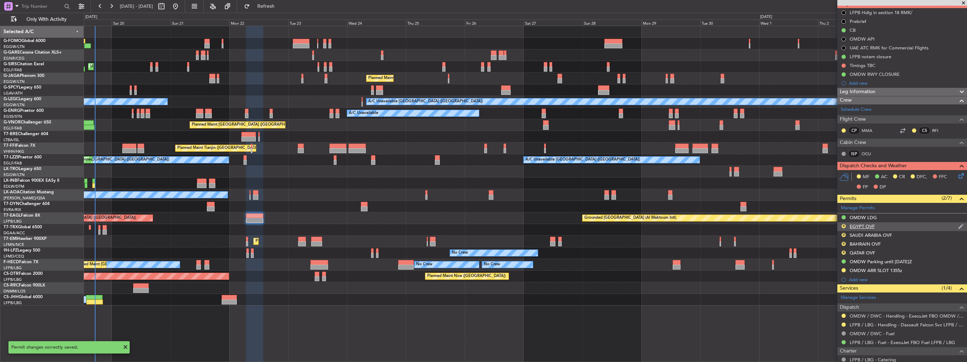
click at [958, 223] on img at bounding box center [960, 226] width 5 height 6
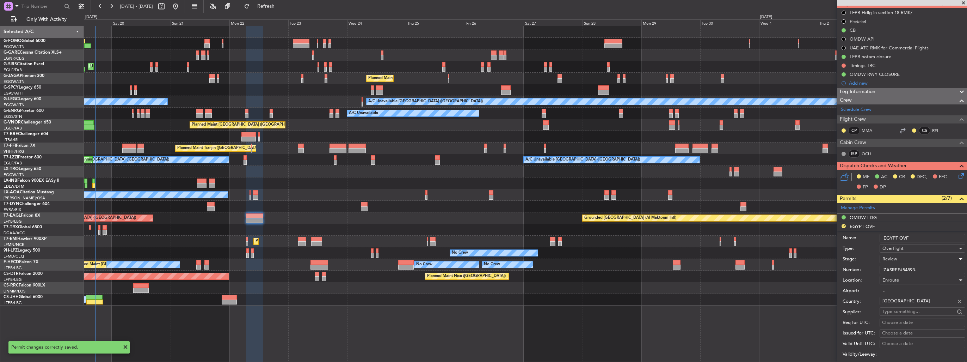
click at [888, 256] on span "Review" at bounding box center [889, 258] width 15 height 6
click at [898, 312] on span "Received OK" at bounding box center [920, 314] width 74 height 11
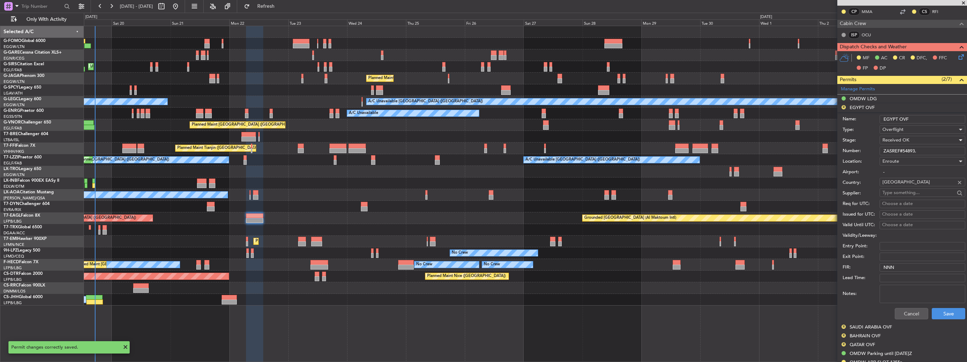
scroll to position [210, 0]
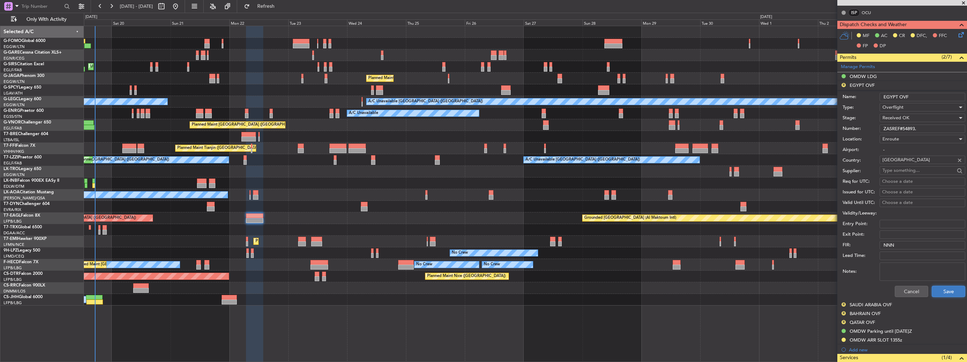
click at [940, 291] on button "Save" at bounding box center [948, 290] width 33 height 11
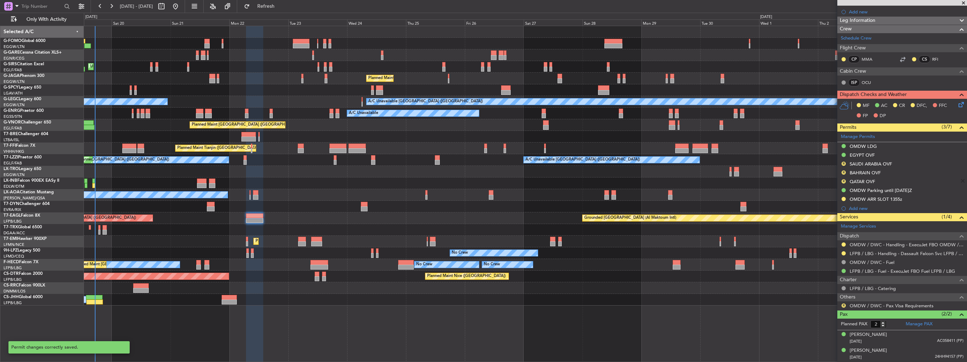
scroll to position [138, 0]
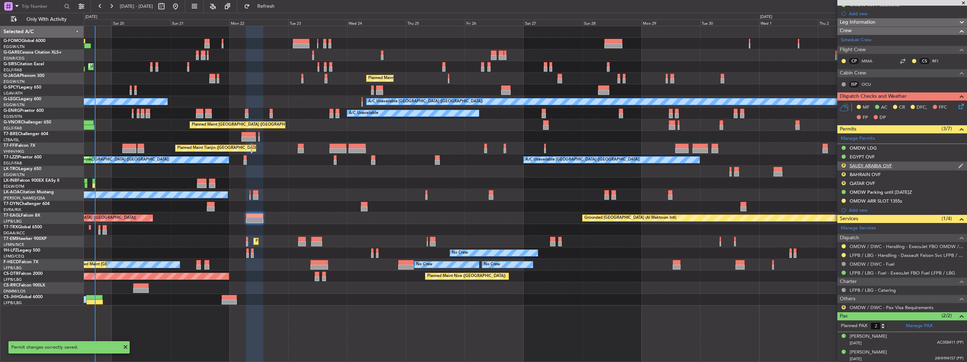
click at [958, 165] on img at bounding box center [960, 165] width 5 height 6
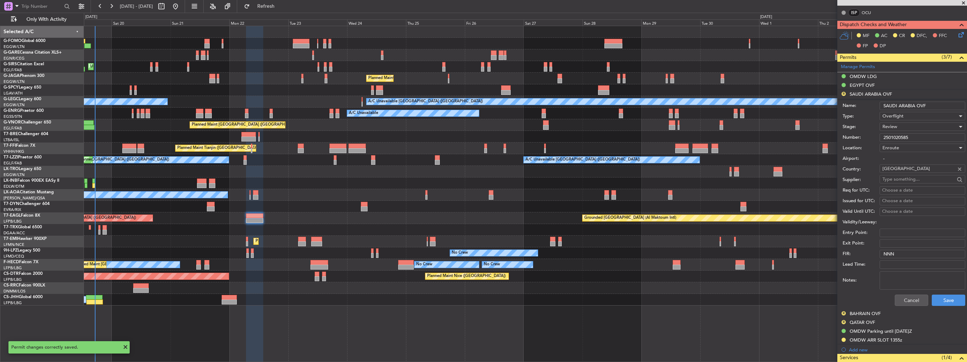
click at [917, 123] on div "Review" at bounding box center [919, 126] width 75 height 11
click at [907, 178] on span "Received OK" at bounding box center [920, 182] width 74 height 11
click at [939, 295] on button "Save" at bounding box center [948, 299] width 33 height 11
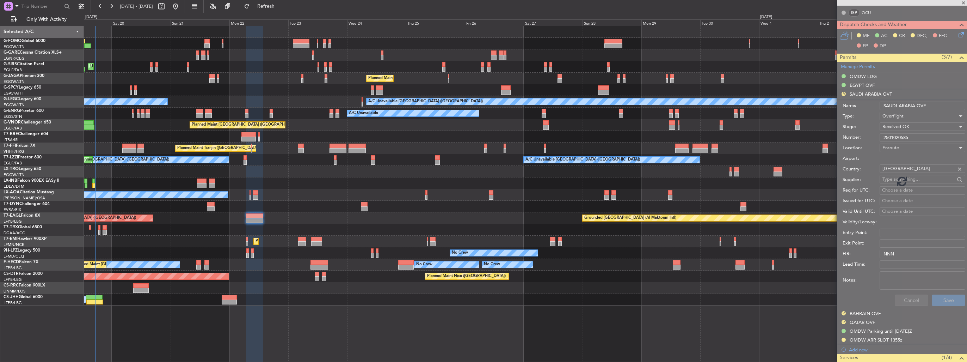
scroll to position [138, 0]
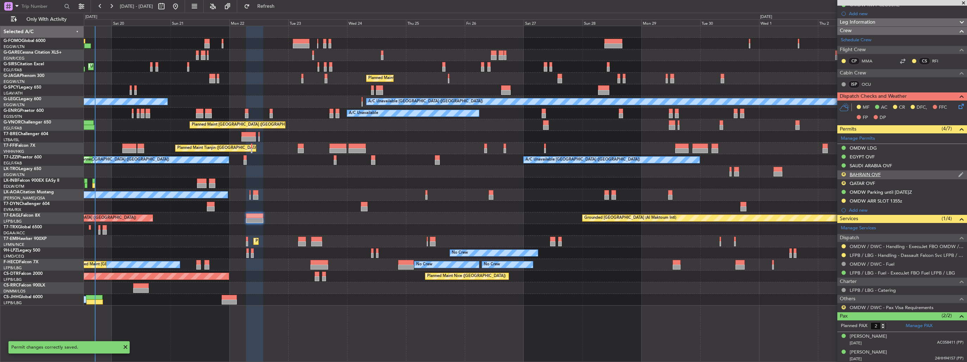
click at [958, 174] on img at bounding box center [960, 174] width 5 height 6
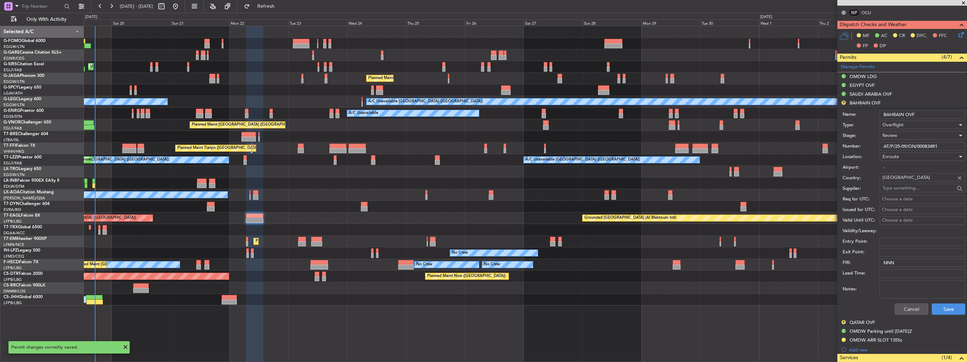
click at [919, 132] on div "Review" at bounding box center [919, 135] width 75 height 11
click at [918, 189] on span "Received OK" at bounding box center [920, 191] width 74 height 11
click at [941, 309] on button "Save" at bounding box center [948, 308] width 33 height 11
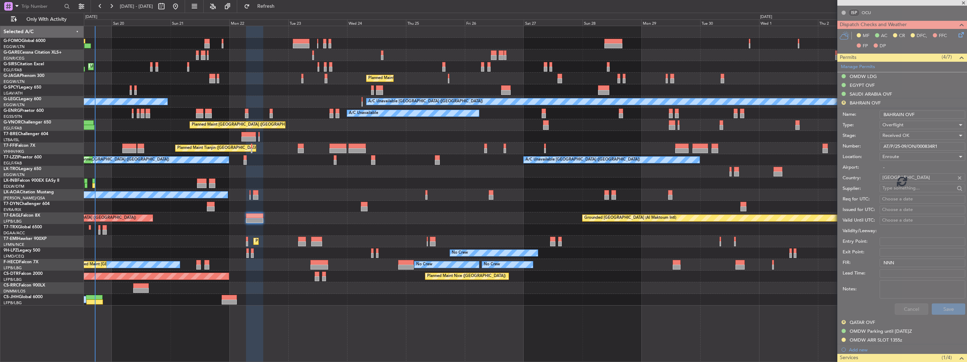
scroll to position [138, 0]
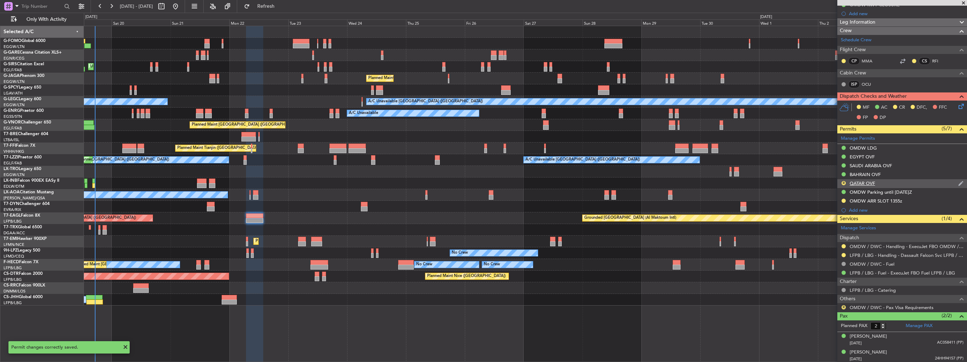
click at [958, 181] on img at bounding box center [960, 183] width 5 height 6
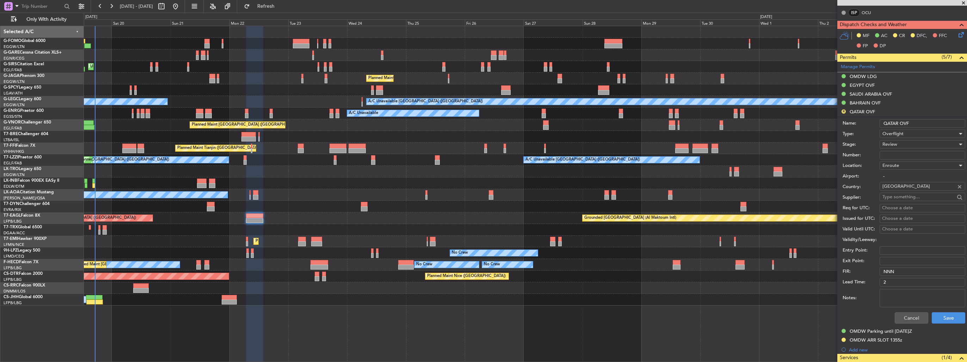
click at [888, 143] on span "Review" at bounding box center [889, 144] width 15 height 6
click at [899, 203] on span "Received OK" at bounding box center [920, 200] width 74 height 11
click at [939, 320] on button "Save" at bounding box center [948, 317] width 33 height 11
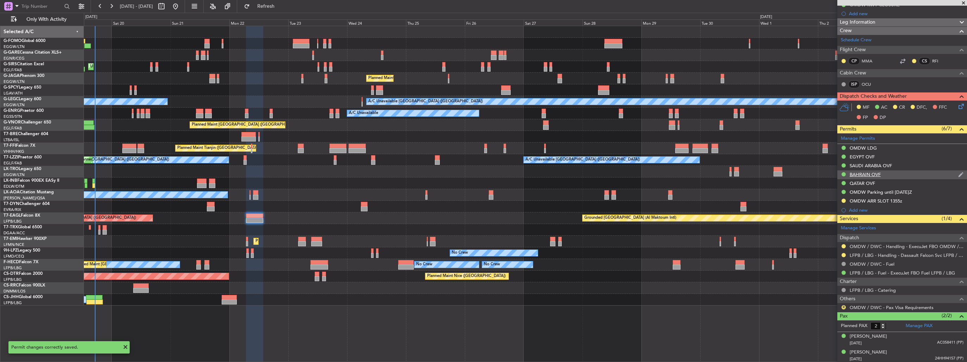
scroll to position [0, 0]
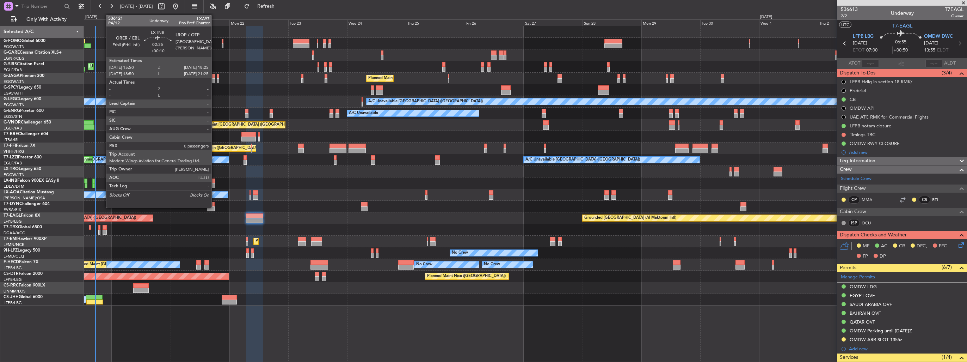
click at [215, 180] on div at bounding box center [212, 180] width 6 height 5
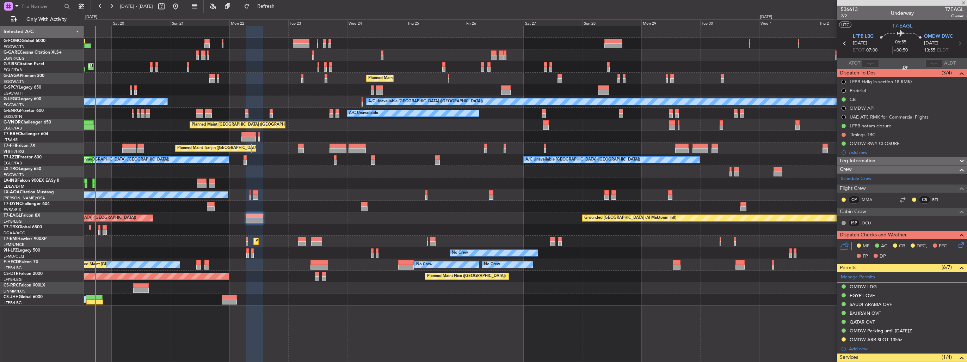
type input "+00:10"
type input "0"
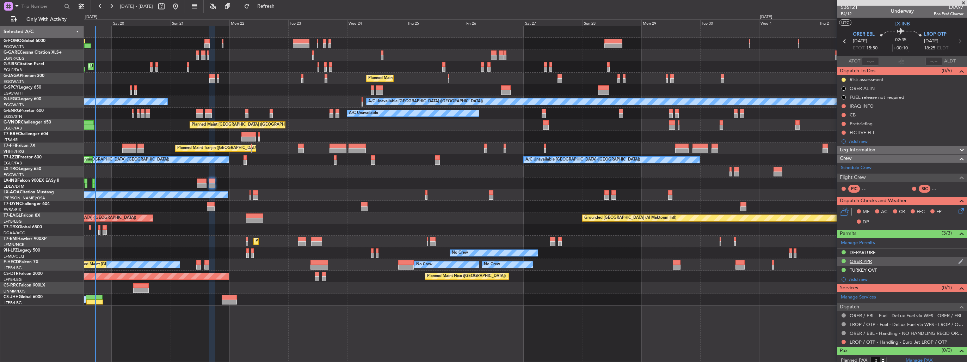
scroll to position [5, 0]
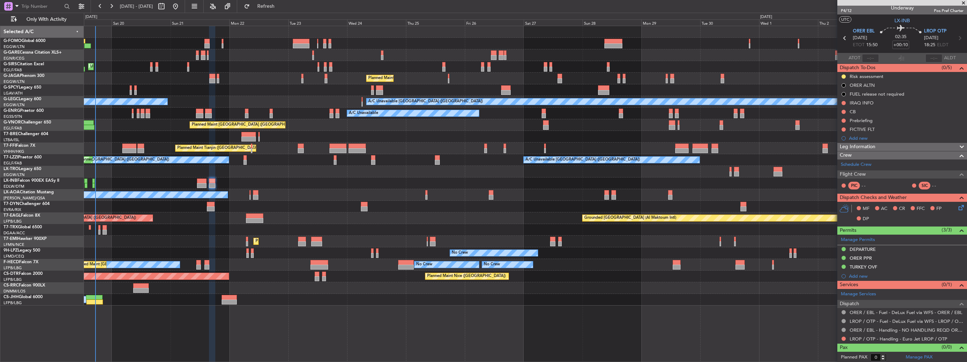
click at [791, 339] on div "Unplanned Maint London (Luton) Planned Maint London (Luton) A/C Unavailable Lon…" at bounding box center [525, 194] width 883 height 336
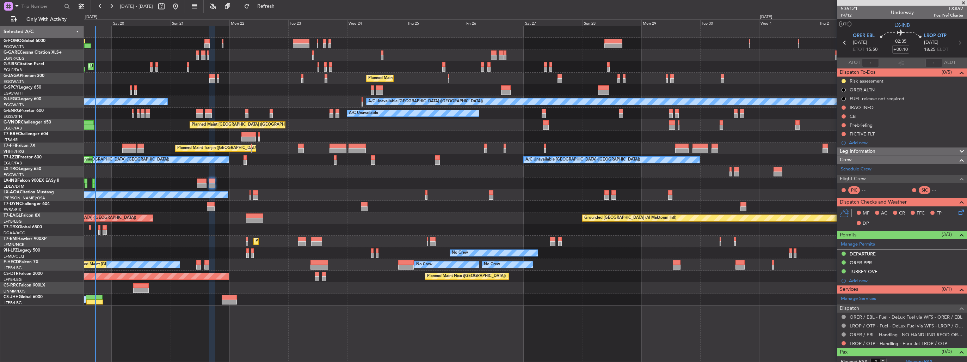
scroll to position [0, 0]
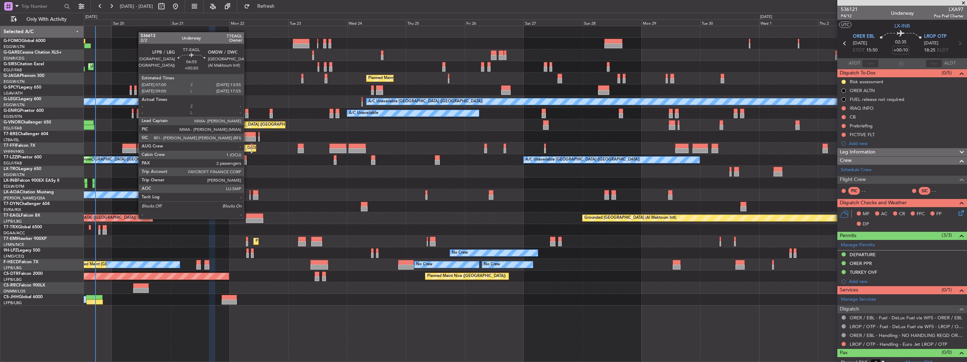
click at [247, 218] on div at bounding box center [254, 220] width 17 height 5
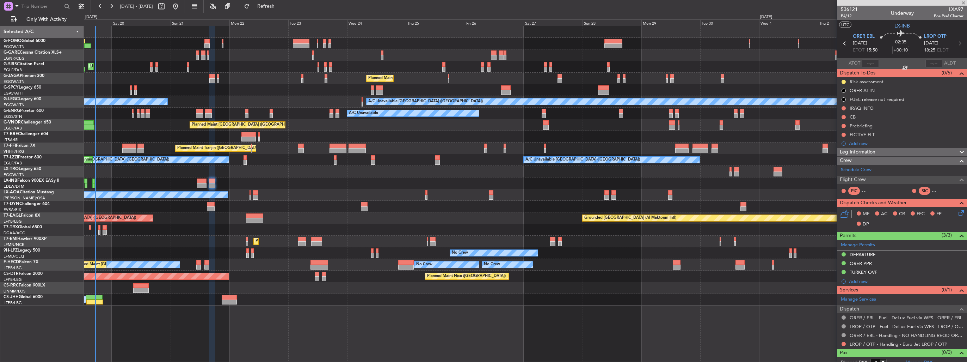
type input "+00:50"
type input "2"
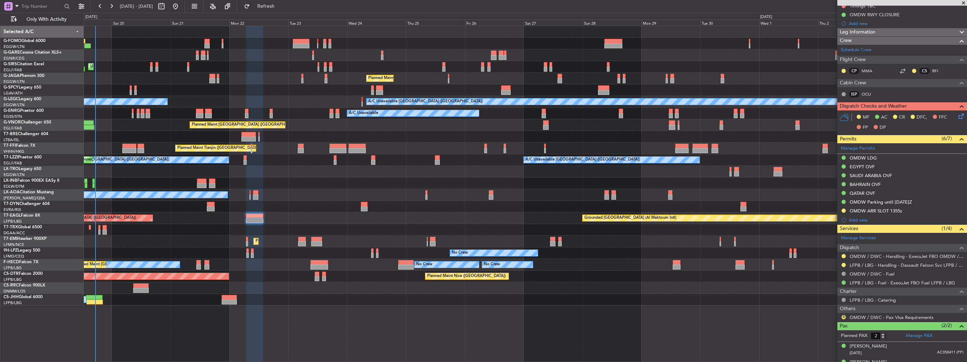
scroll to position [138, 0]
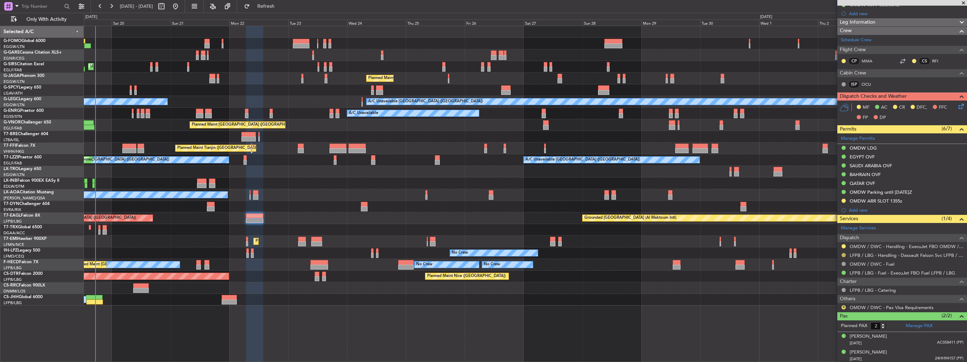
click at [844, 255] on button at bounding box center [844, 255] width 4 height 4
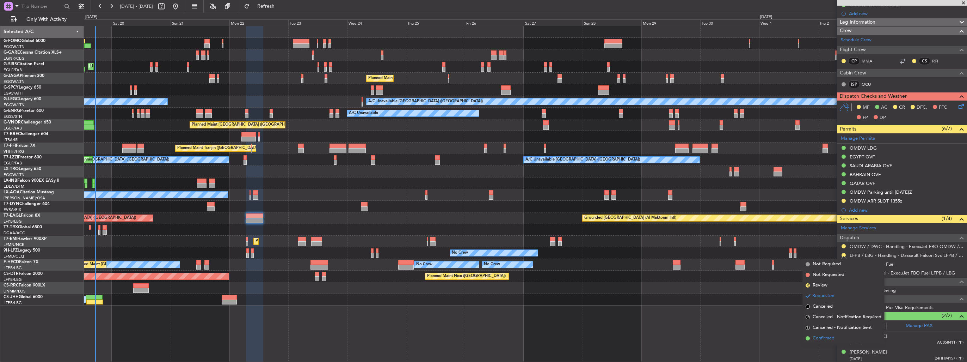
click at [821, 336] on span "Confirmed" at bounding box center [824, 337] width 22 height 7
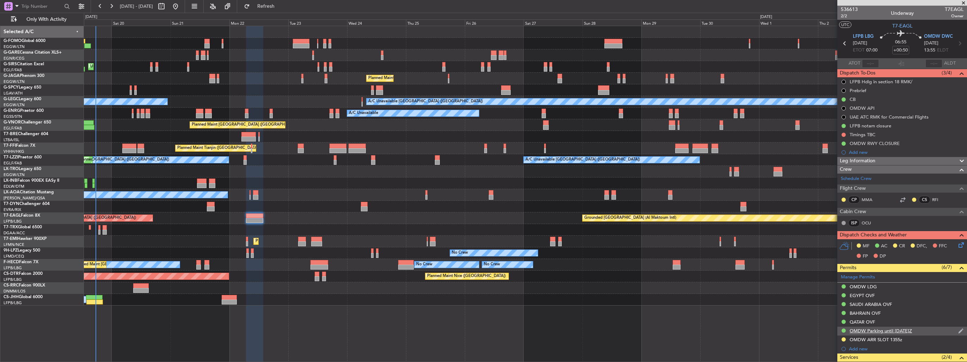
scroll to position [35, 0]
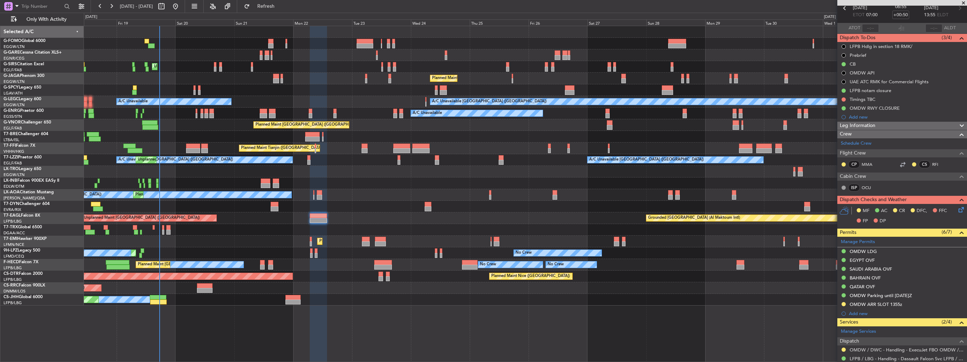
click at [171, 241] on div "OLBA 11:00 Z KTEB 22:45 Z 10:50 Z 22:30 Z Unplanned Maint London (Luton) Planne…" at bounding box center [525, 165] width 883 height 279
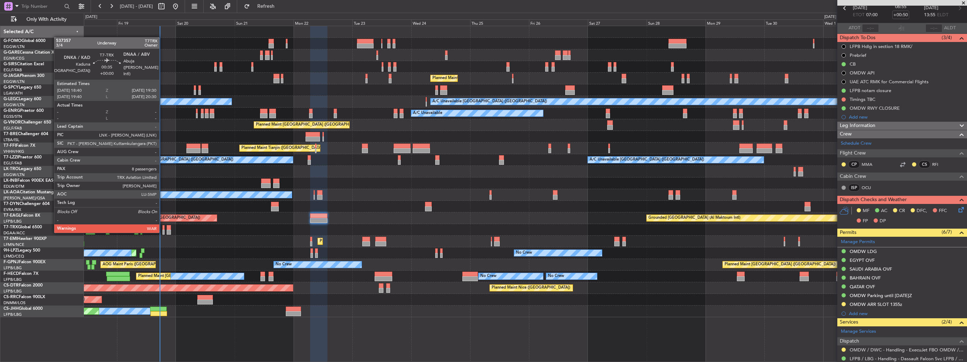
click at [162, 231] on div at bounding box center [163, 231] width 2 height 5
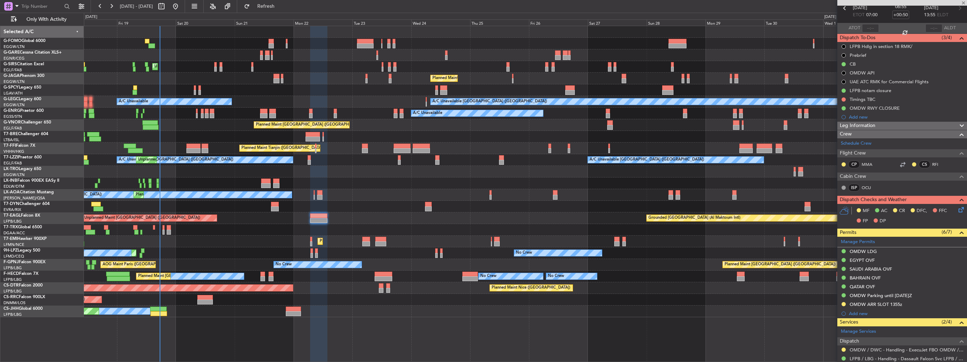
type input "8"
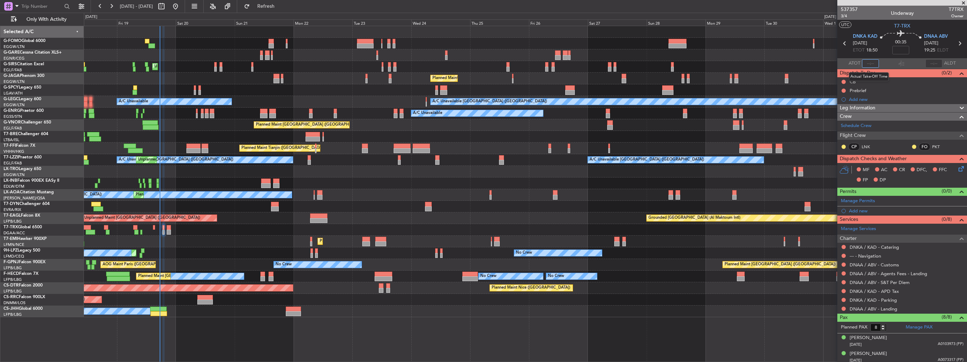
click at [873, 63] on input "text" at bounding box center [870, 63] width 17 height 8
type input "17:18"
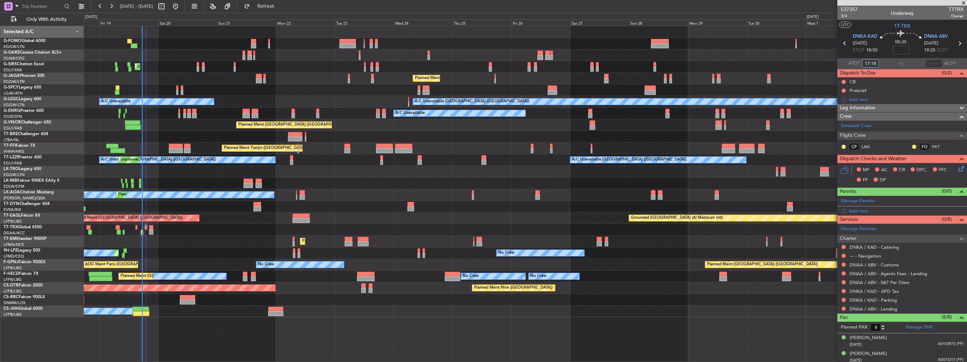
click at [595, 199] on div "No Crew Nice (Côte d'Azur Airport) Planned Maint Nice (Côte d'Azur Airport) No …" at bounding box center [525, 195] width 883 height 12
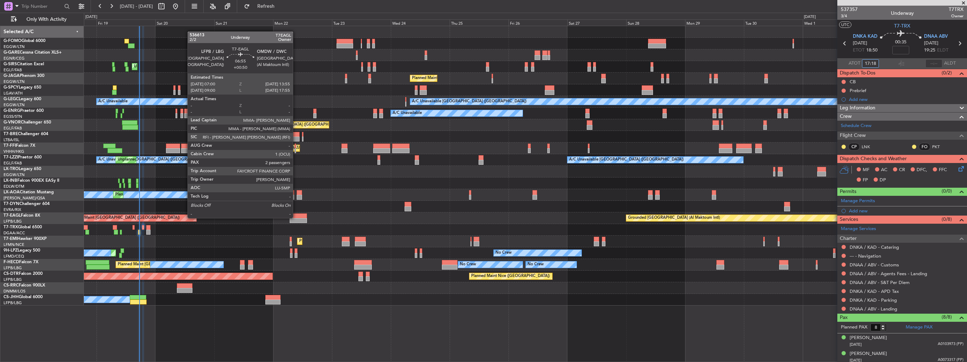
click at [296, 217] on div at bounding box center [298, 215] width 17 height 5
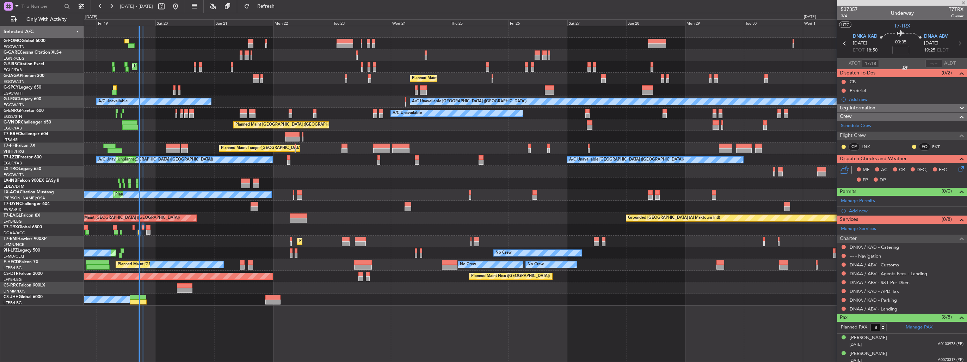
type input "+00:50"
type input "2"
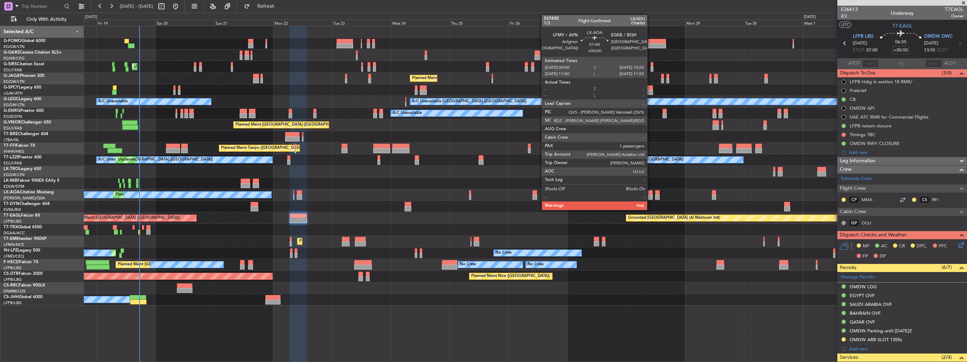
click at [650, 194] on div at bounding box center [650, 192] width 5 height 5
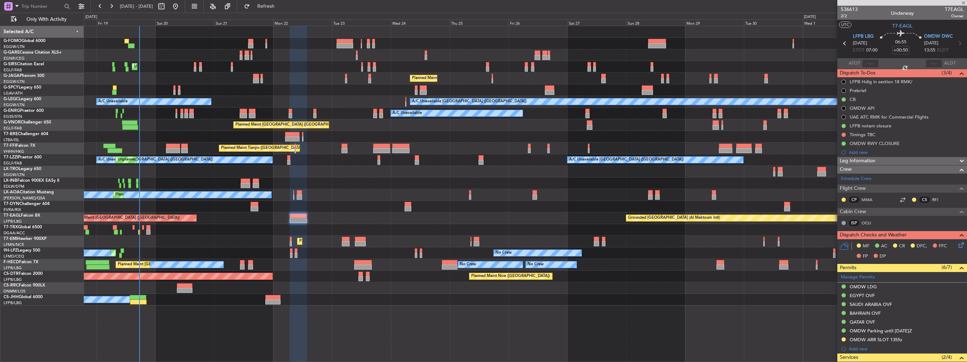
type input "1"
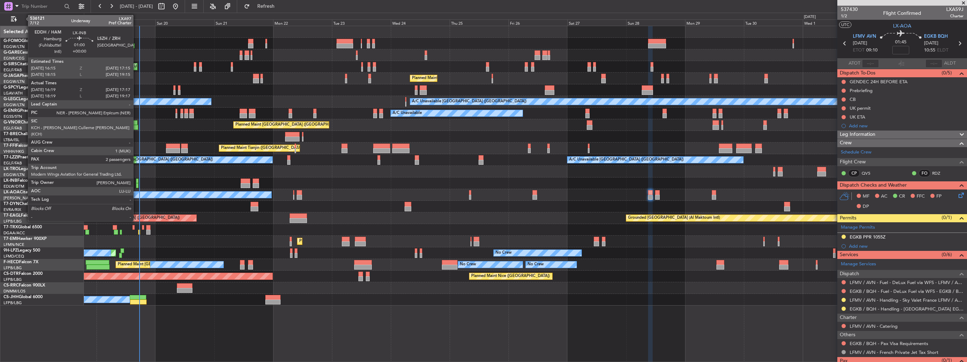
click at [136, 186] on div at bounding box center [137, 185] width 2 height 5
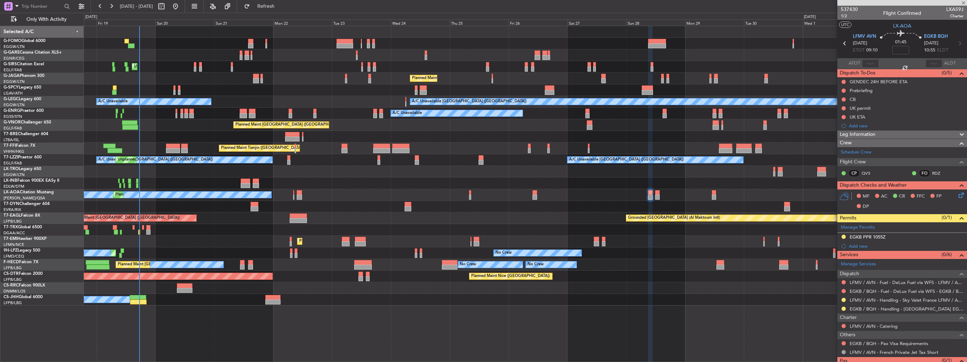
type input "16:19"
type input "17:17"
type input "2"
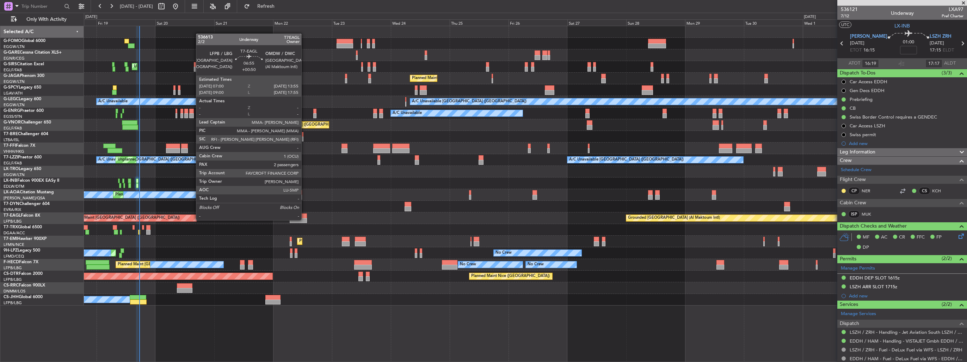
click at [304, 219] on div at bounding box center [298, 220] width 17 height 5
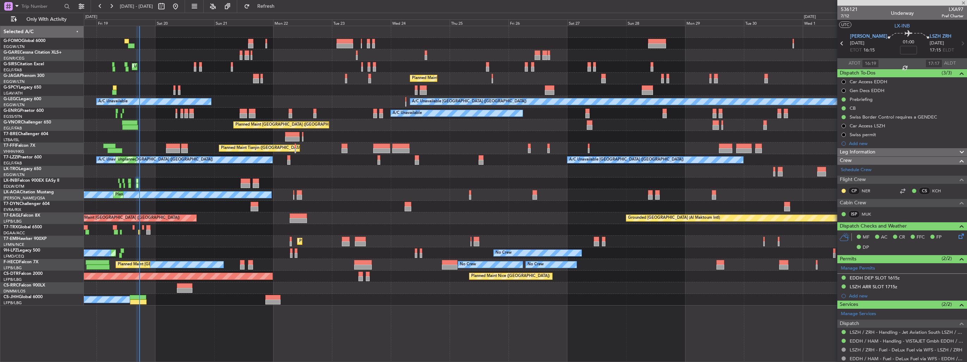
type input "+00:50"
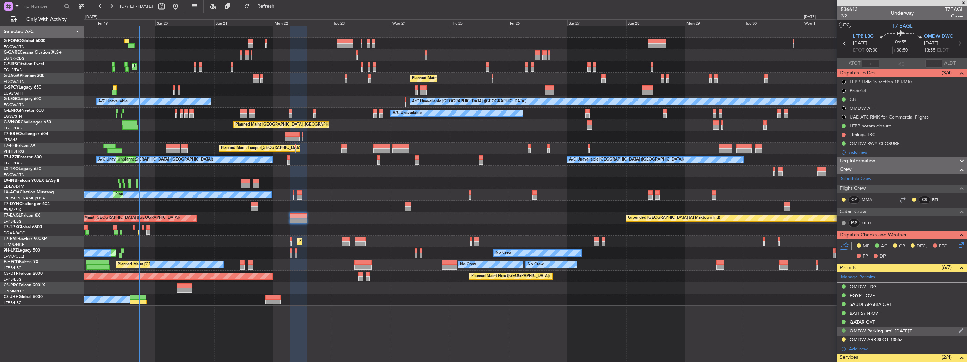
click at [843, 328] on button at bounding box center [844, 330] width 4 height 4
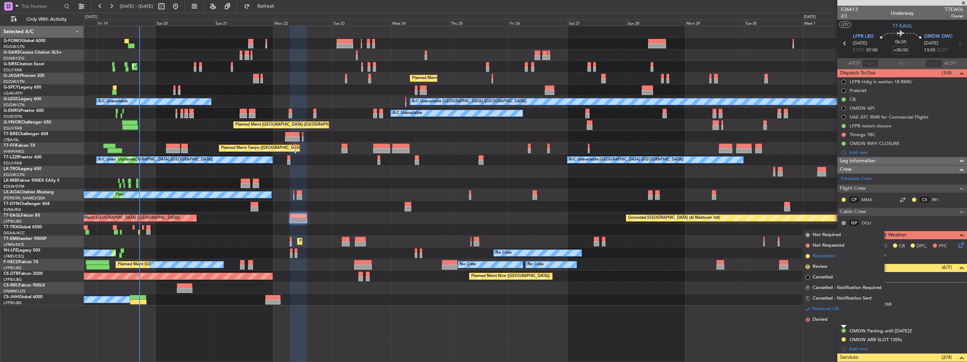
click at [832, 258] on span "Requested" at bounding box center [824, 255] width 22 height 7
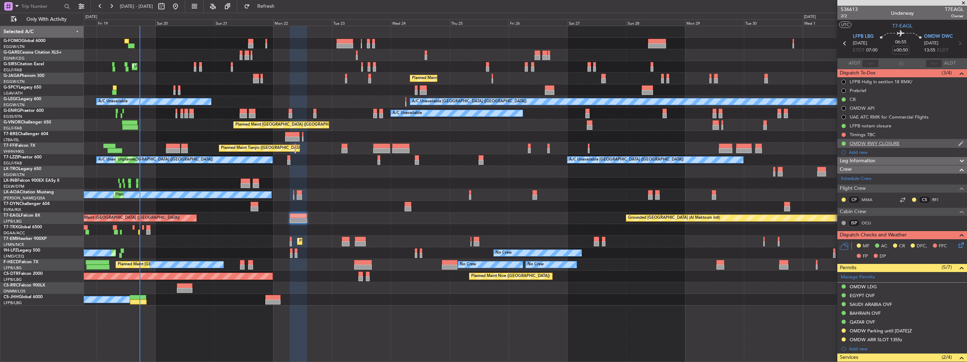
click at [958, 143] on img at bounding box center [960, 143] width 5 height 6
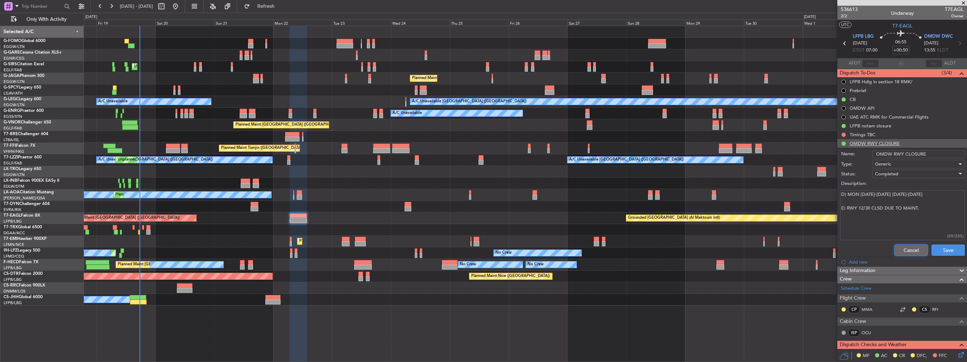
click at [906, 252] on button "Cancel" at bounding box center [910, 249] width 33 height 11
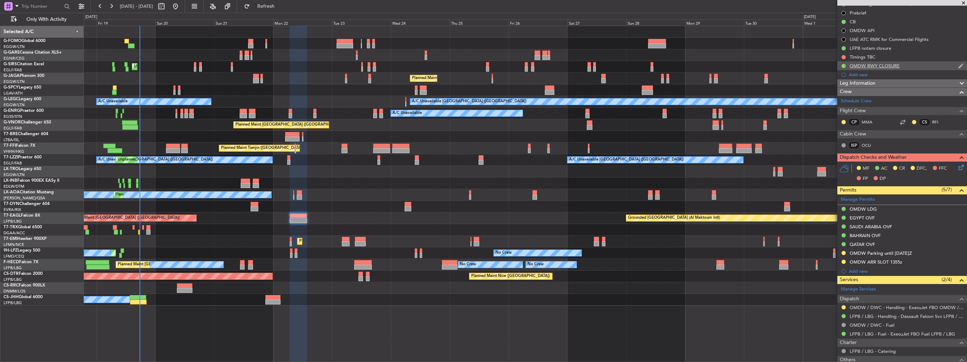
scroll to position [138, 0]
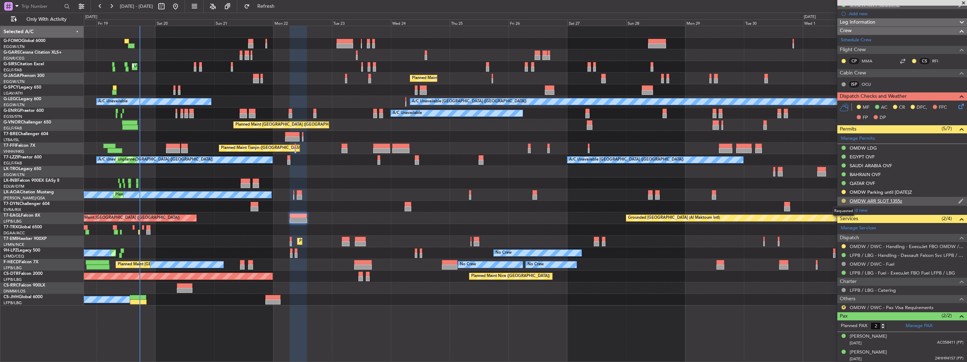
click at [844, 201] on button at bounding box center [844, 200] width 4 height 4
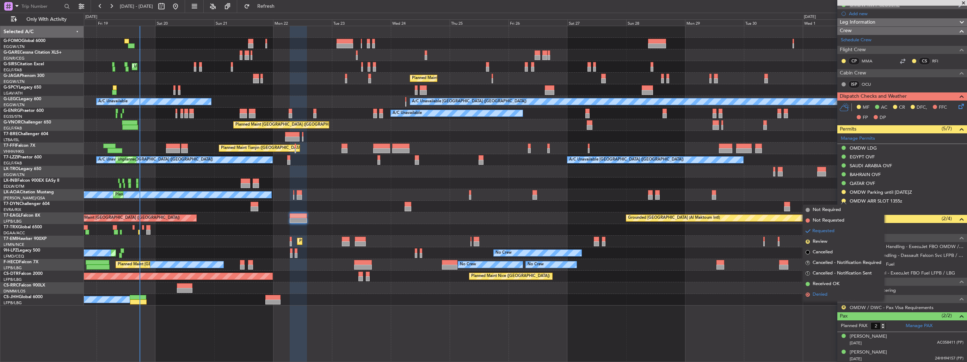
click at [813, 295] on span "Denied" at bounding box center [820, 294] width 15 height 7
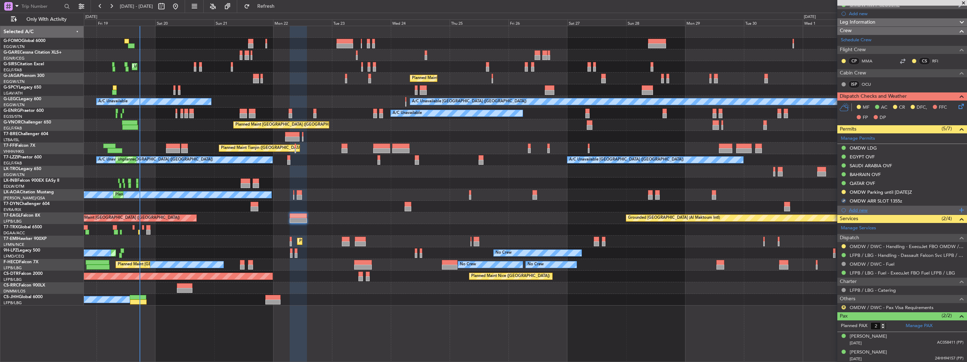
click at [854, 207] on div "Add new" at bounding box center [903, 210] width 108 height 6
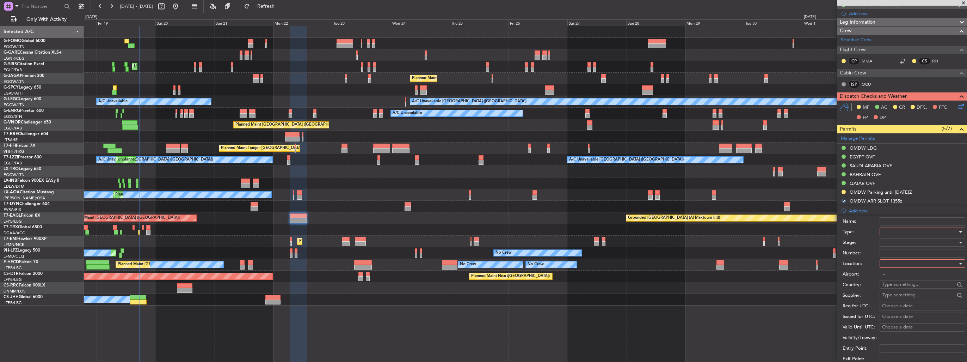
click at [894, 229] on div at bounding box center [919, 231] width 75 height 11
click at [911, 294] on span "Slot" at bounding box center [920, 297] width 74 height 11
click at [900, 263] on div at bounding box center [919, 263] width 75 height 11
click at [898, 295] on span "Arrival" at bounding box center [920, 298] width 74 height 11
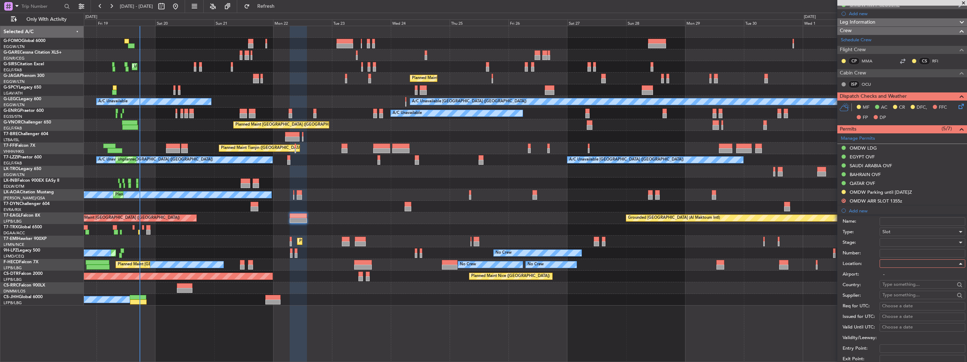
type input "OMDW / DWC"
click at [908, 243] on div at bounding box center [919, 242] width 75 height 11
click at [907, 297] on span "Received OK" at bounding box center [920, 298] width 74 height 11
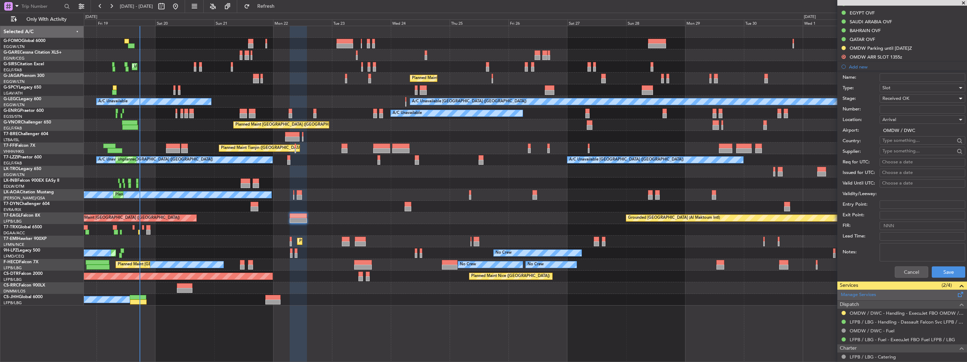
scroll to position [315, 0]
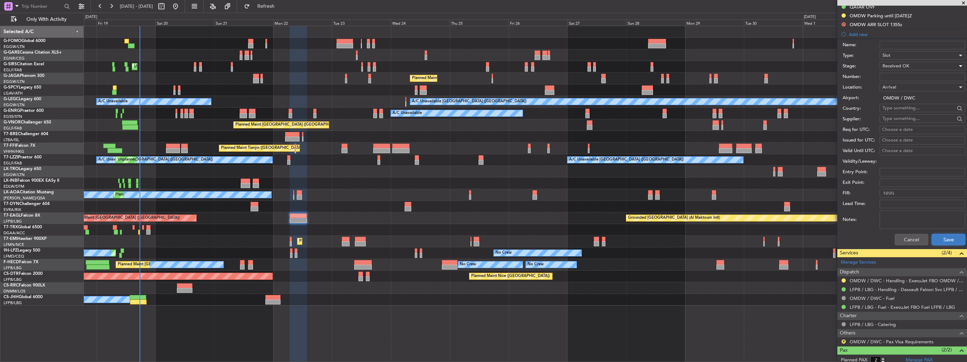
click at [938, 239] on button "Save" at bounding box center [948, 239] width 33 height 11
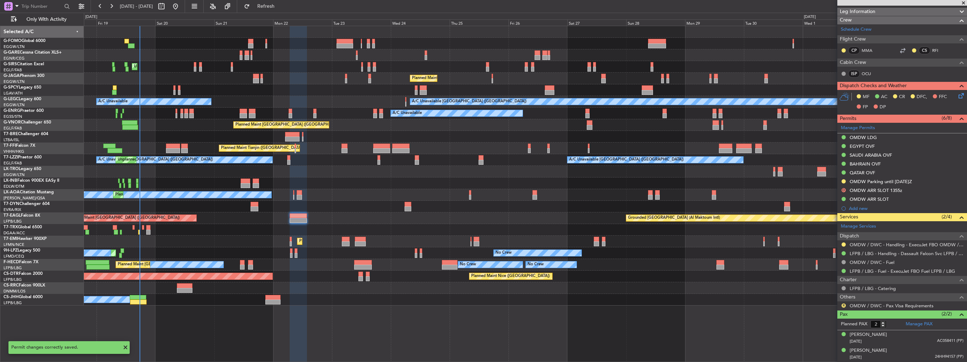
scroll to position [147, 0]
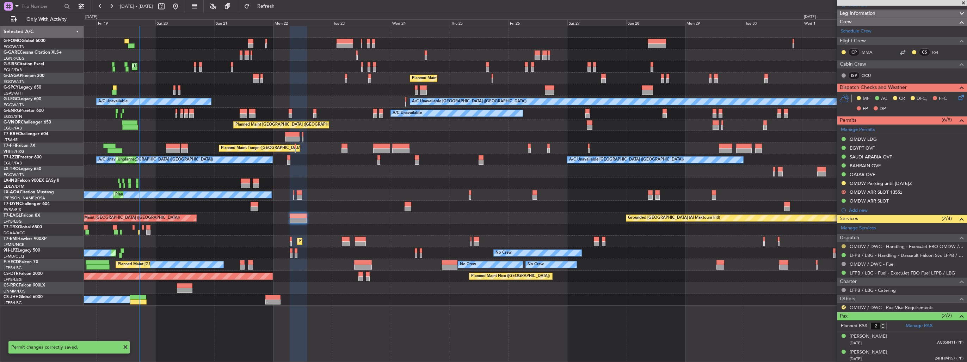
click at [845, 244] on button at bounding box center [844, 246] width 4 height 4
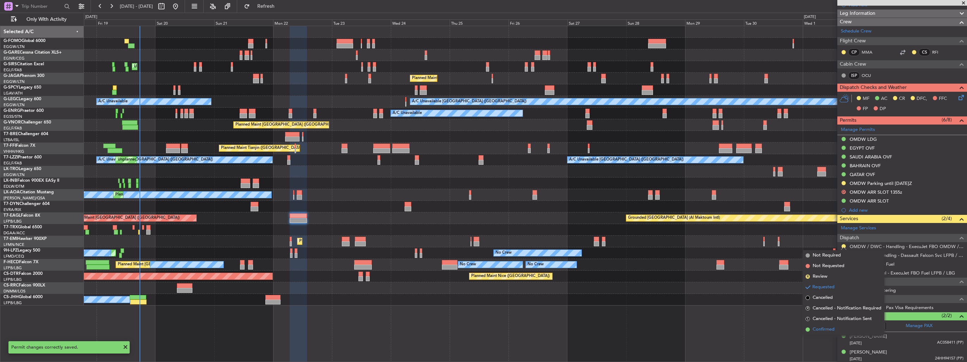
click at [823, 329] on span "Confirmed" at bounding box center [824, 329] width 22 height 7
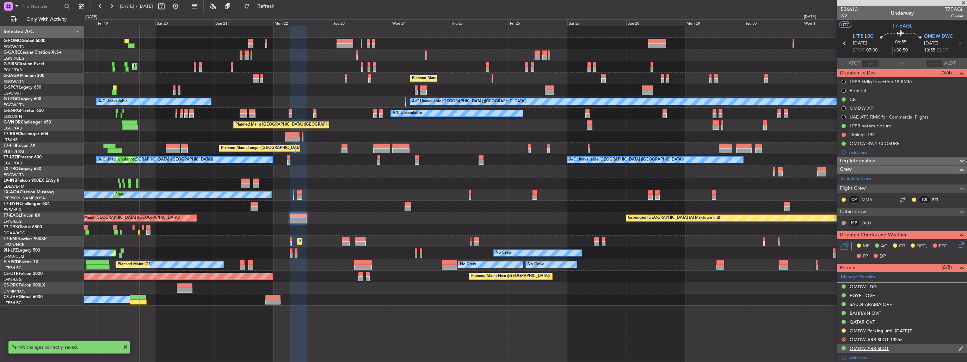
scroll to position [147, 0]
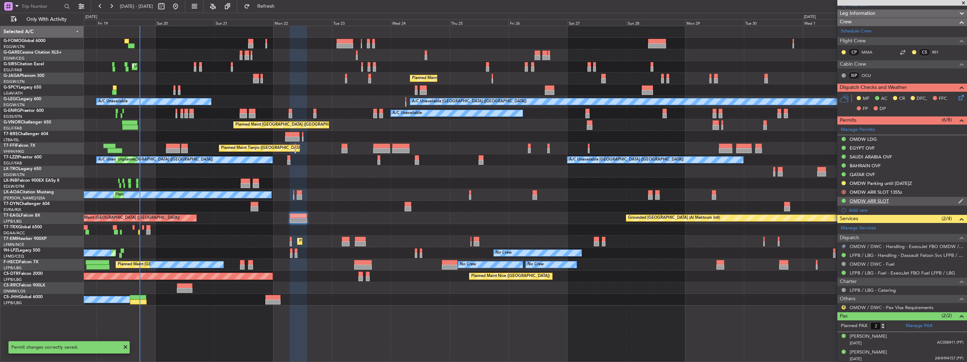
click at [958, 200] on img at bounding box center [960, 201] width 5 height 6
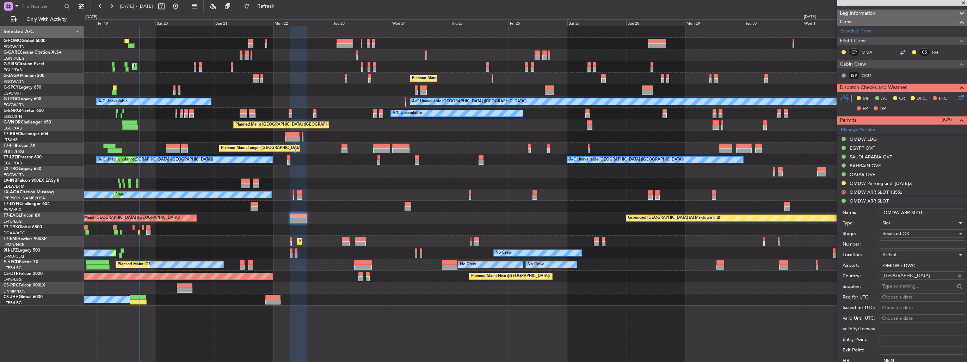
click at [936, 209] on input "OMDW ARR SLOT" at bounding box center [923, 212] width 86 height 8
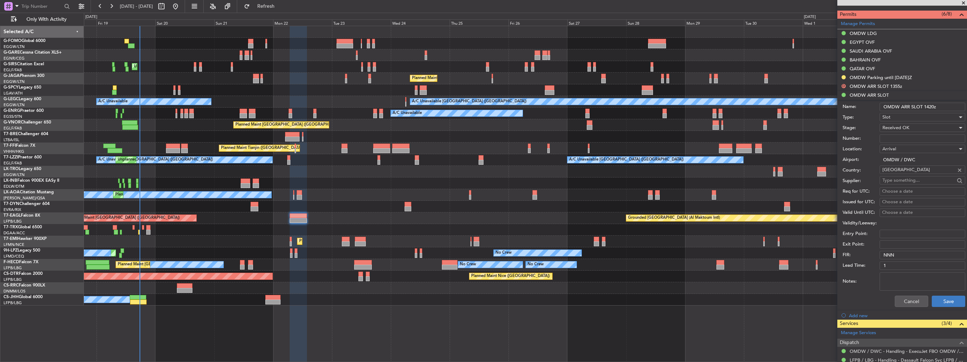
type input "OMDW ARR SLOT 1420z"
click at [950, 301] on button "Save" at bounding box center [948, 300] width 33 height 11
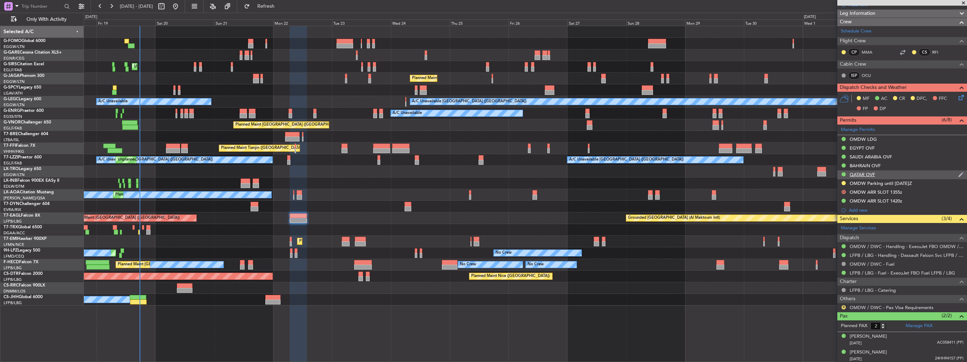
scroll to position [0, 0]
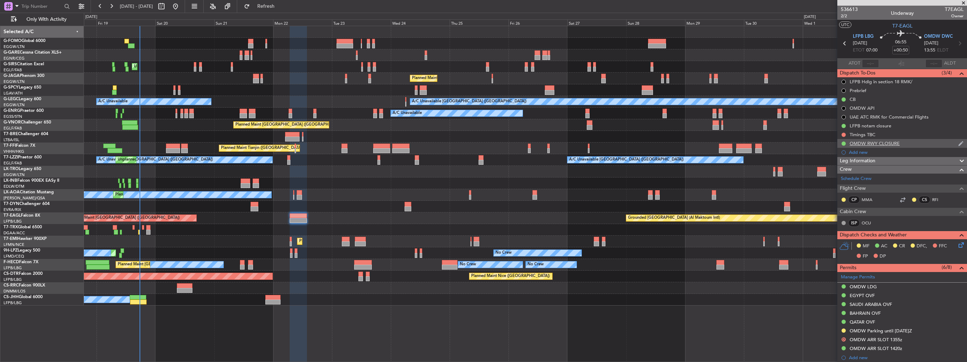
click at [959, 141] on div "OMDW RWY CLOSURE" at bounding box center [902, 143] width 130 height 9
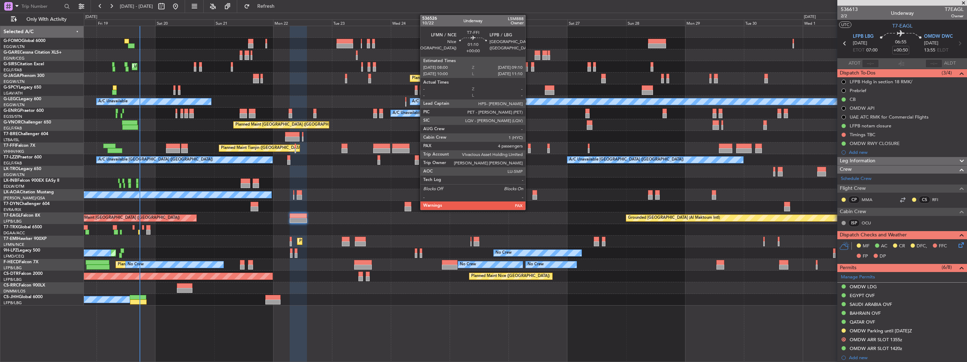
click at [529, 149] on div at bounding box center [529, 150] width 3 height 5
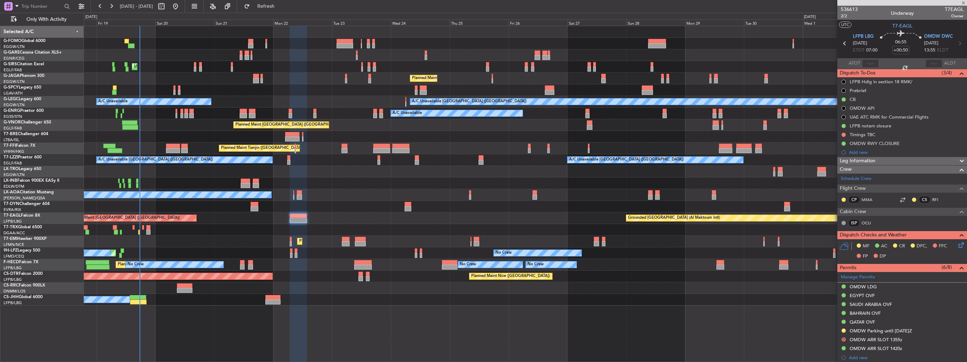
type input "4"
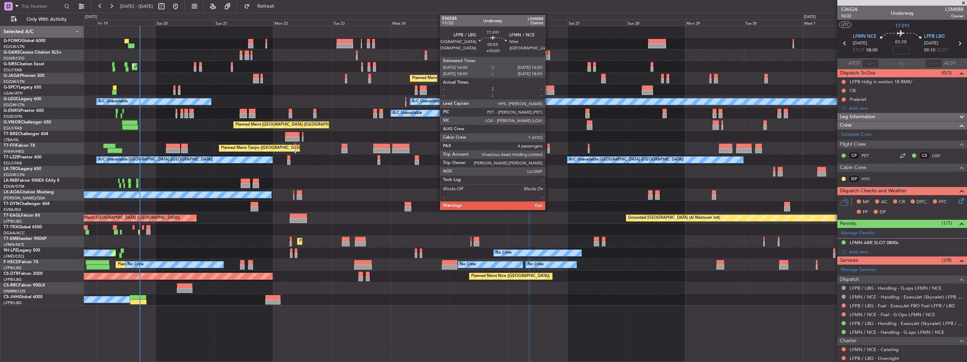
click at [548, 149] on div at bounding box center [548, 150] width 2 height 5
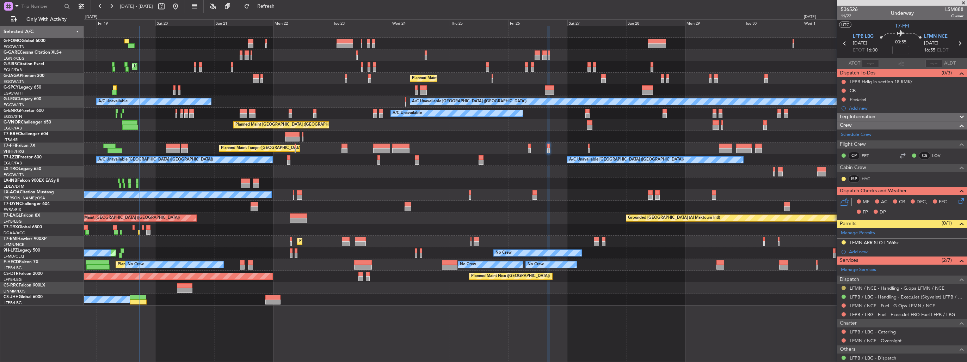
click at [842, 286] on button at bounding box center [844, 287] width 4 height 4
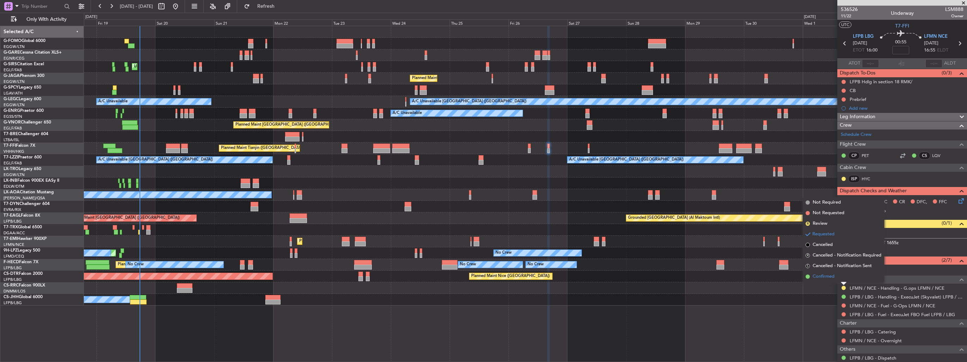
click at [827, 277] on span "Confirmed" at bounding box center [824, 276] width 22 height 7
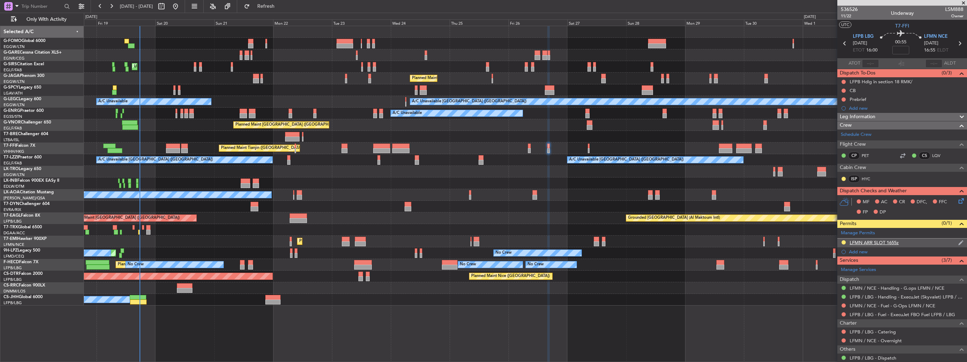
click at [958, 244] on img at bounding box center [960, 242] width 5 height 6
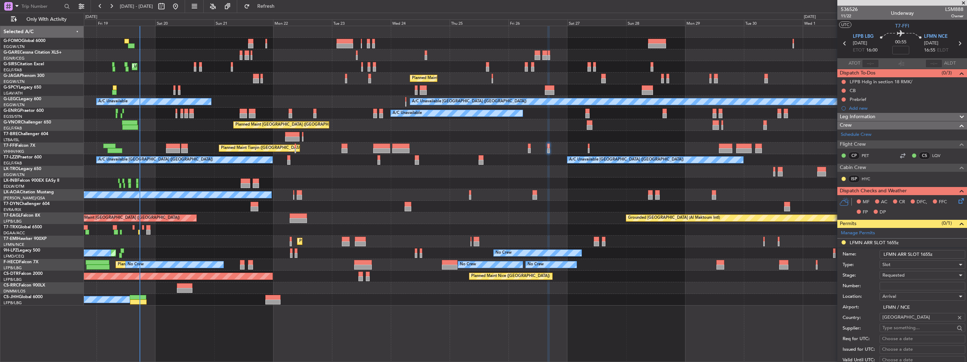
click at [915, 282] on input "Number:" at bounding box center [923, 286] width 86 height 8
paste input "LFMNA000090046"
type input "LFMNA000090046"
click at [906, 276] on div "Requested" at bounding box center [919, 275] width 75 height 11
click at [910, 332] on span "Received OK" at bounding box center [920, 331] width 74 height 11
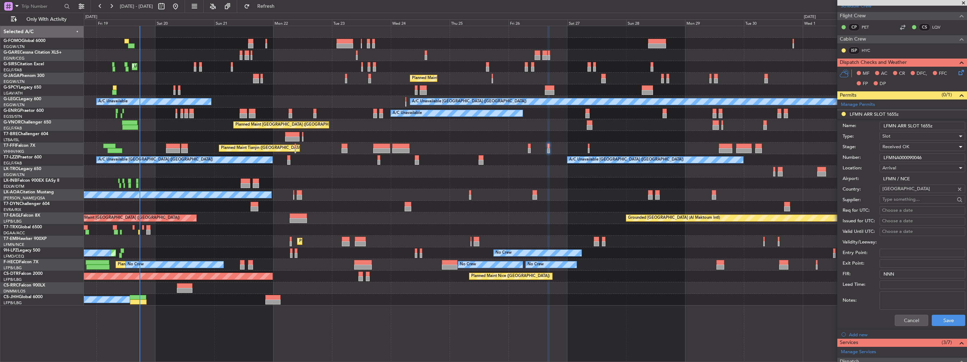
scroll to position [141, 0]
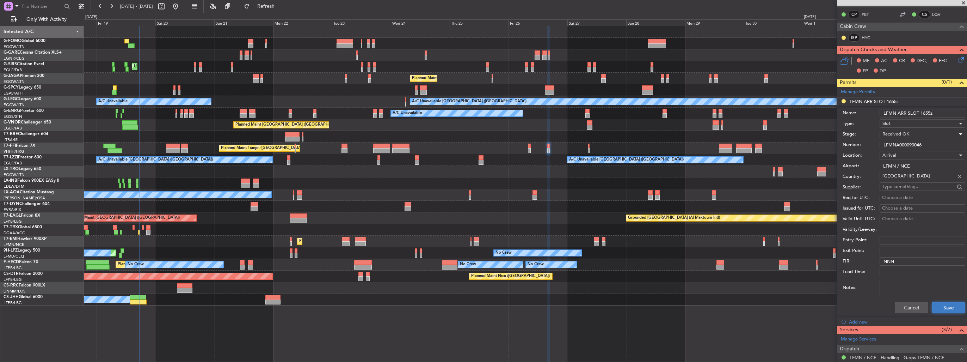
click at [944, 309] on button "Save" at bounding box center [948, 307] width 33 height 11
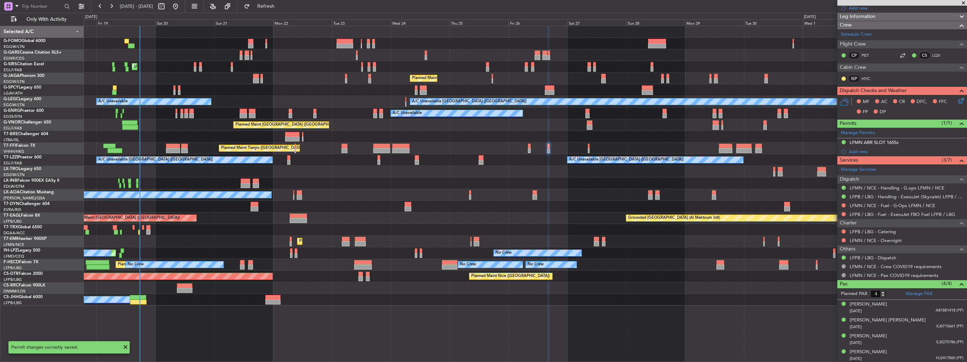
scroll to position [0, 0]
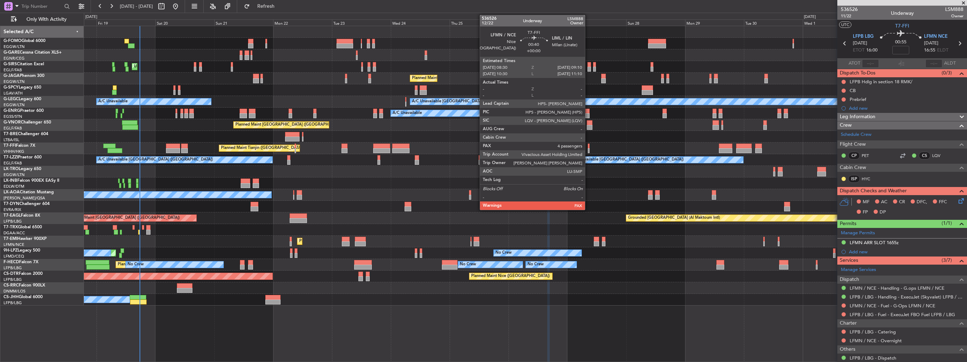
click at [588, 149] on div at bounding box center [589, 150] width 2 height 5
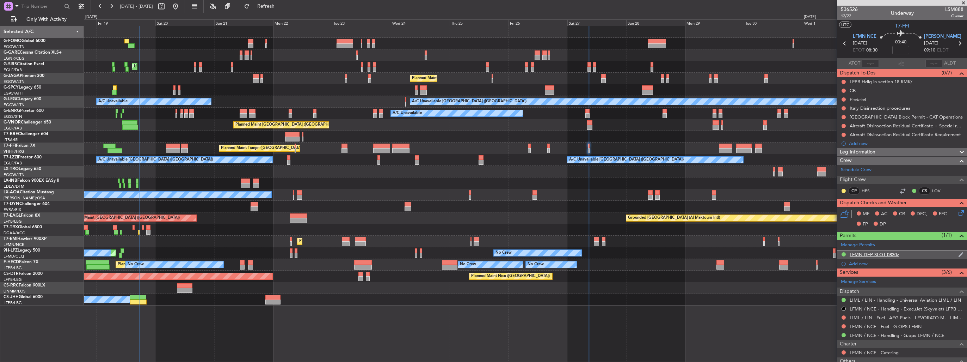
click at [958, 254] on img at bounding box center [960, 254] width 5 height 6
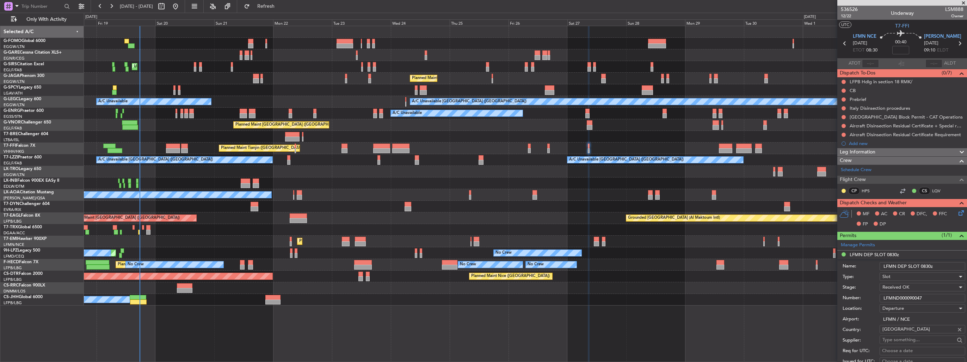
drag, startPoint x: 933, startPoint y: 296, endPoint x: 867, endPoint y: 298, distance: 66.3
click at [867, 298] on div "Number: LFMND000090047" at bounding box center [904, 297] width 123 height 11
click at [929, 266] on input "LFMN DEP SLOT 0830z" at bounding box center [923, 266] width 86 height 8
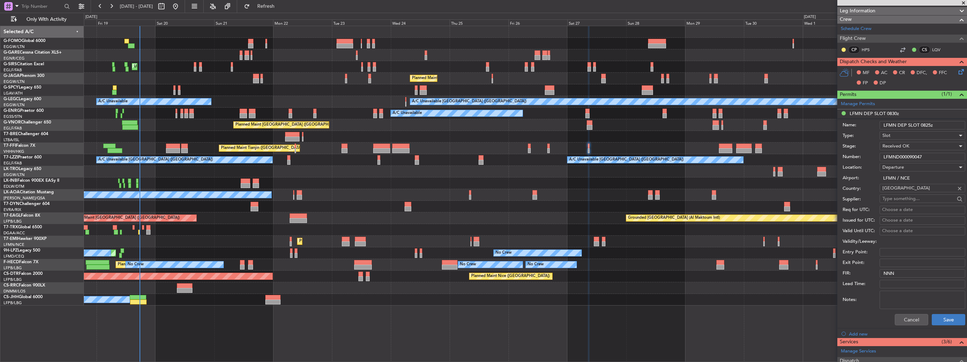
type input "LFMN DEP SLOT 0825z"
click at [932, 316] on button "Save" at bounding box center [948, 319] width 33 height 11
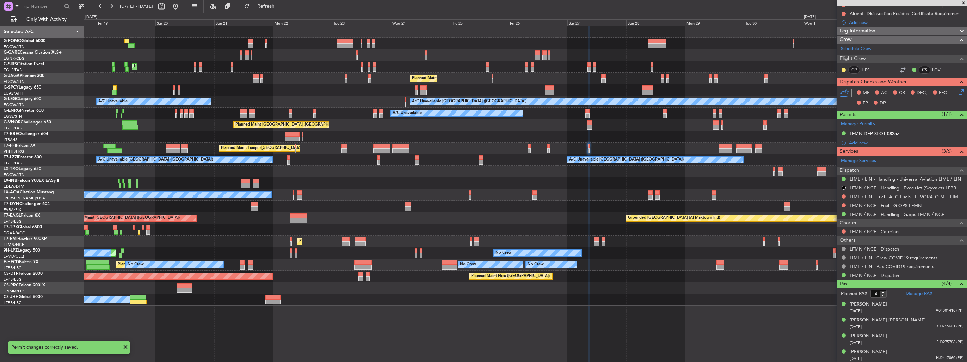
scroll to position [0, 0]
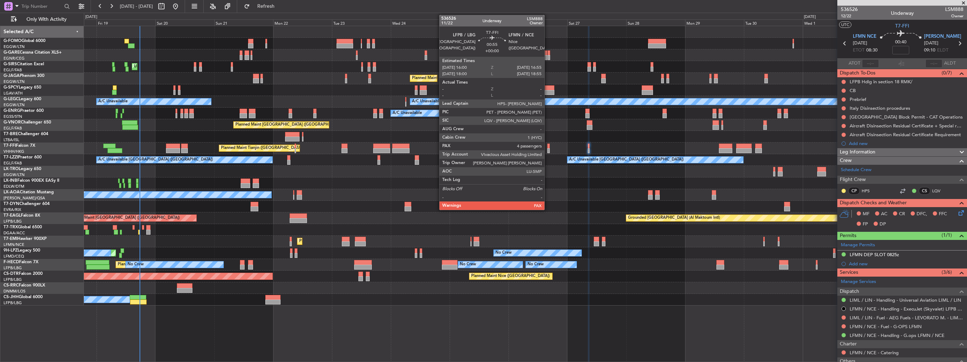
click at [548, 149] on div at bounding box center [548, 150] width 2 height 5
